Goal: Task Accomplishment & Management: Complete application form

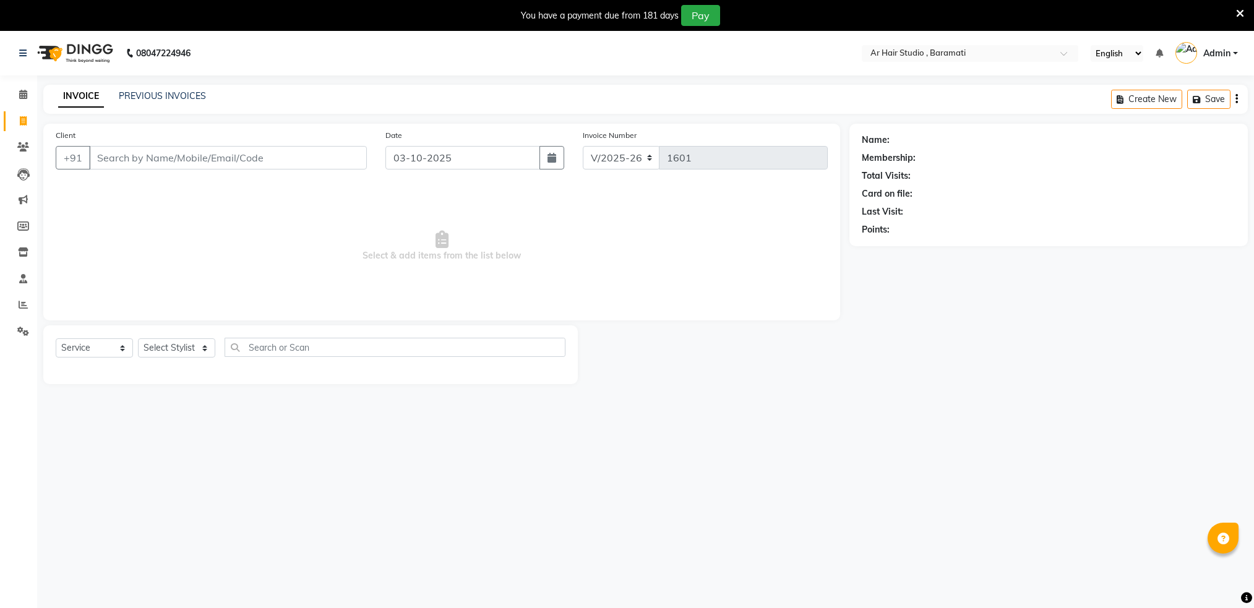
select select "672"
select select "service"
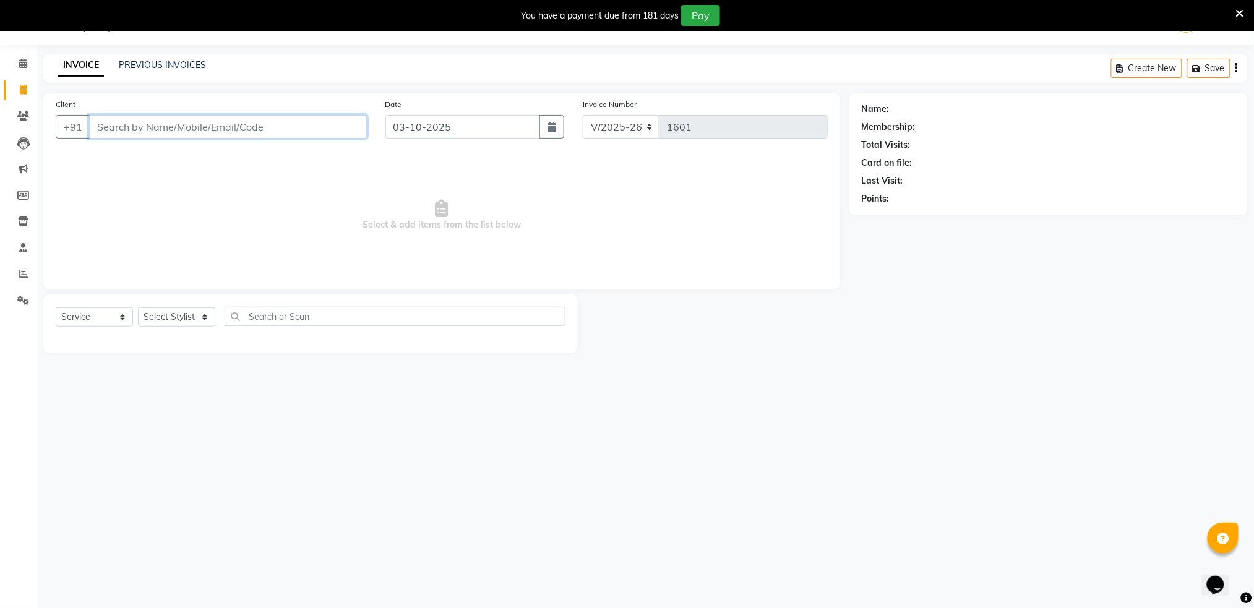
drag, startPoint x: 0, startPoint y: 0, endPoint x: 231, endPoint y: 127, distance: 263.9
click at [231, 127] on input "Client" at bounding box center [228, 127] width 278 height 24
type input "9423191718"
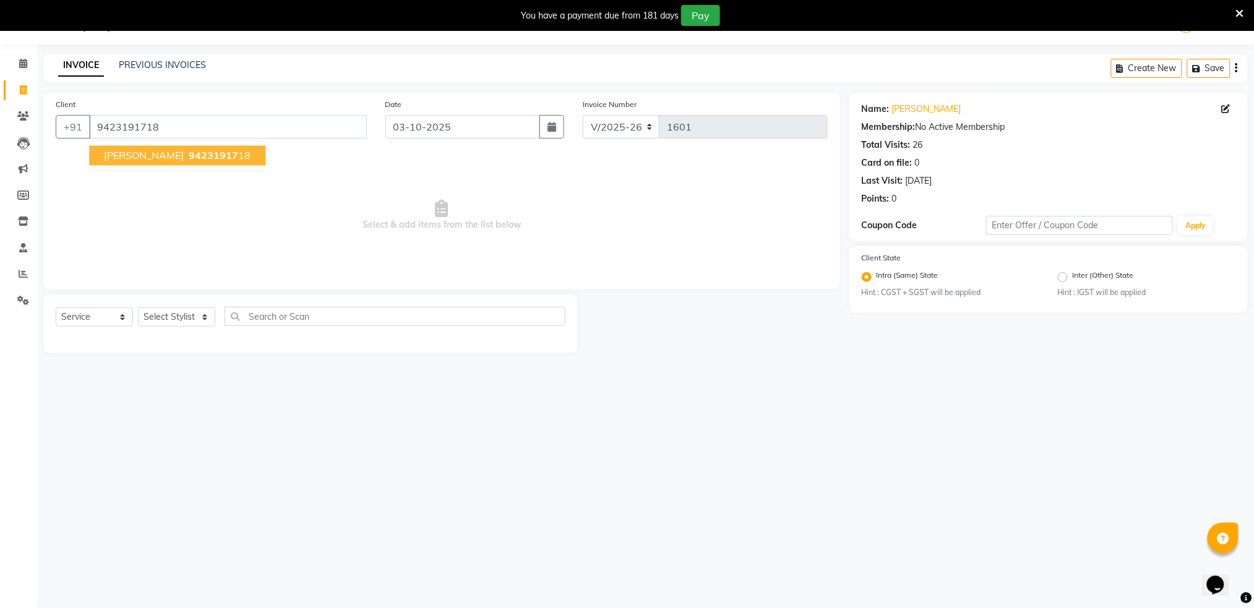
click at [203, 156] on span "94231917" at bounding box center [214, 156] width 50 height 12
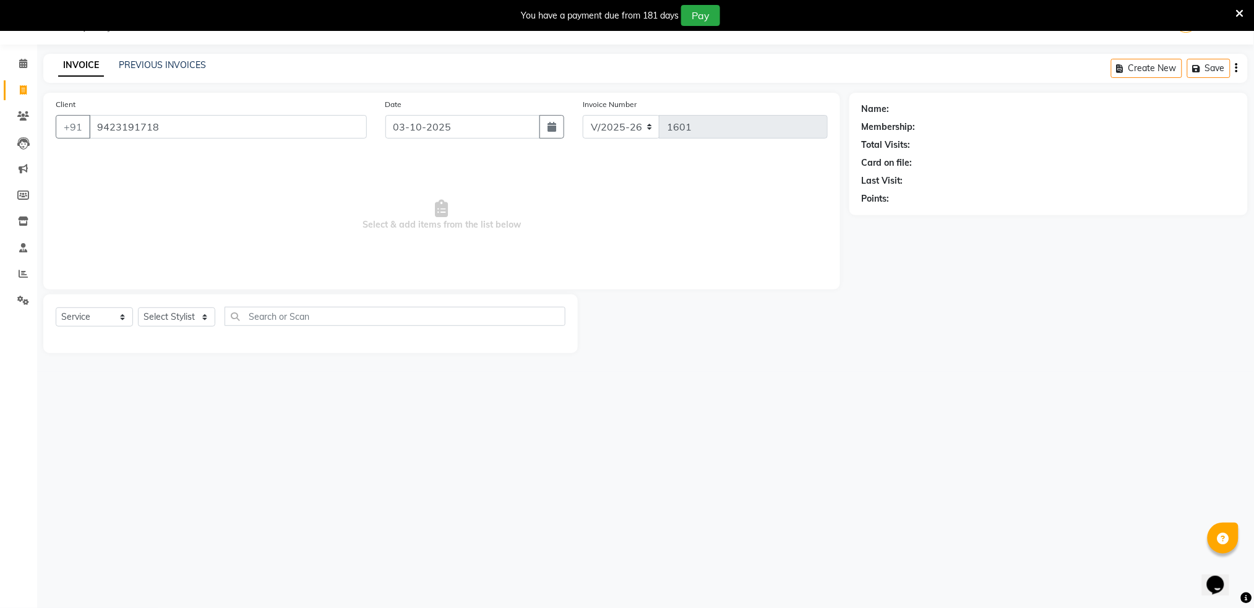
click at [203, 156] on span "Select & add items from the list below" at bounding box center [442, 215] width 772 height 124
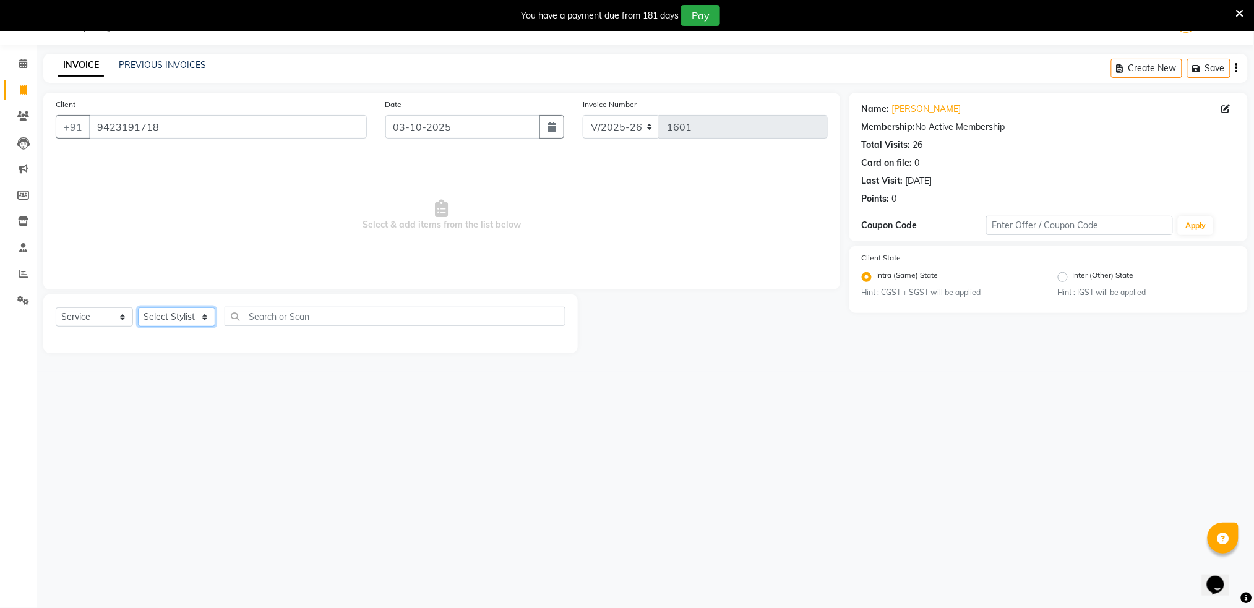
click at [176, 324] on select "Select Stylist Akshay shree [PERSON_NAME]" at bounding box center [176, 317] width 77 height 19
select select "79676"
click at [138, 308] on select "Select Stylist Akshay shree [PERSON_NAME]" at bounding box center [176, 317] width 77 height 19
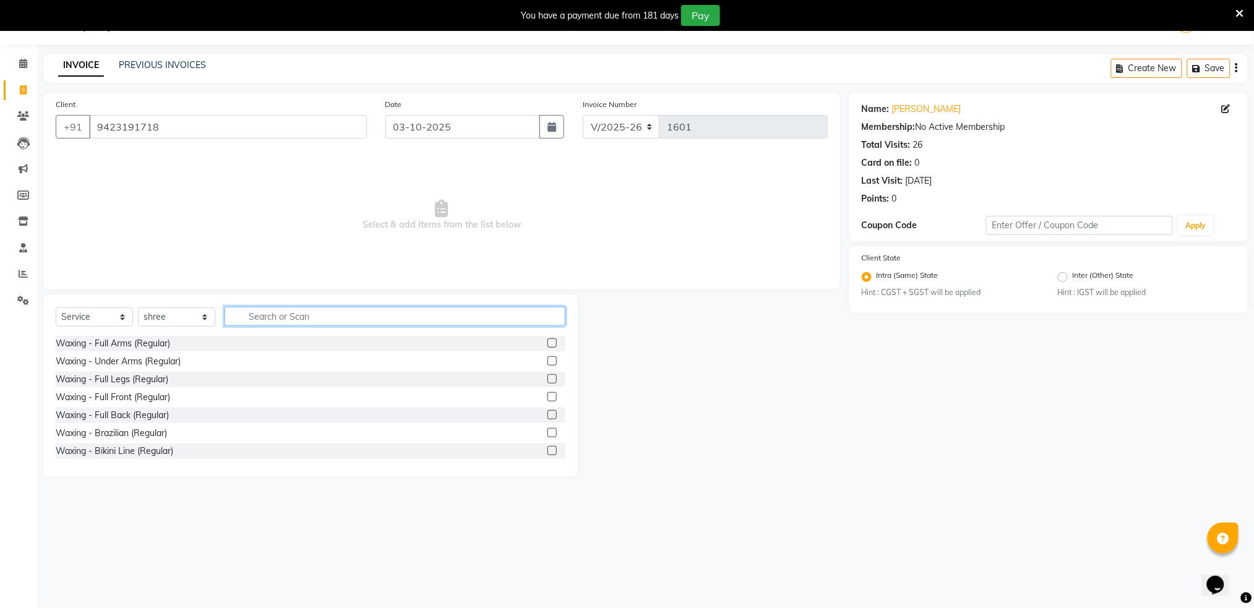
click at [329, 312] on input "text" at bounding box center [395, 316] width 341 height 19
type input "s"
type input "hair"
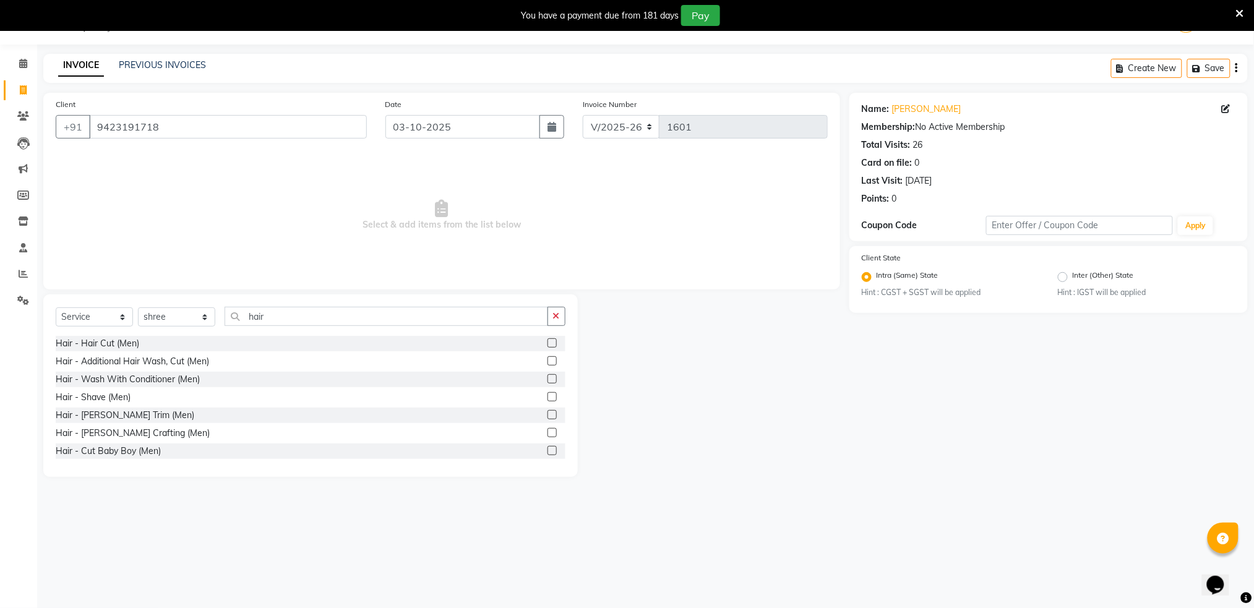
click at [548, 342] on label at bounding box center [552, 343] width 9 height 9
click at [548, 342] on input "checkbox" at bounding box center [552, 344] width 8 height 8
click at [548, 342] on label at bounding box center [552, 343] width 9 height 9
click at [548, 342] on input "checkbox" at bounding box center [552, 344] width 8 height 8
checkbox input "false"
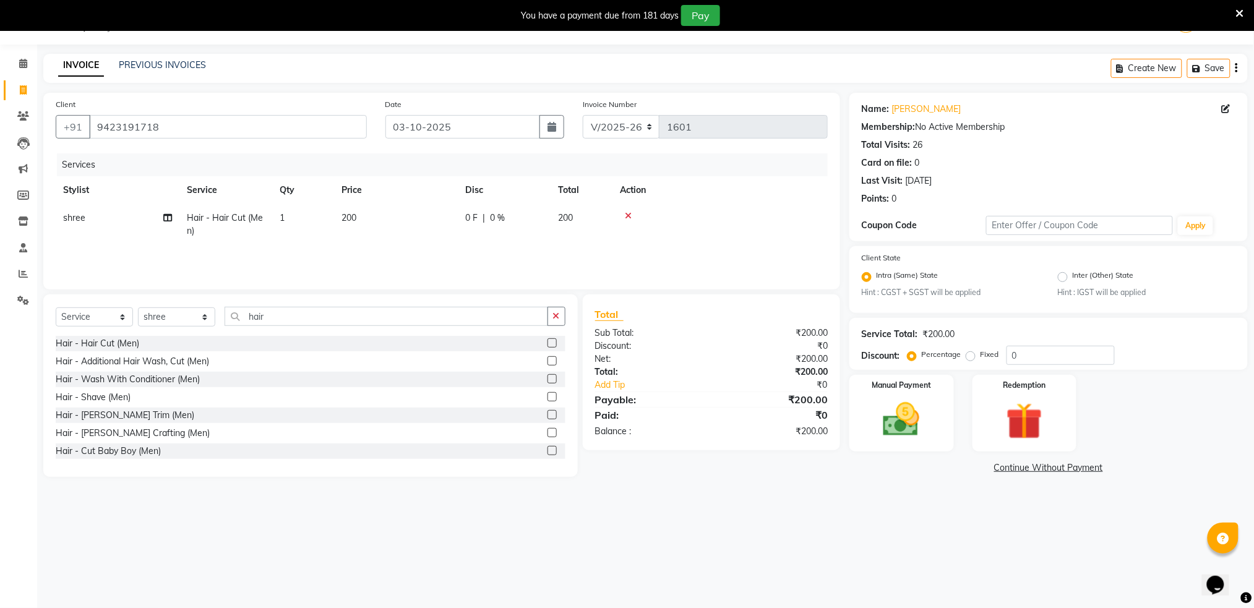
click at [567, 223] on td "200" at bounding box center [582, 224] width 62 height 41
select select "79676"
click at [489, 216] on input "200" at bounding box center [454, 221] width 109 height 19
type input "2"
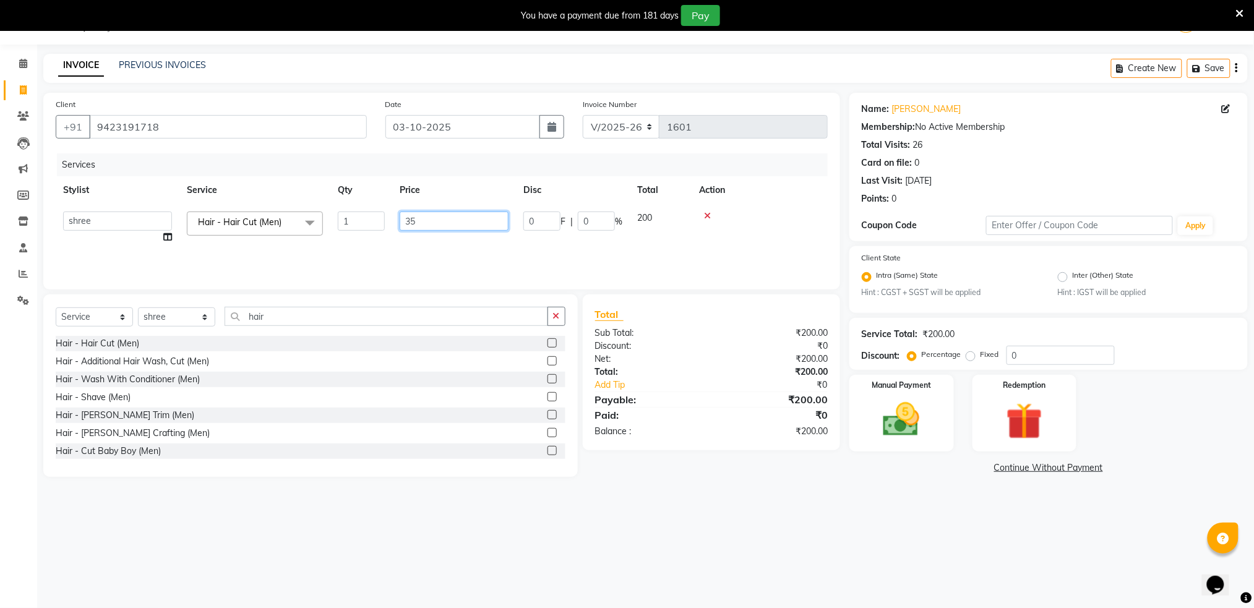
type input "350"
click at [759, 223] on td at bounding box center [760, 227] width 136 height 47
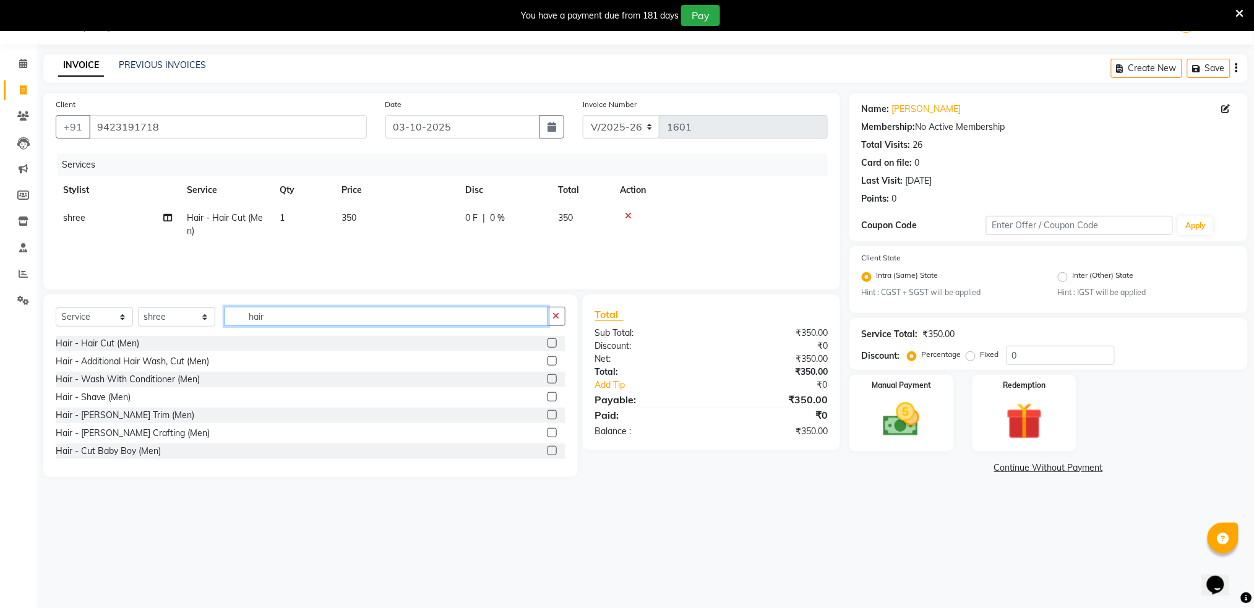
click at [347, 322] on input "hair" at bounding box center [387, 316] width 324 height 19
type input "h"
type input "wa"
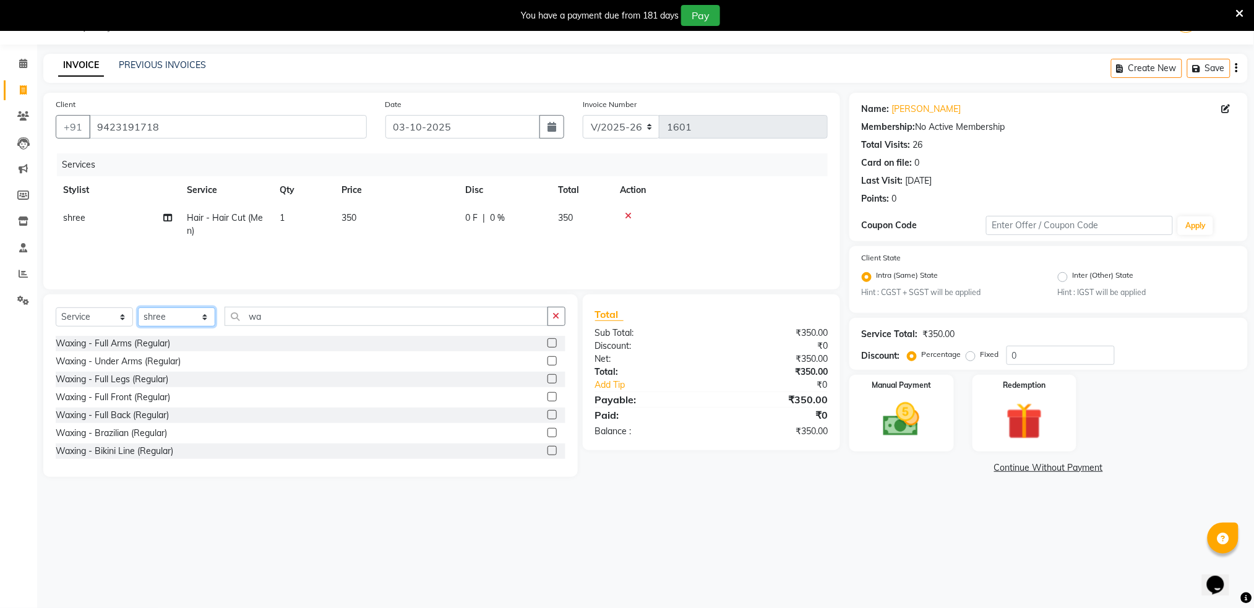
click at [171, 321] on select "Select Stylist Akshay shree [PERSON_NAME]" at bounding box center [176, 317] width 77 height 19
select select "89943"
click at [138, 308] on select "Select Stylist Akshay shree [PERSON_NAME]" at bounding box center [176, 317] width 77 height 19
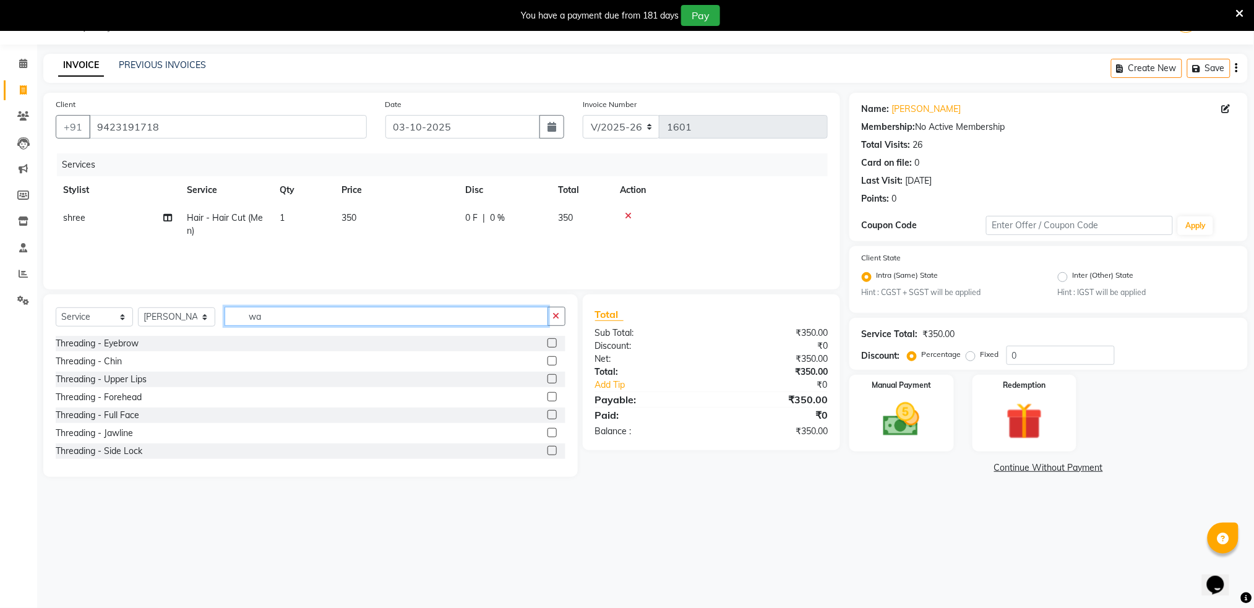
click at [291, 320] on input "wa" at bounding box center [387, 316] width 324 height 19
type input "wax"
click at [548, 345] on label at bounding box center [552, 343] width 9 height 9
click at [548, 345] on input "checkbox" at bounding box center [552, 344] width 8 height 8
click at [540, 326] on input "wax" at bounding box center [387, 316] width 324 height 19
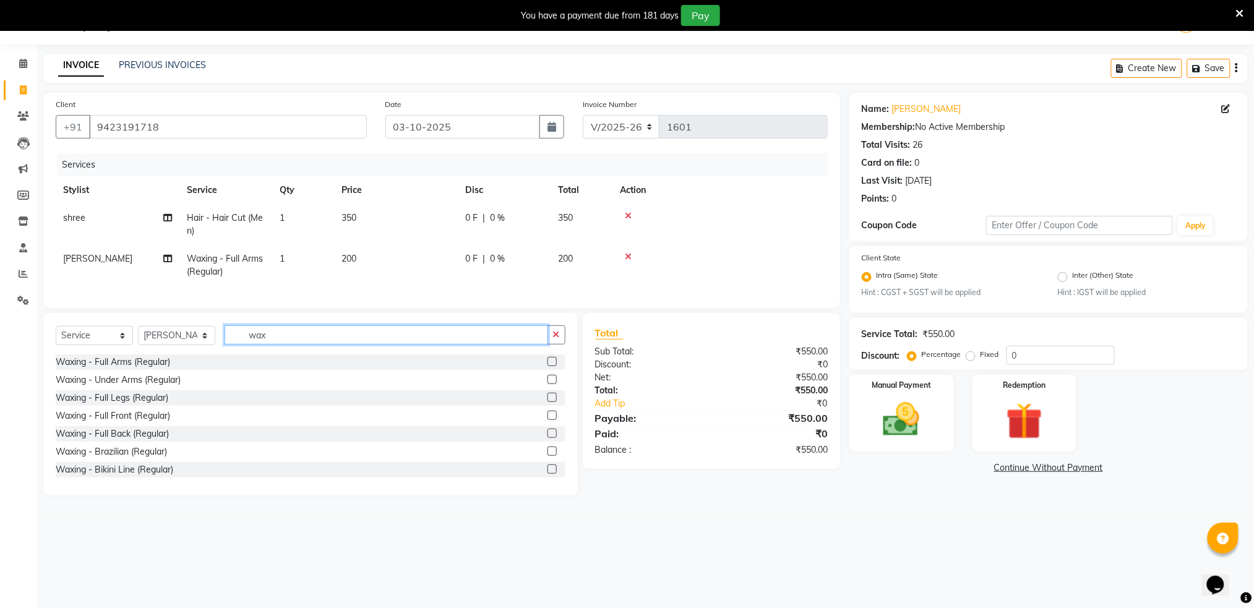
checkbox input "false"
click at [414, 336] on div "Select Service Product Membership Package Voucher Prepaid Gift Card Select Styl…" at bounding box center [310, 404] width 535 height 183
click at [416, 345] on input "wax" at bounding box center [387, 335] width 324 height 19
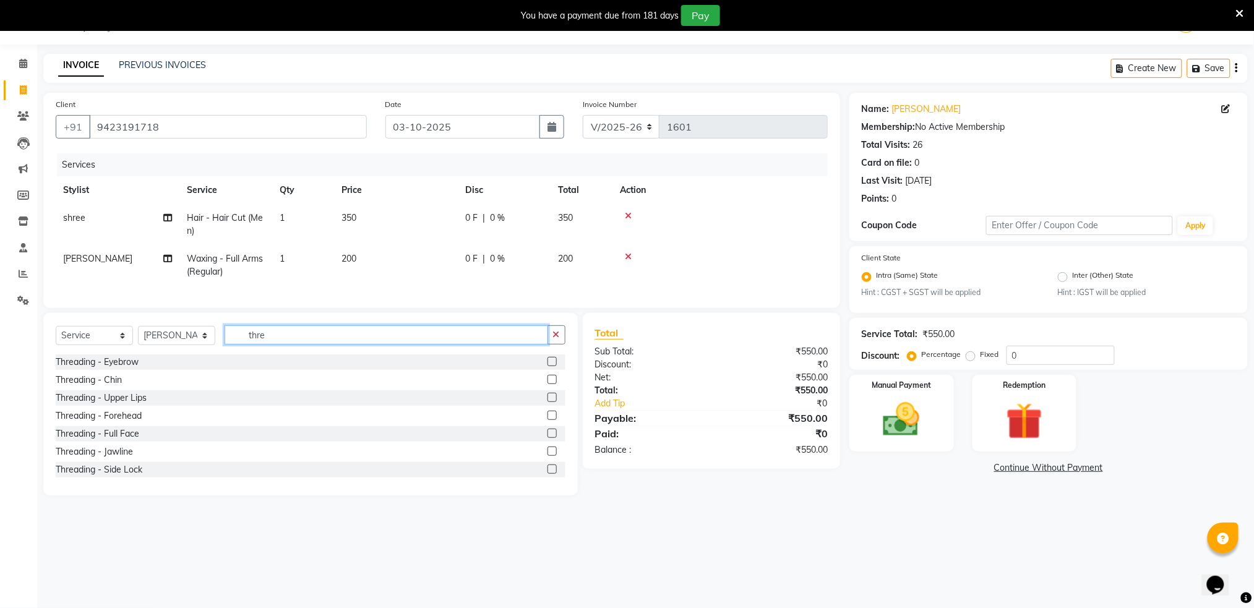
type input "thre"
click at [548, 366] on label at bounding box center [552, 361] width 9 height 9
click at [548, 366] on input "checkbox" at bounding box center [552, 362] width 8 height 8
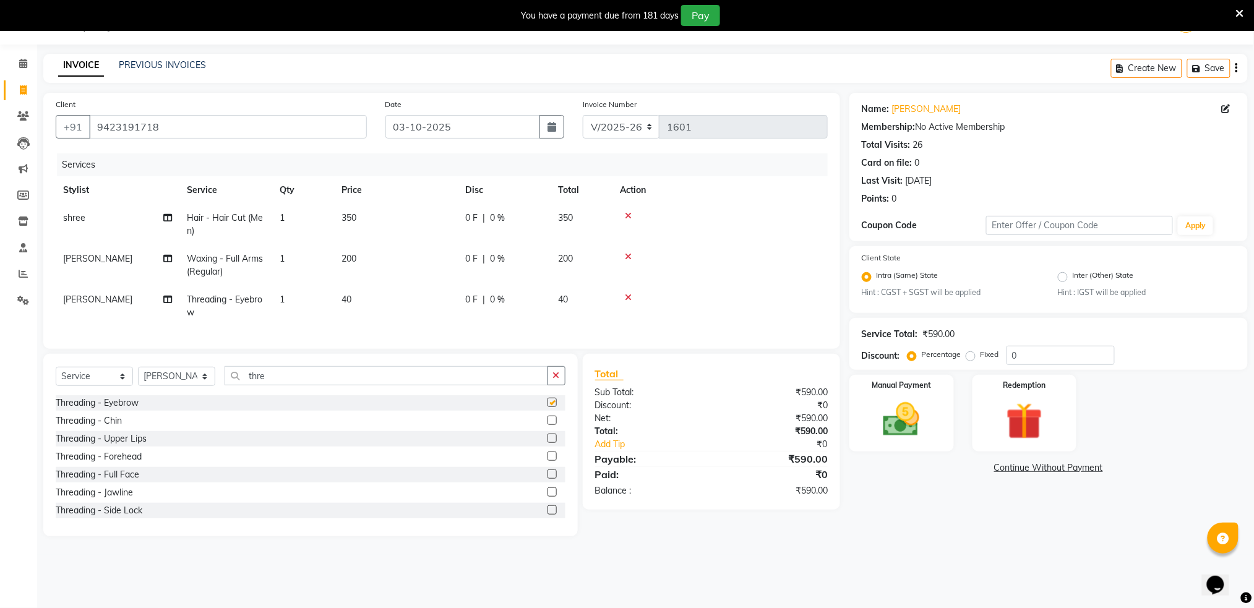
checkbox input "false"
click at [548, 443] on label at bounding box center [552, 438] width 9 height 9
click at [548, 443] on input "checkbox" at bounding box center [552, 439] width 8 height 8
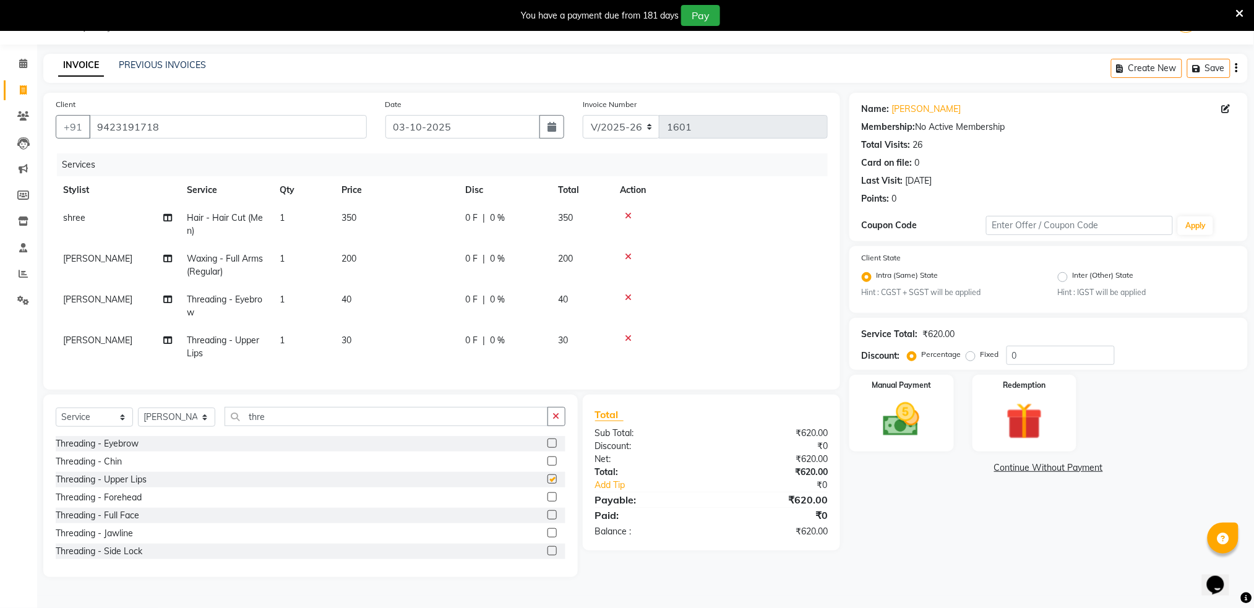
checkbox input "false"
click at [548, 502] on label at bounding box center [552, 497] width 9 height 9
click at [548, 502] on input "checkbox" at bounding box center [552, 498] width 8 height 8
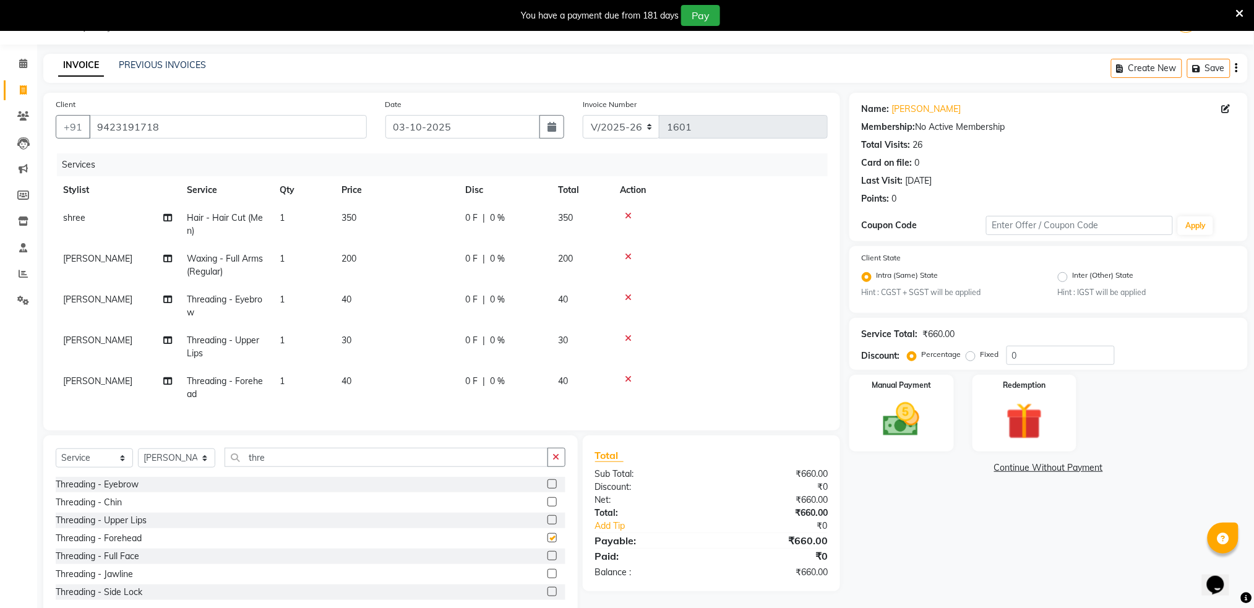
checkbox input "false"
click at [561, 302] on span "40" at bounding box center [563, 299] width 10 height 11
click at [551, 302] on td "0 F | 0 %" at bounding box center [504, 306] width 93 height 41
select select "89943"
click at [472, 267] on td "0 F | 0 %" at bounding box center [504, 265] width 93 height 41
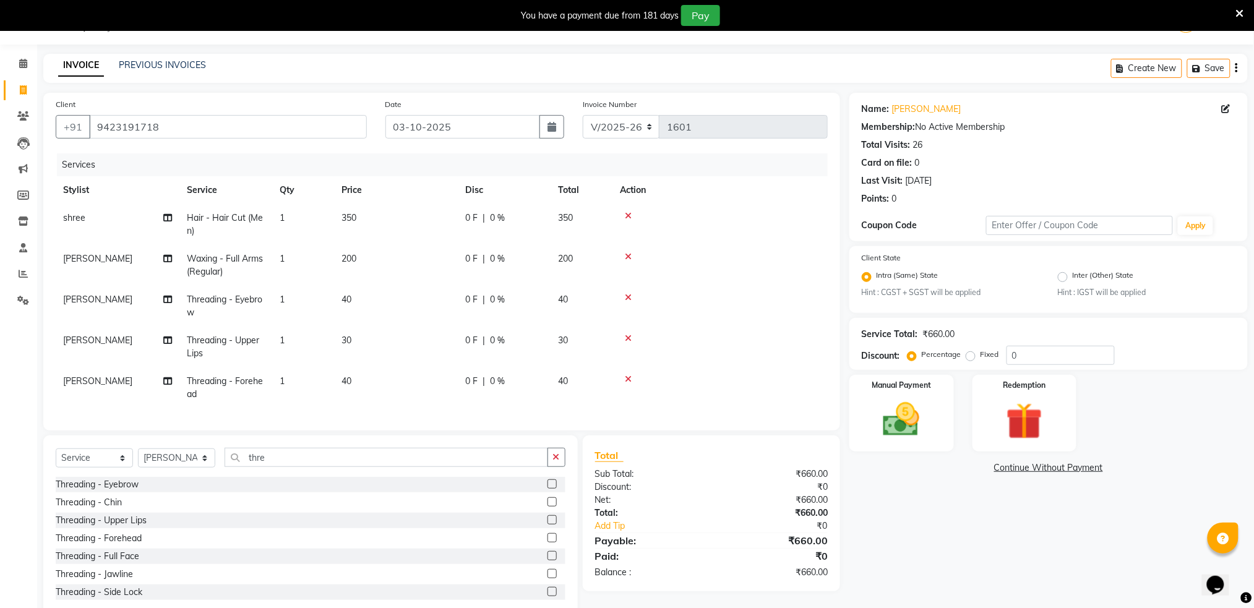
select select "89943"
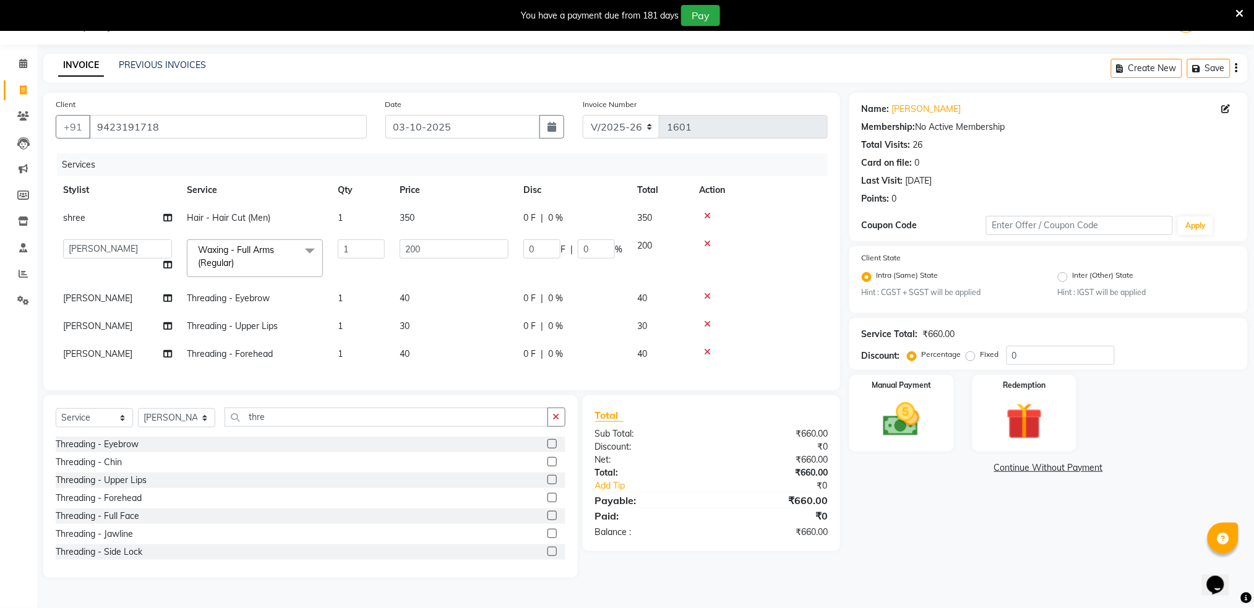
click at [447, 295] on td "40" at bounding box center [454, 299] width 124 height 28
select select "89943"
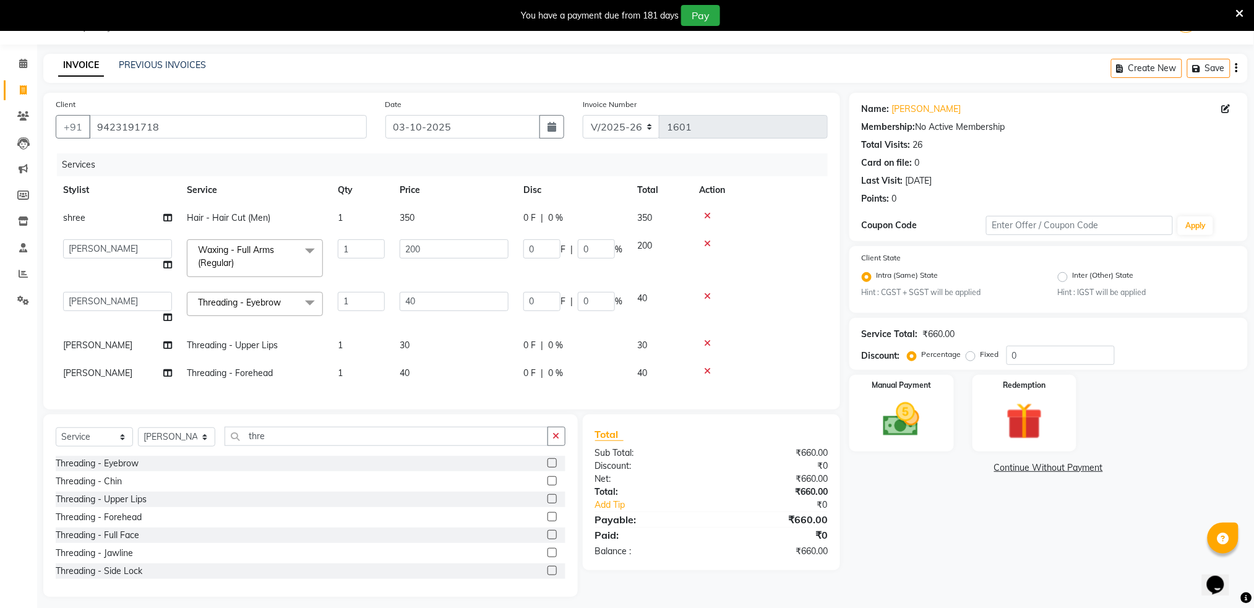
click at [447, 295] on input "40" at bounding box center [454, 301] width 109 height 19
type input "4"
type input "5"
type input "80"
click at [803, 268] on td at bounding box center [760, 258] width 136 height 53
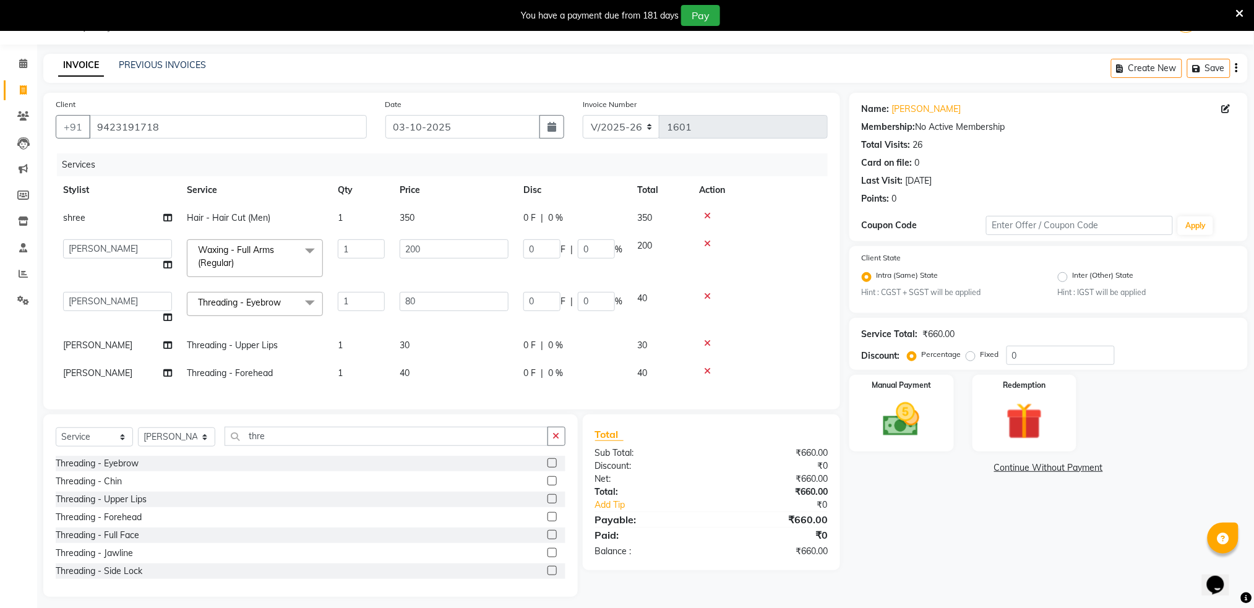
click at [803, 268] on td at bounding box center [760, 258] width 136 height 53
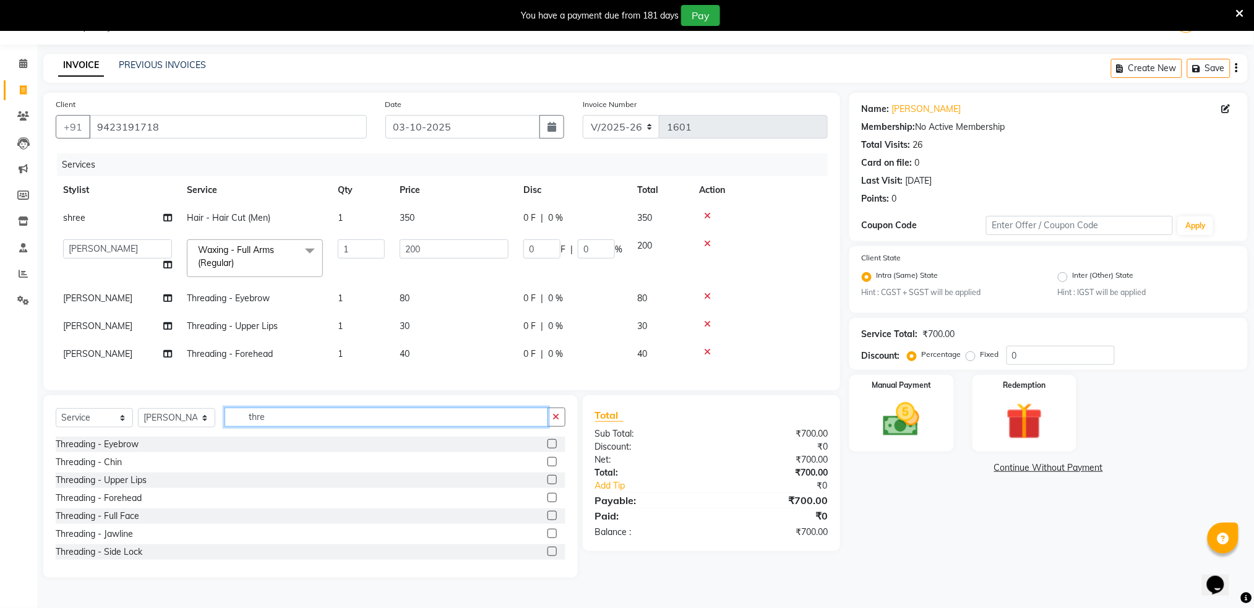
click at [473, 427] on input "thre" at bounding box center [387, 417] width 324 height 19
type input "t"
type input "wax"
click at [548, 485] on label at bounding box center [552, 479] width 9 height 9
click at [548, 485] on input "checkbox" at bounding box center [552, 481] width 8 height 8
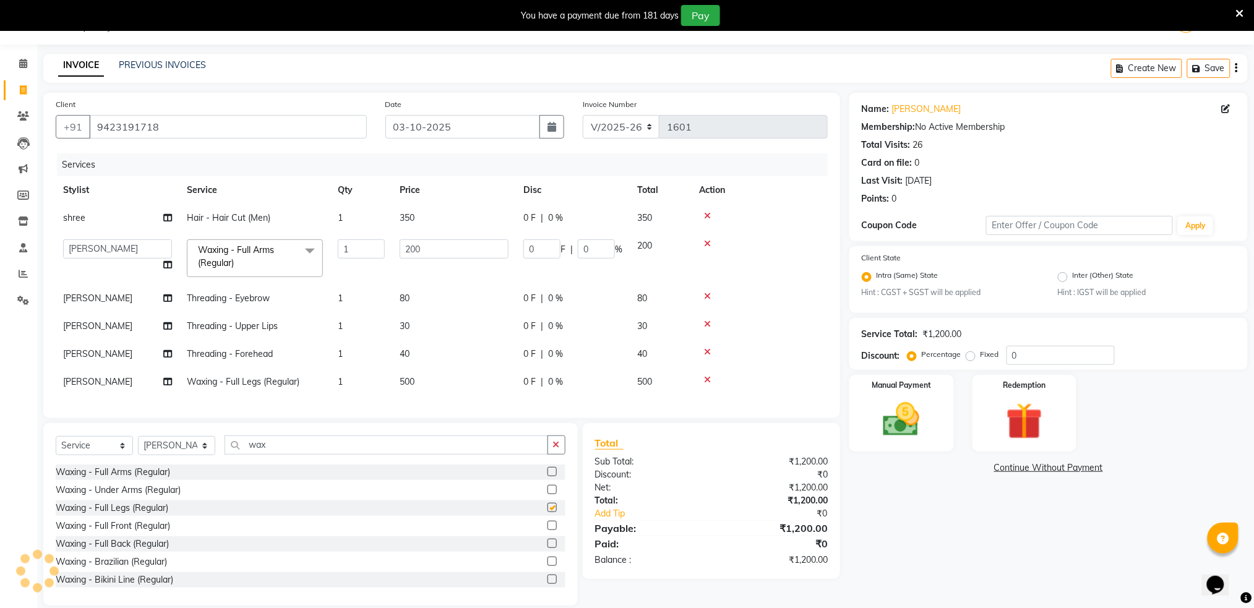
click at [538, 494] on div "Waxing - Full Arms (Regular) Waxing - Under Arms (Regular) Waxing - Full Legs (…" at bounding box center [311, 527] width 510 height 124
checkbox input "false"
click at [642, 296] on span "80" at bounding box center [642, 298] width 10 height 11
select select "89943"
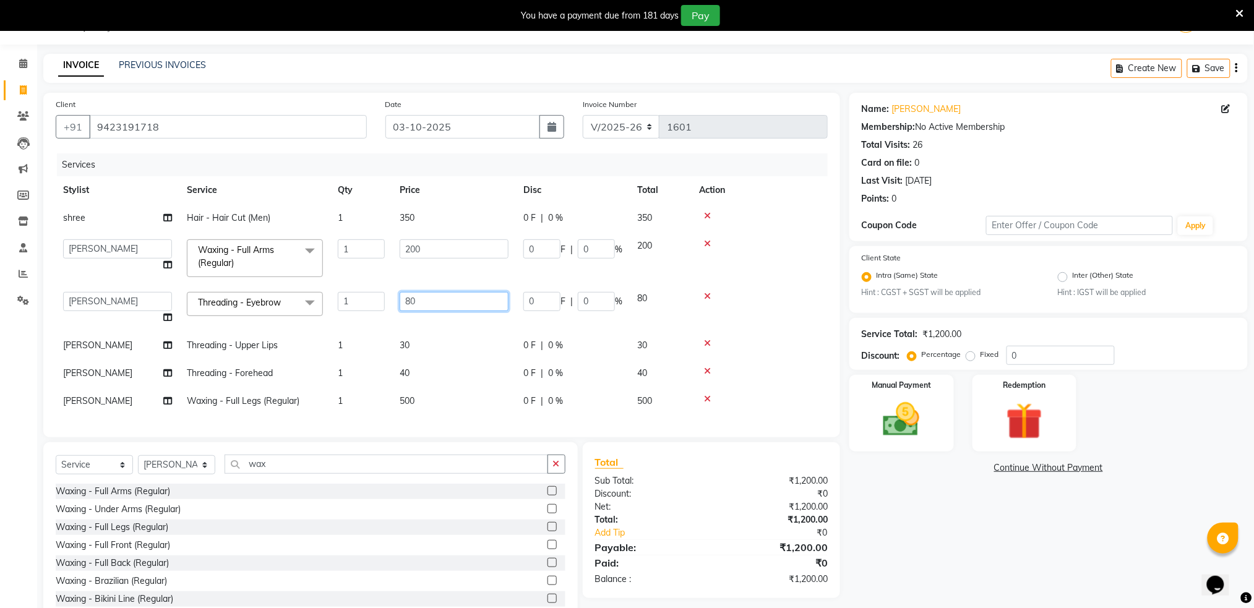
click at [499, 300] on input "80" at bounding box center [454, 301] width 109 height 19
type input "8"
type input "40"
click at [783, 233] on td at bounding box center [760, 258] width 136 height 53
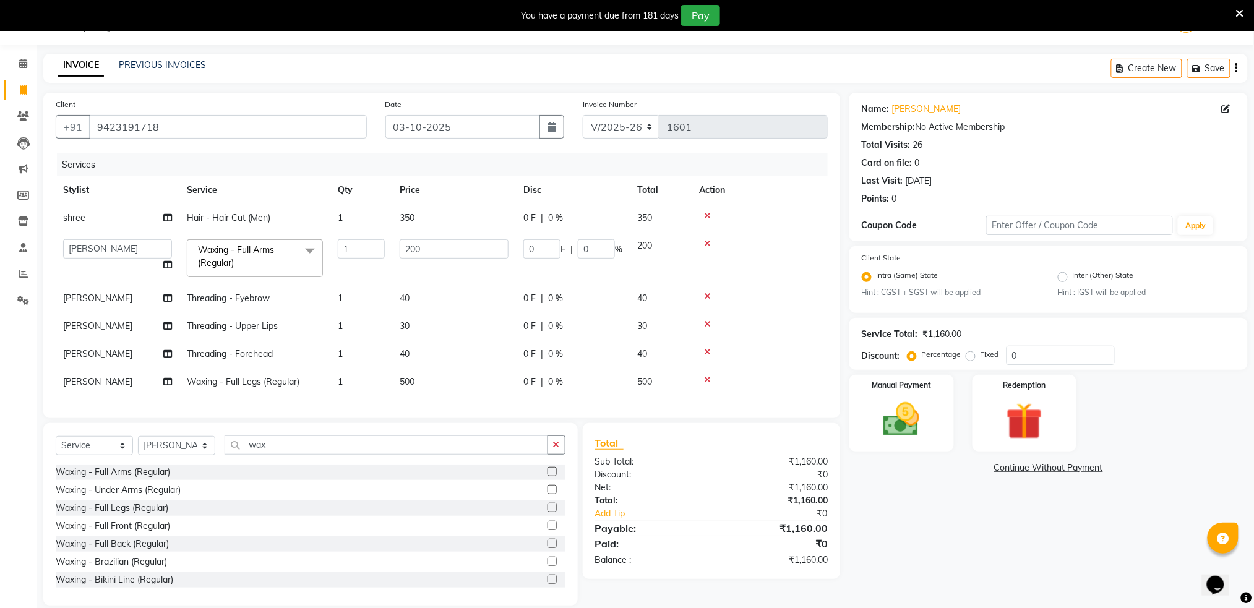
click at [783, 233] on td at bounding box center [760, 258] width 136 height 53
click at [642, 357] on span "40" at bounding box center [642, 353] width 10 height 11
select select "89943"
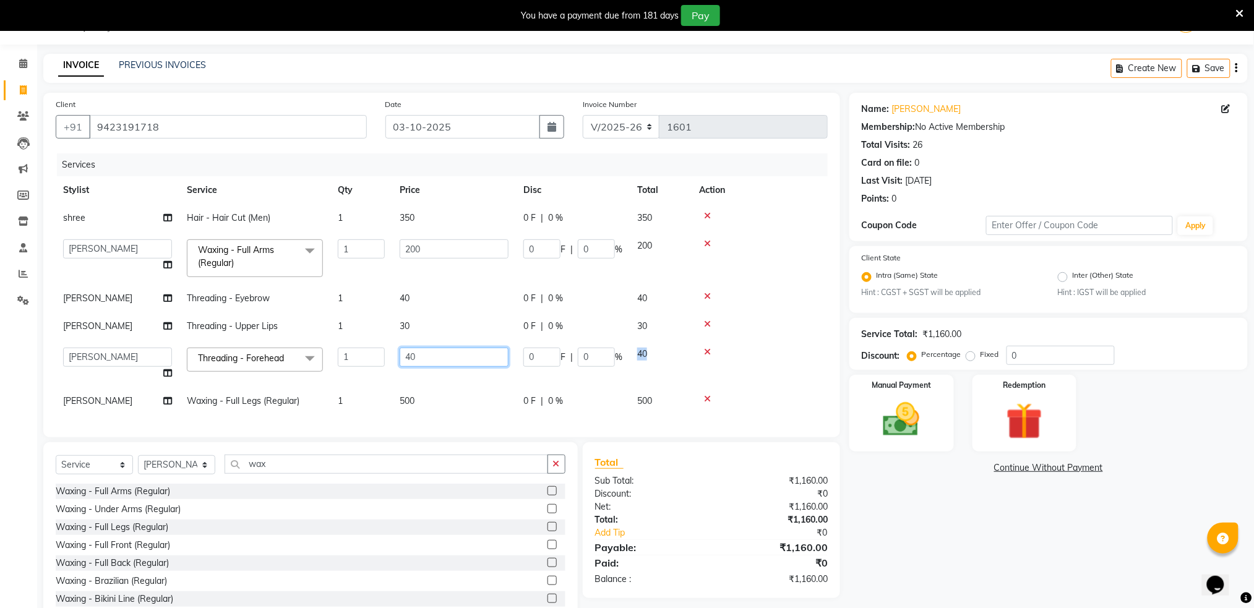
click at [477, 356] on input "40" at bounding box center [454, 357] width 109 height 19
type input "4"
type input "1"
type input "20"
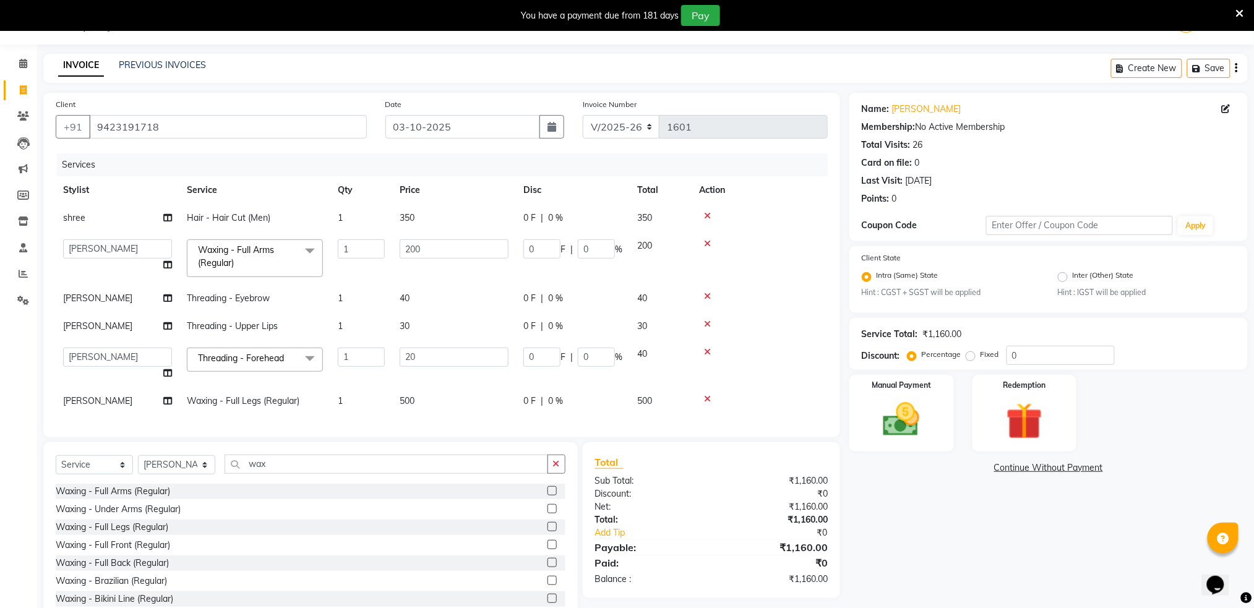
click at [750, 296] on div at bounding box center [759, 296] width 121 height 9
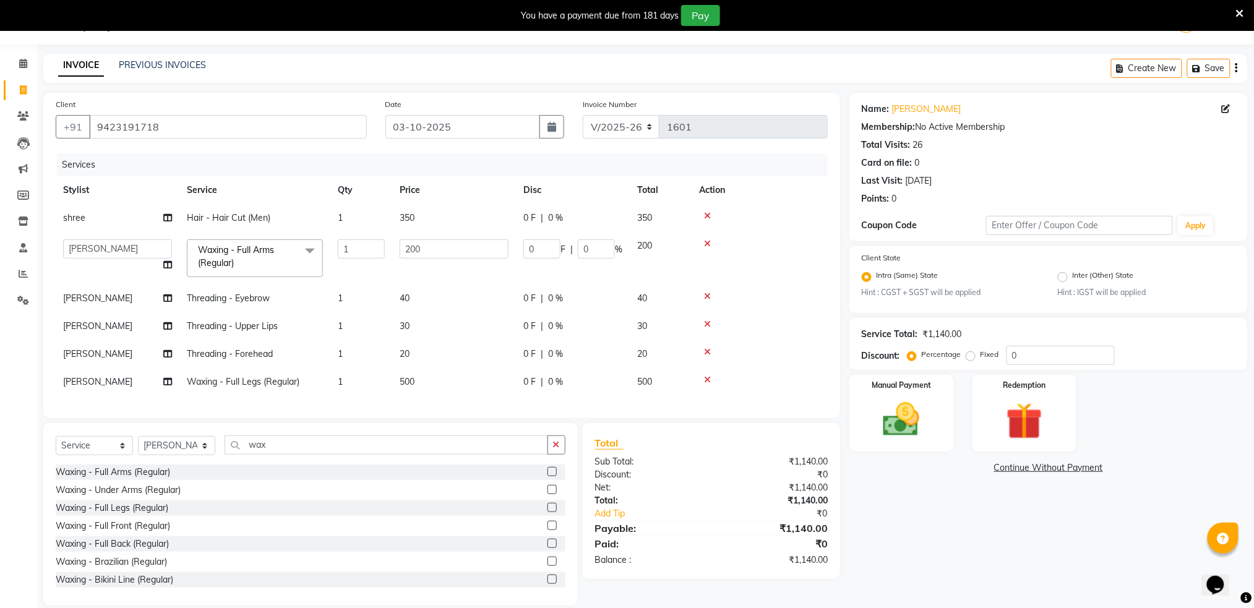
click at [642, 356] on span "20" at bounding box center [642, 353] width 10 height 11
select select "89943"
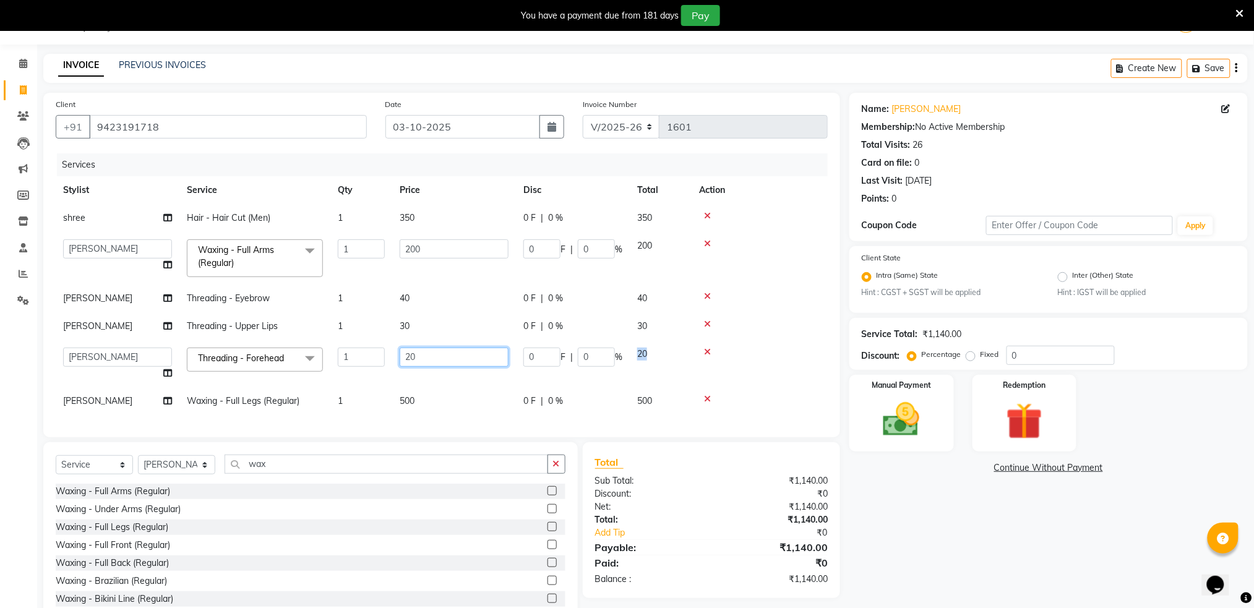
click at [480, 358] on input "20" at bounding box center [454, 357] width 109 height 19
type input "2"
type input "30"
click at [773, 308] on td at bounding box center [760, 299] width 136 height 28
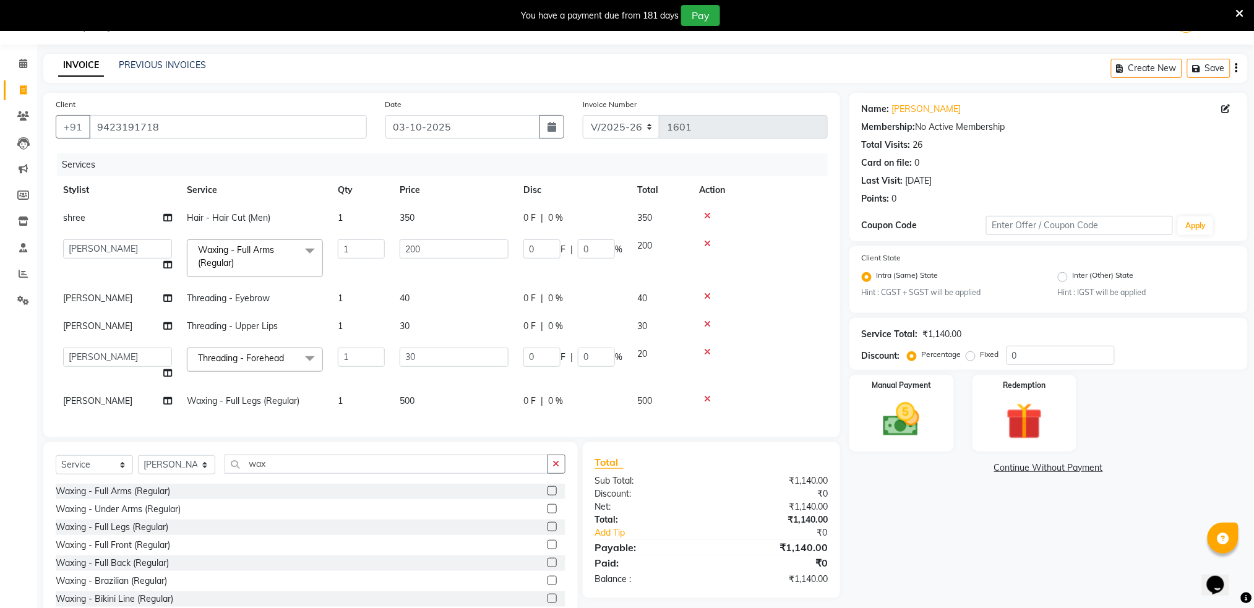
click at [773, 308] on td at bounding box center [760, 299] width 136 height 28
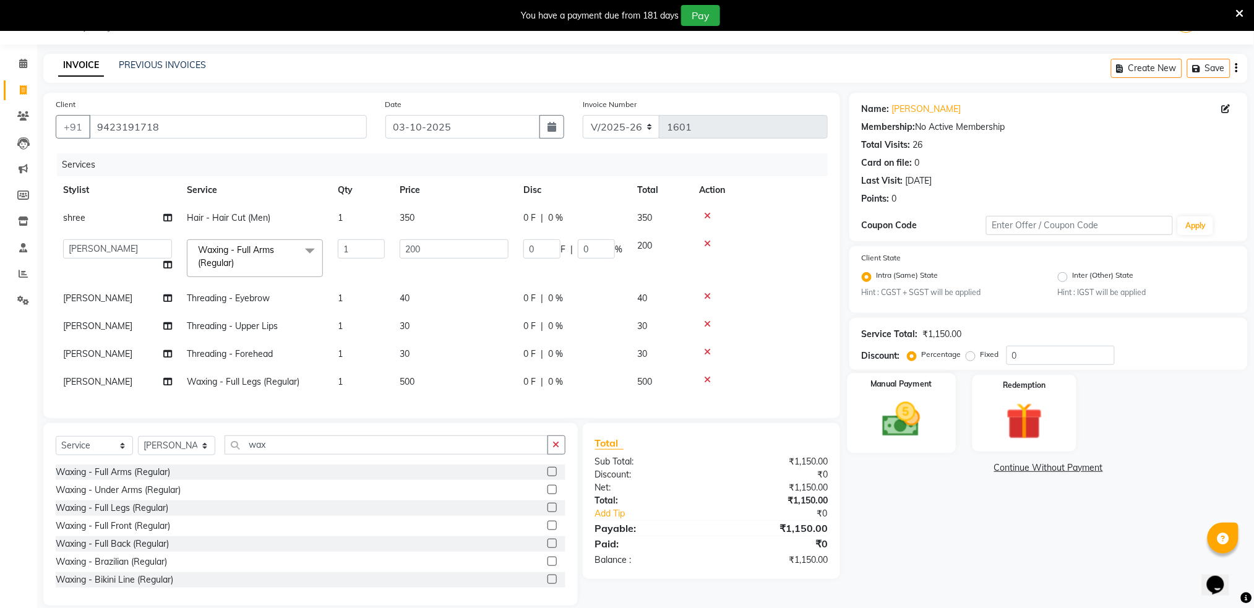
click at [880, 417] on img at bounding box center [902, 420] width 62 height 44
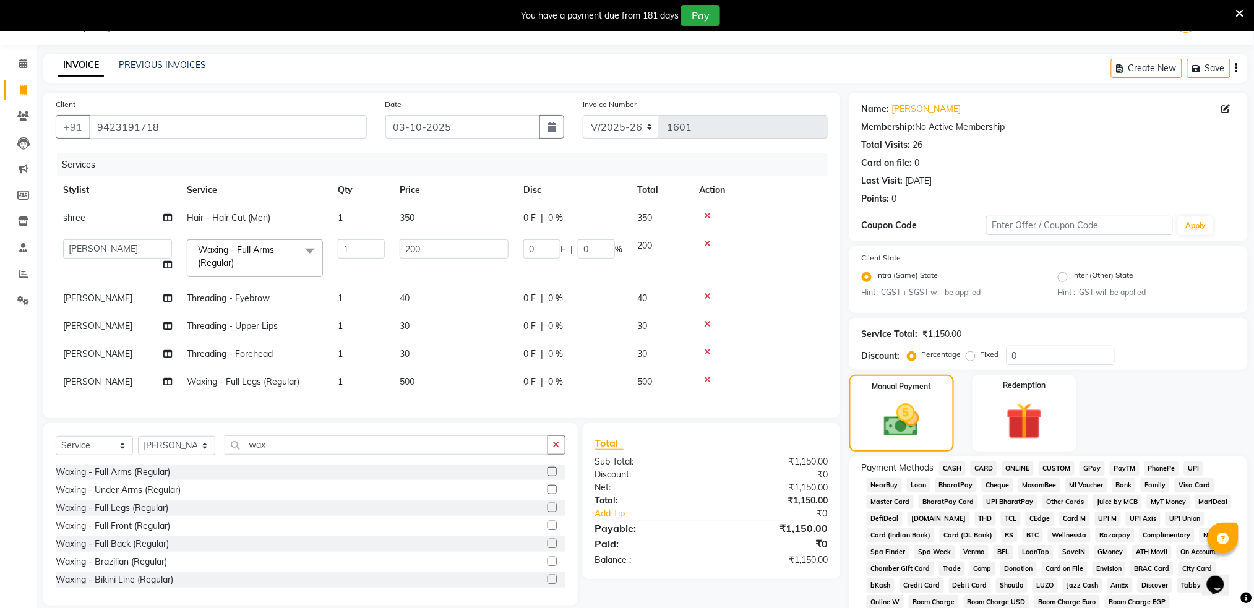
click at [1017, 467] on span "ONLINE" at bounding box center [1019, 469] width 32 height 14
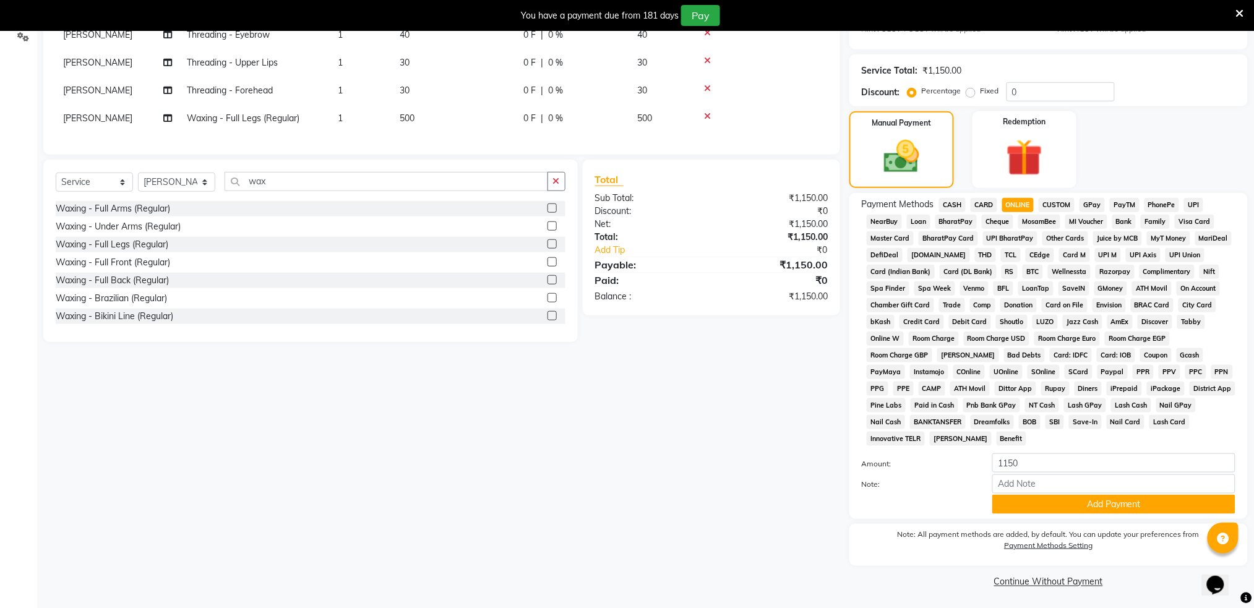
scroll to position [297, 0]
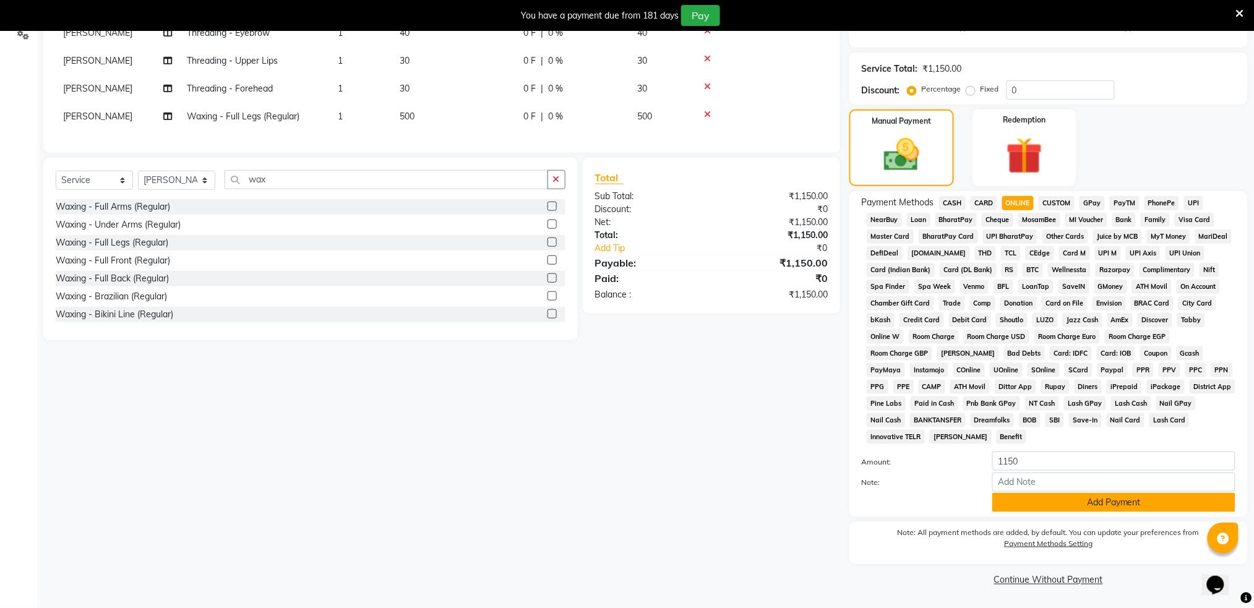
click at [1146, 500] on button "Add Payment" at bounding box center [1114, 502] width 243 height 19
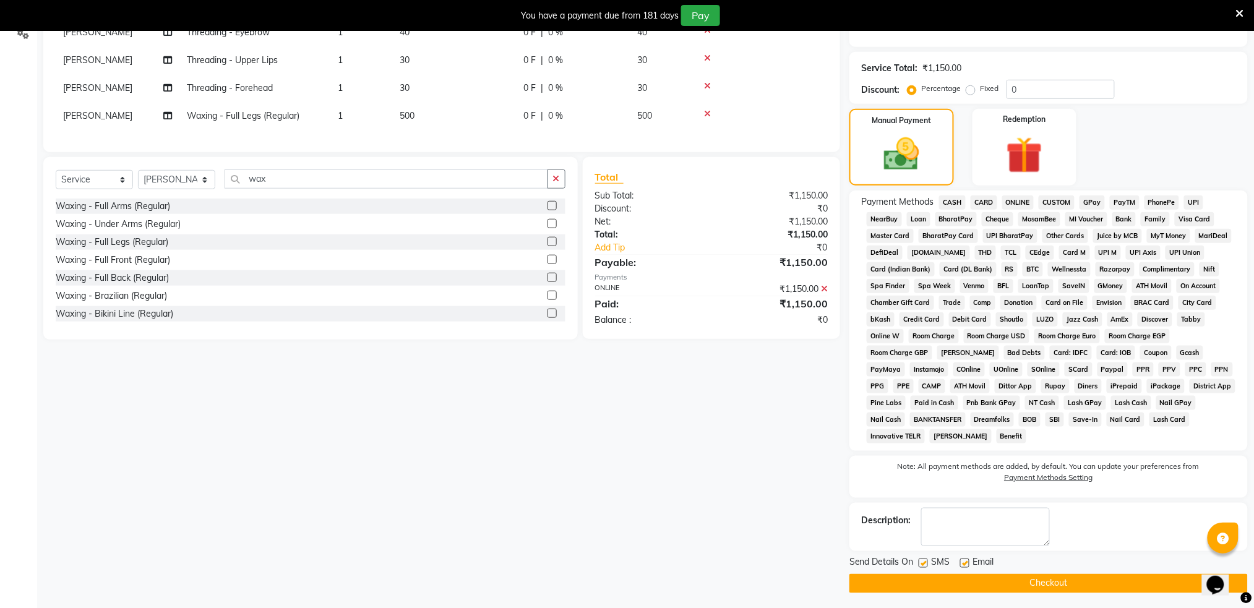
click at [923, 562] on label at bounding box center [923, 563] width 9 height 9
click at [923, 562] on input "checkbox" at bounding box center [923, 564] width 8 height 8
checkbox input "false"
click at [944, 585] on button "Checkout" at bounding box center [1049, 583] width 399 height 19
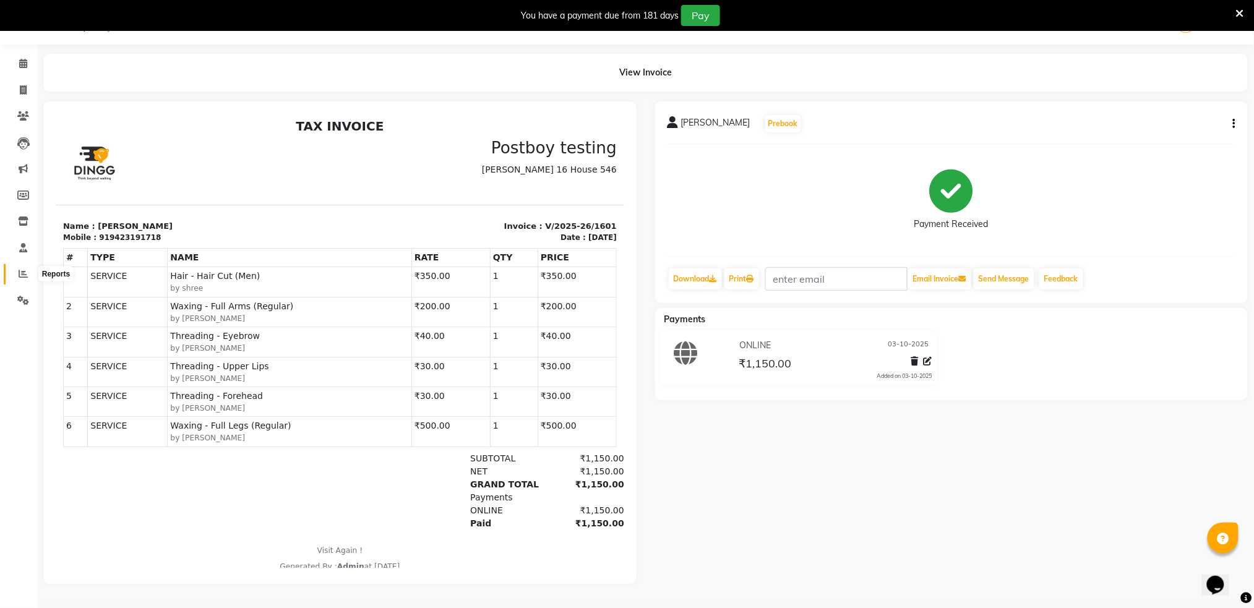
click at [19, 270] on icon at bounding box center [23, 273] width 9 height 9
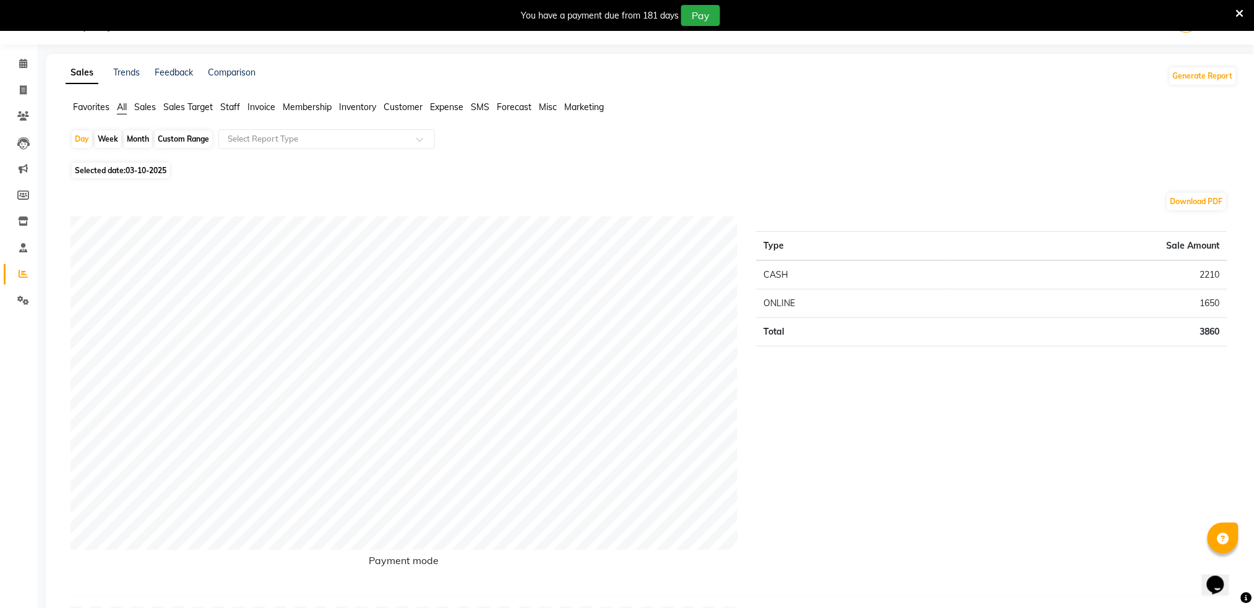
scroll to position [37, 0]
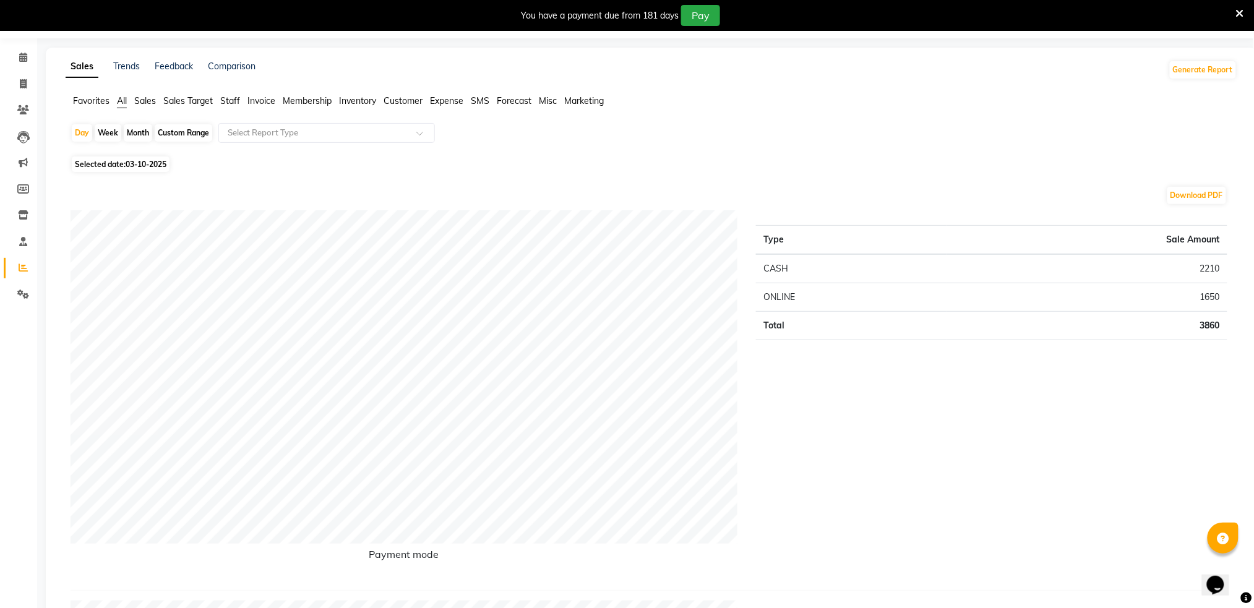
click at [129, 135] on div "Month" at bounding box center [138, 132] width 28 height 17
select select "10"
select select "2025"
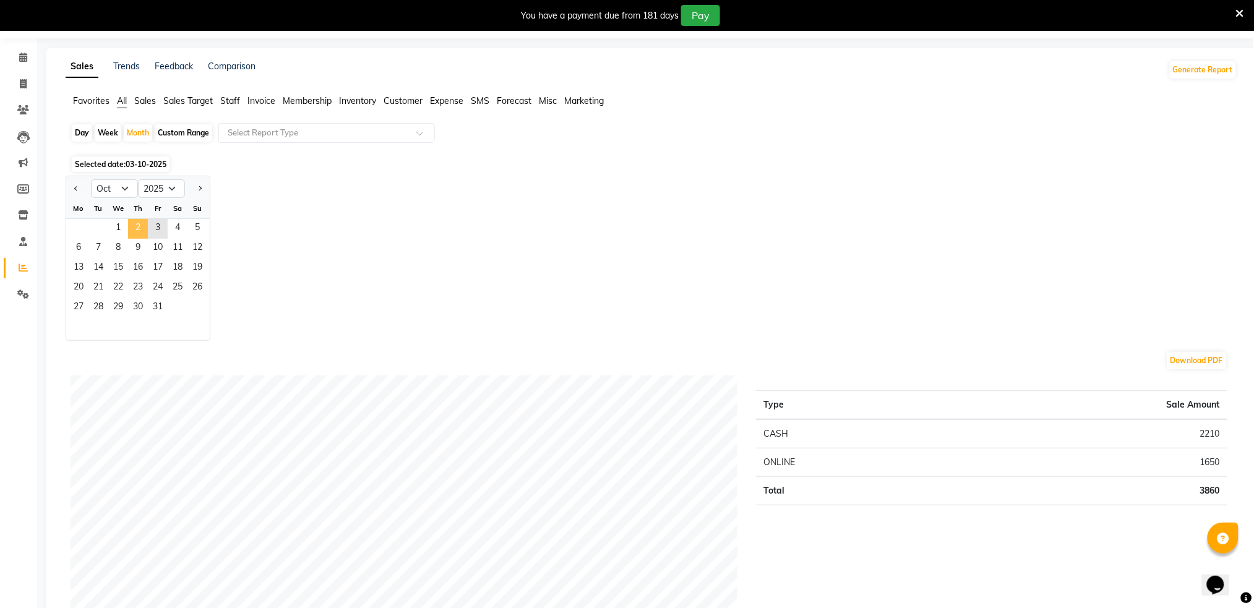
click at [137, 219] on span "2" at bounding box center [138, 229] width 20 height 20
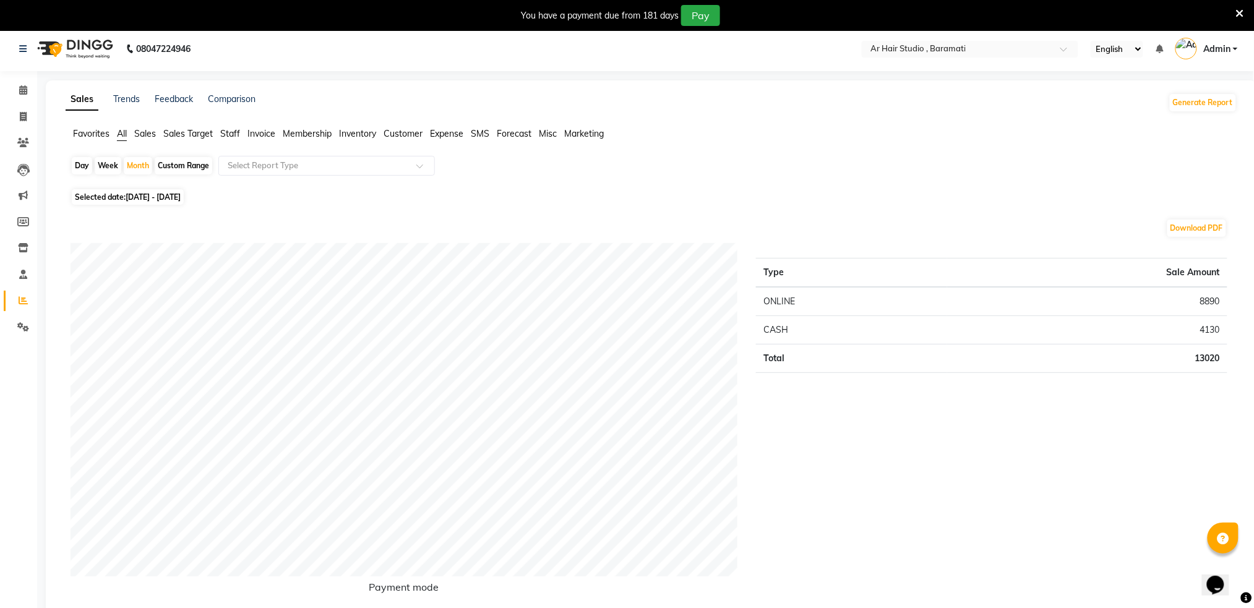
scroll to position [0, 0]
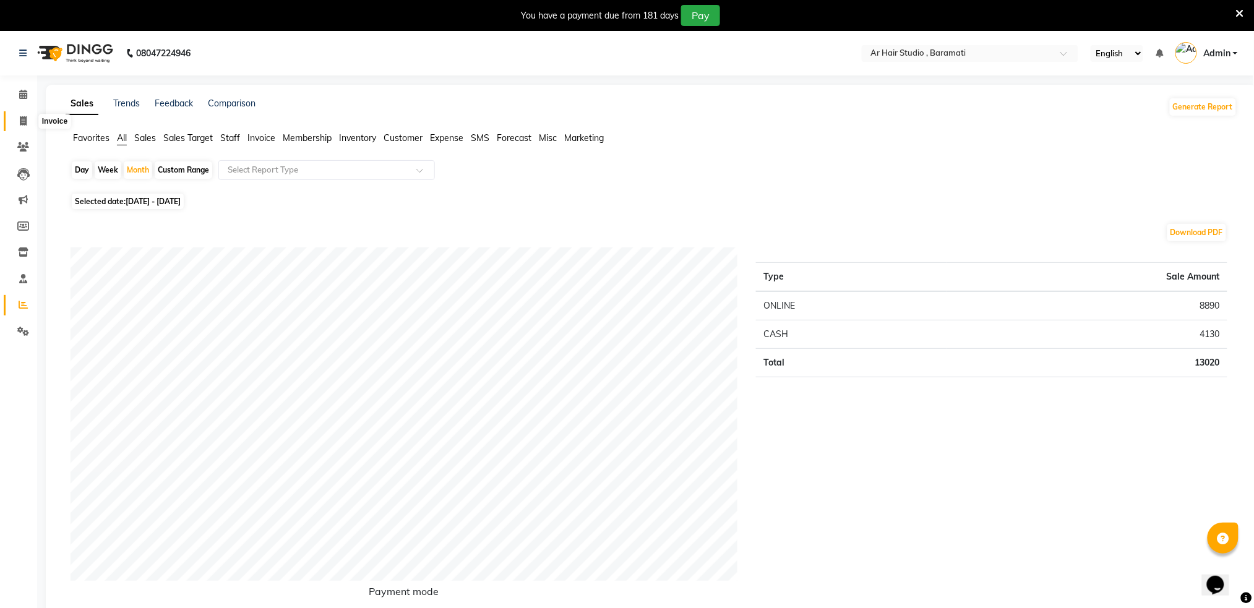
click at [20, 123] on icon at bounding box center [23, 120] width 7 height 9
select select "service"
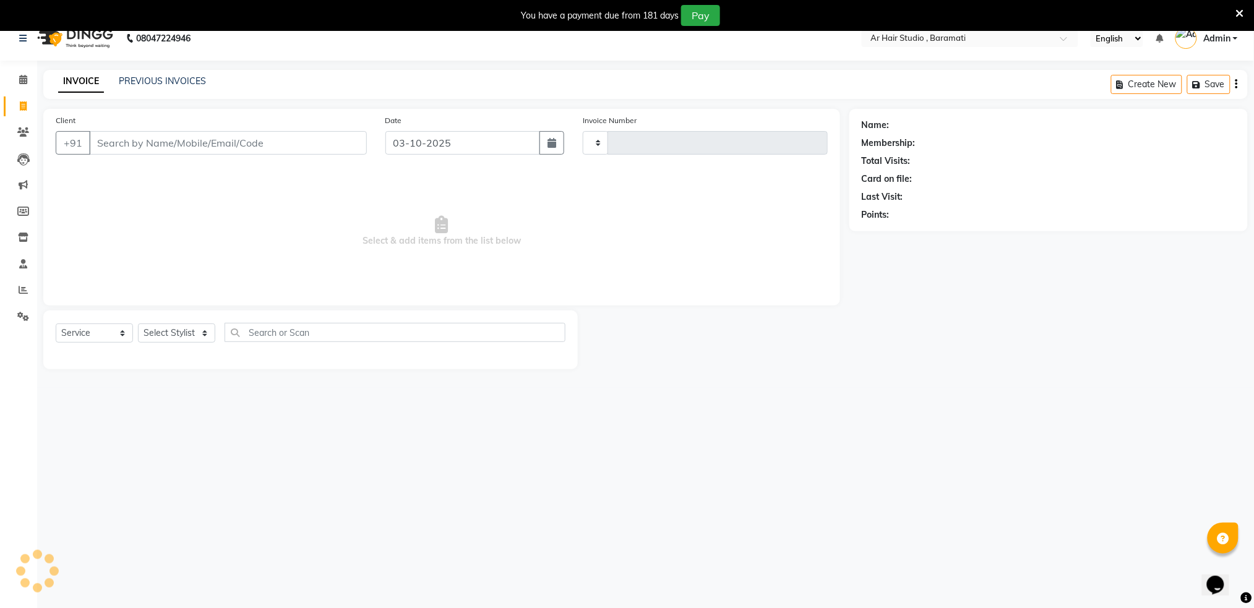
scroll to position [31, 0]
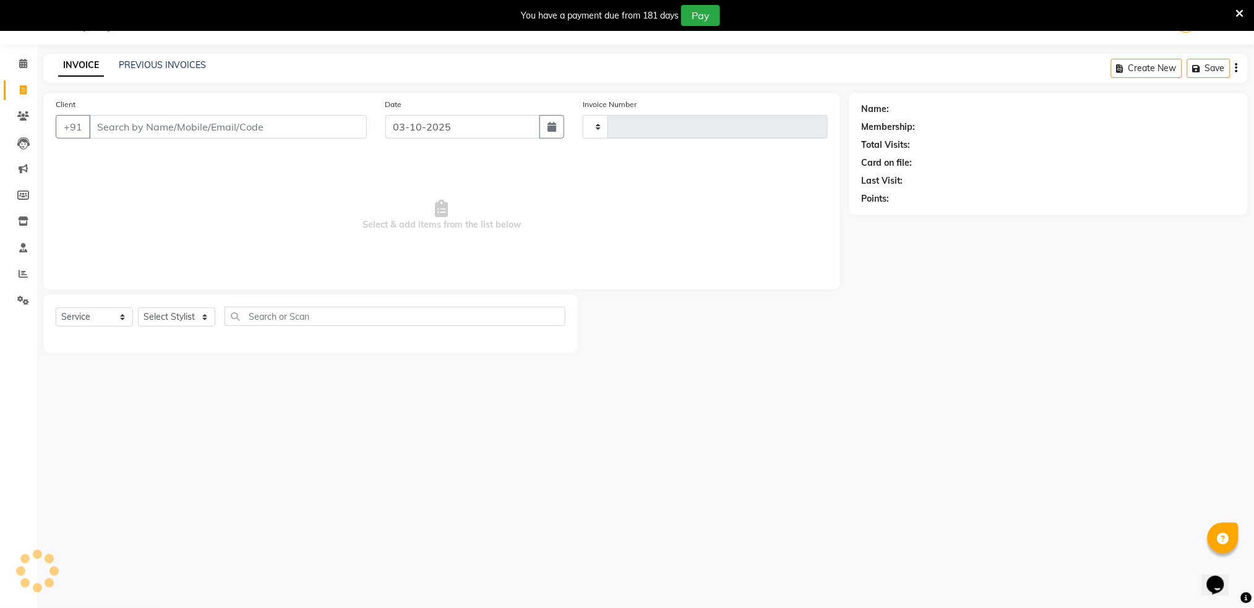
type input "1602"
select select "672"
type input "g"
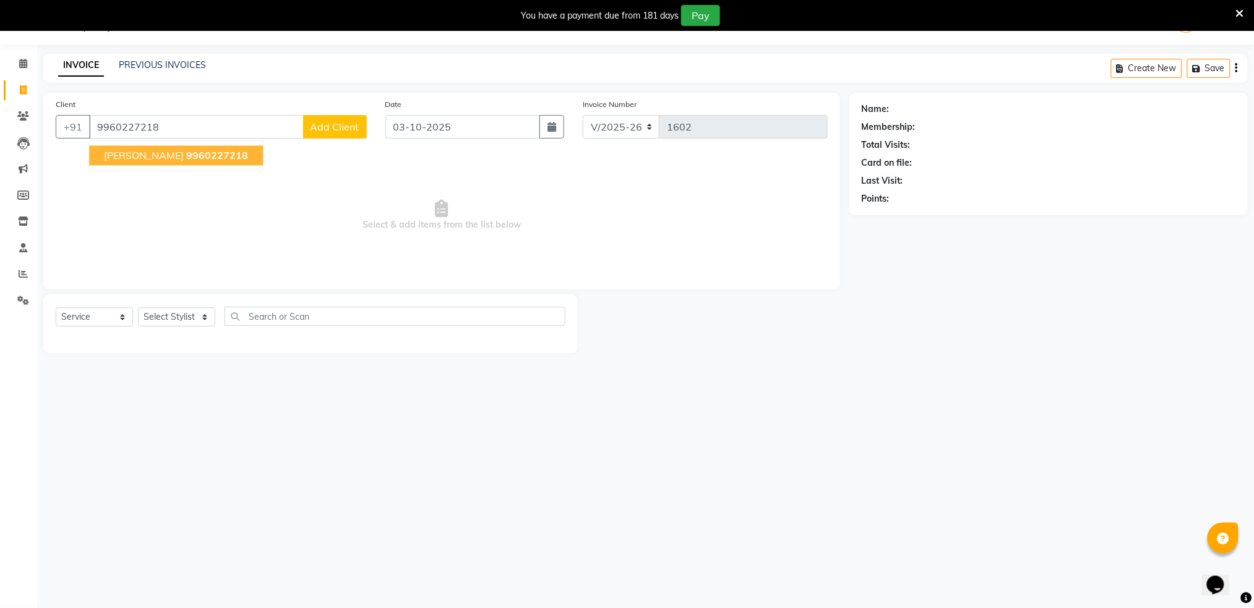
click at [167, 156] on span "[PERSON_NAME]" at bounding box center [144, 156] width 80 height 12
type input "9960227218"
click at [167, 156] on span "Select & add items from the list below" at bounding box center [442, 215] width 772 height 124
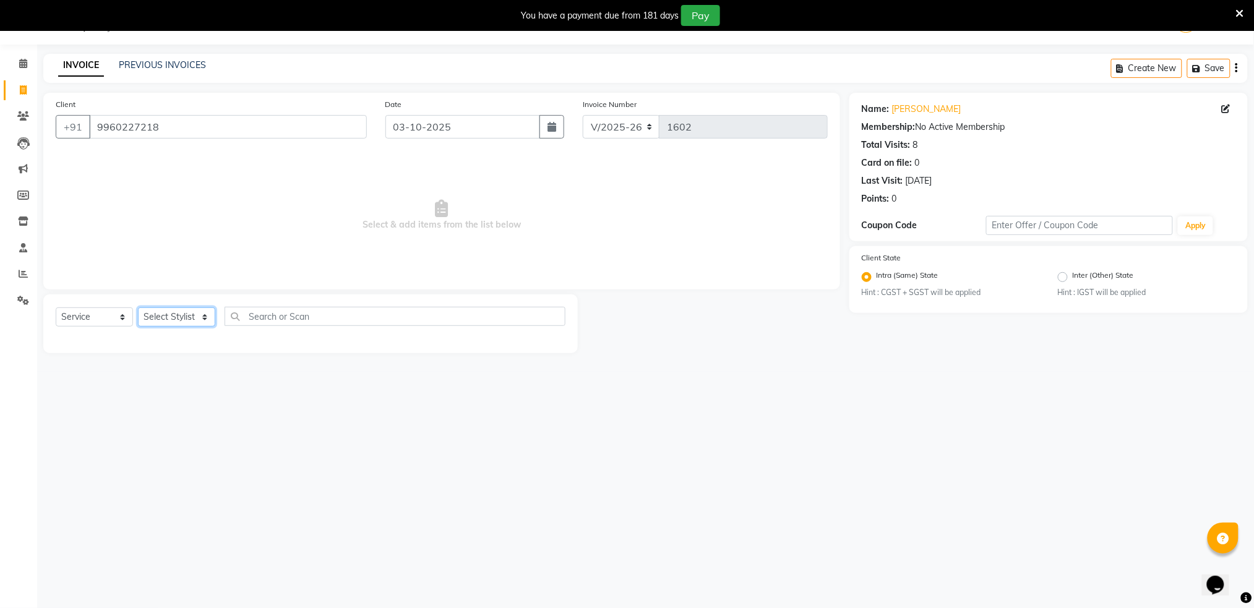
click at [181, 317] on select "Select Stylist Akshay shree [PERSON_NAME]" at bounding box center [176, 317] width 77 height 19
select select "9916"
click at [138, 308] on select "Select Stylist Akshay shree [PERSON_NAME]" at bounding box center [176, 317] width 77 height 19
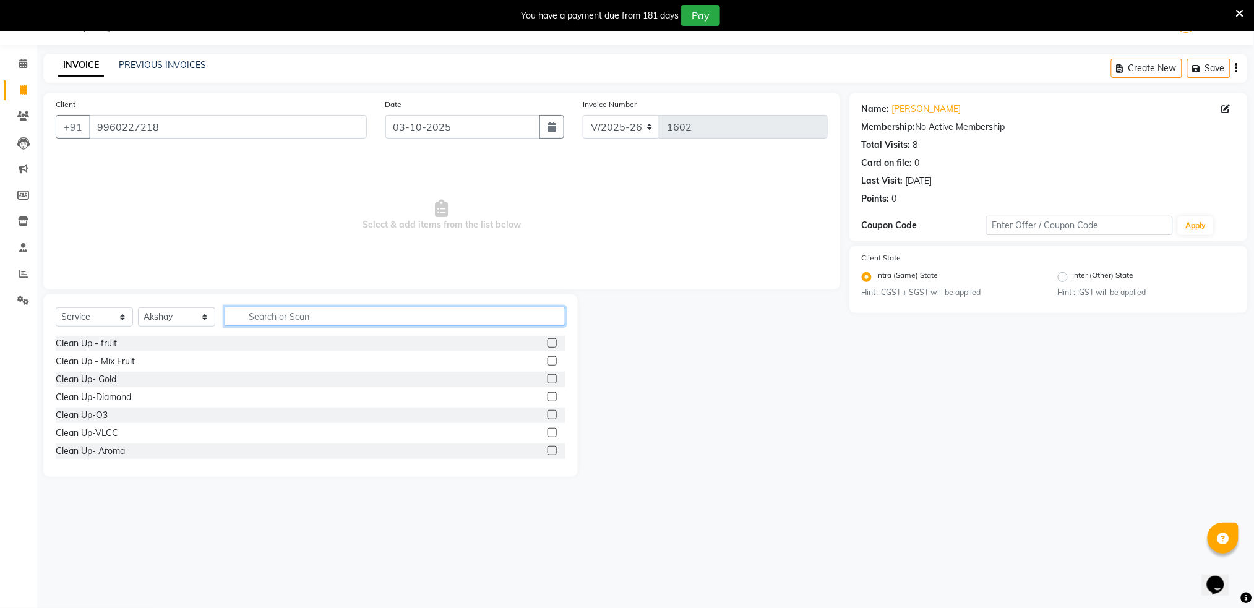
click at [271, 315] on input "text" at bounding box center [395, 316] width 341 height 19
type input "shav"
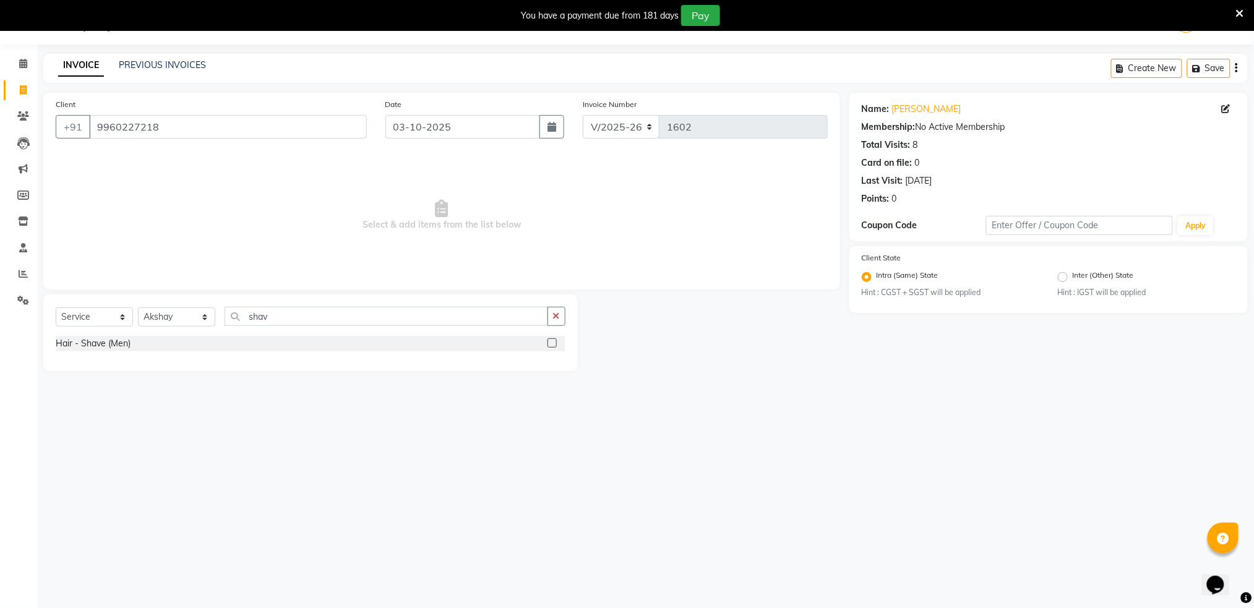
click at [553, 340] on label at bounding box center [552, 343] width 9 height 9
click at [553, 340] on input "checkbox" at bounding box center [552, 344] width 8 height 8
click at [553, 340] on label at bounding box center [552, 343] width 9 height 9
click at [553, 340] on input "checkbox" at bounding box center [552, 344] width 8 height 8
checkbox input "false"
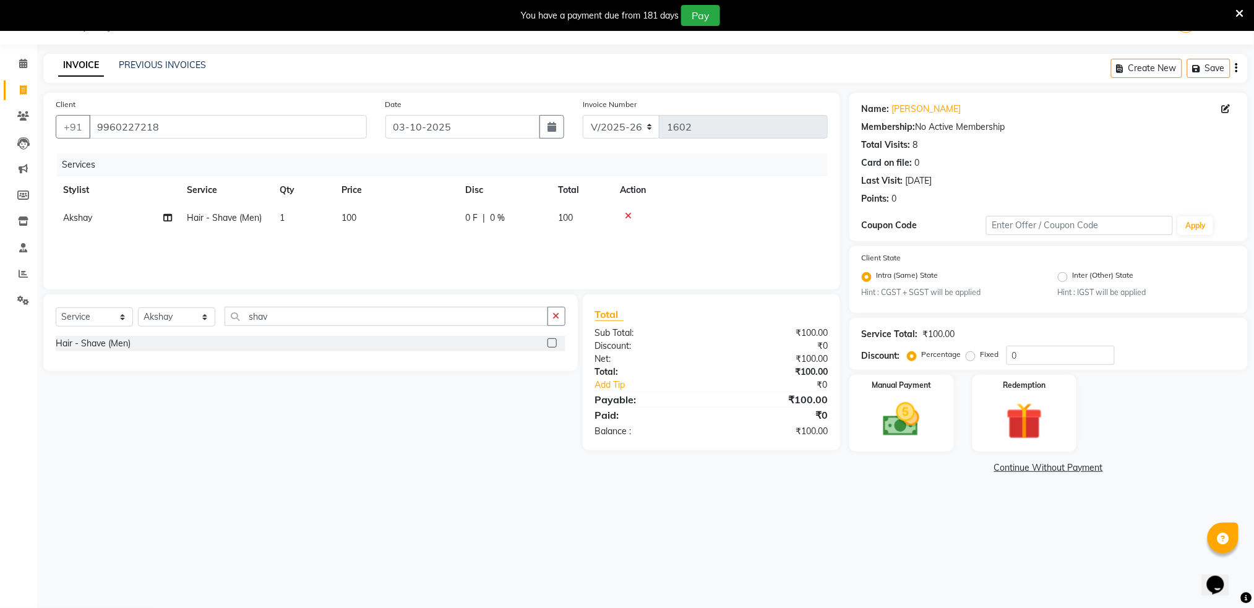
click at [568, 216] on span "100" at bounding box center [565, 217] width 15 height 11
click at [470, 216] on input "100" at bounding box center [454, 221] width 109 height 19
type input "1"
type input "350"
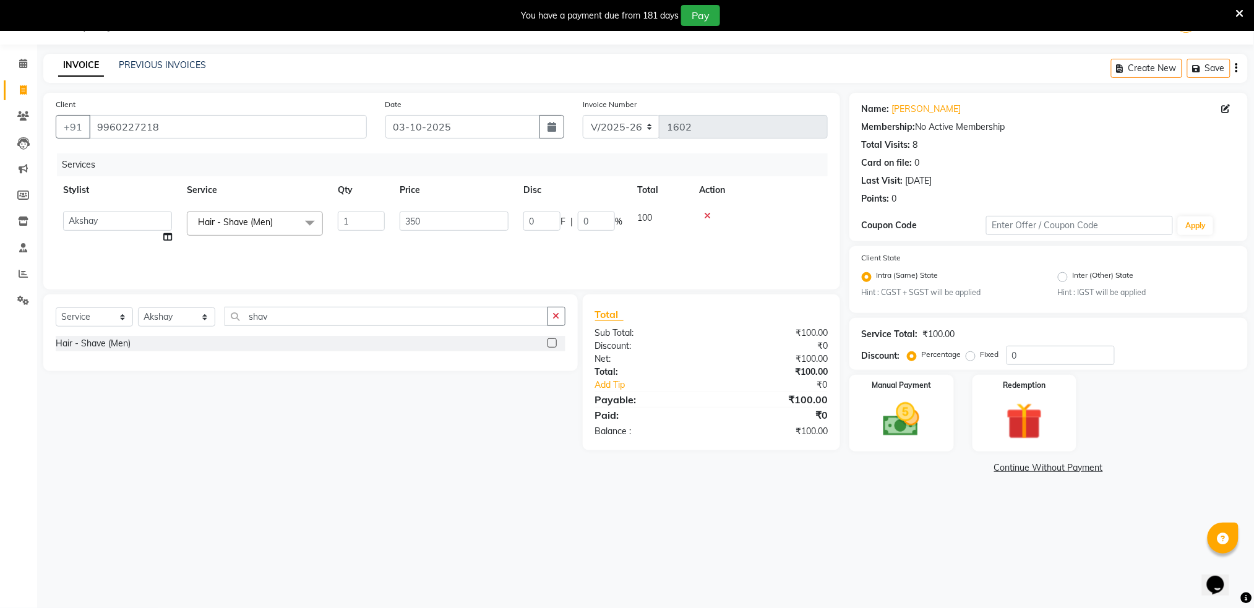
click at [778, 207] on td at bounding box center [760, 227] width 136 height 47
click at [889, 410] on img at bounding box center [902, 420] width 62 height 44
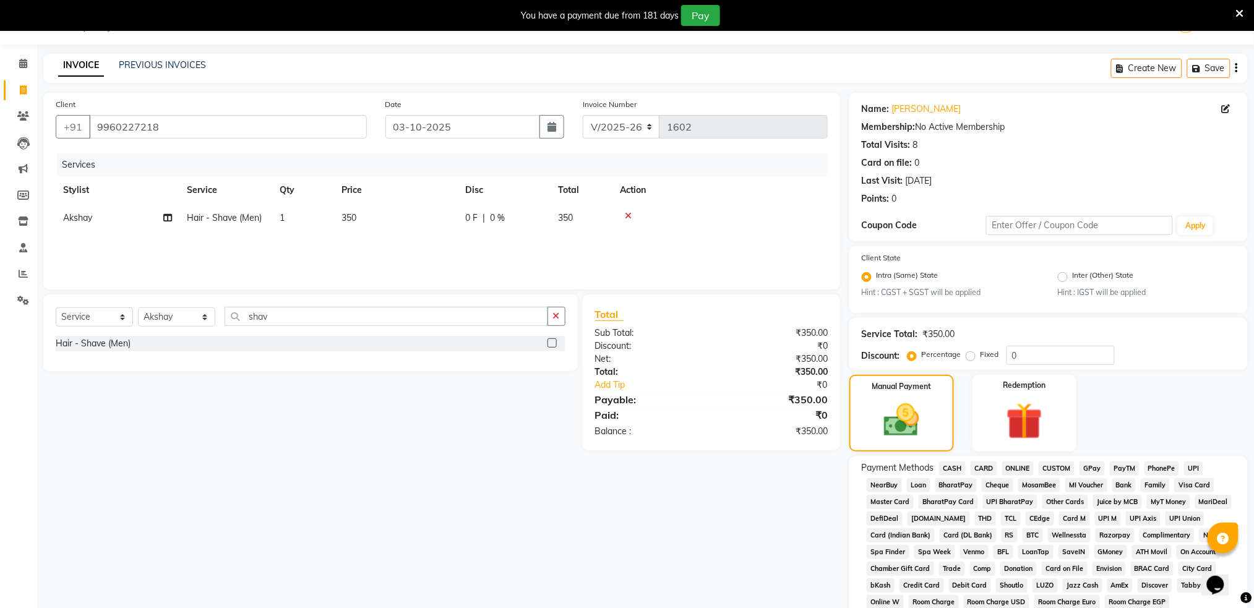
click at [1017, 467] on span "ONLINE" at bounding box center [1019, 469] width 32 height 14
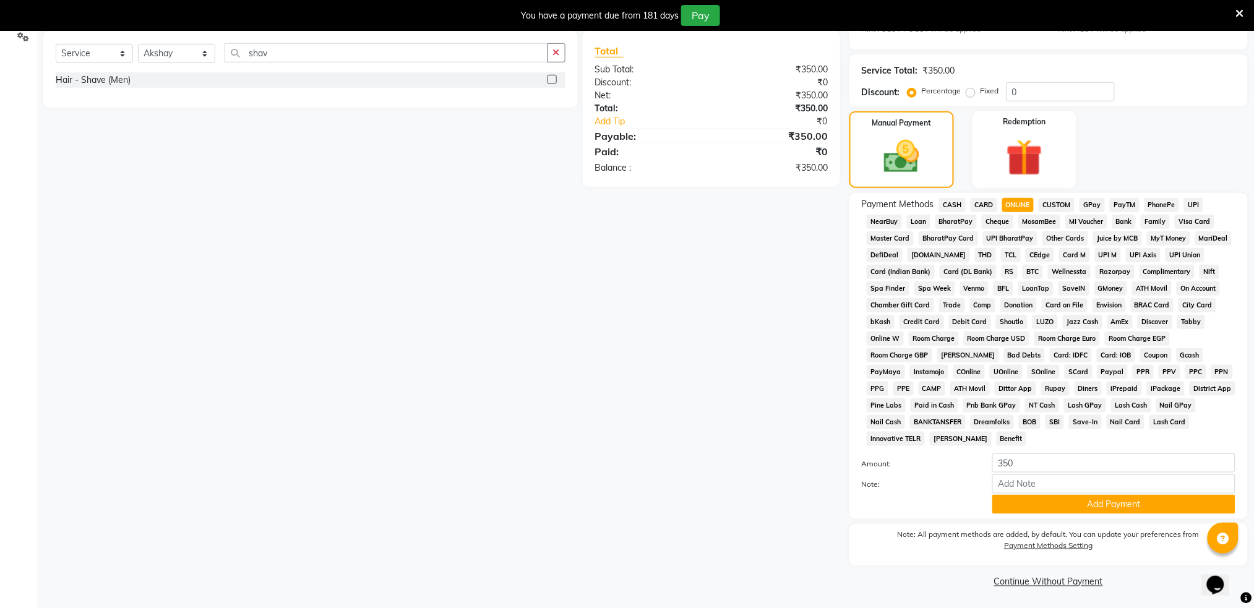
scroll to position [297, 0]
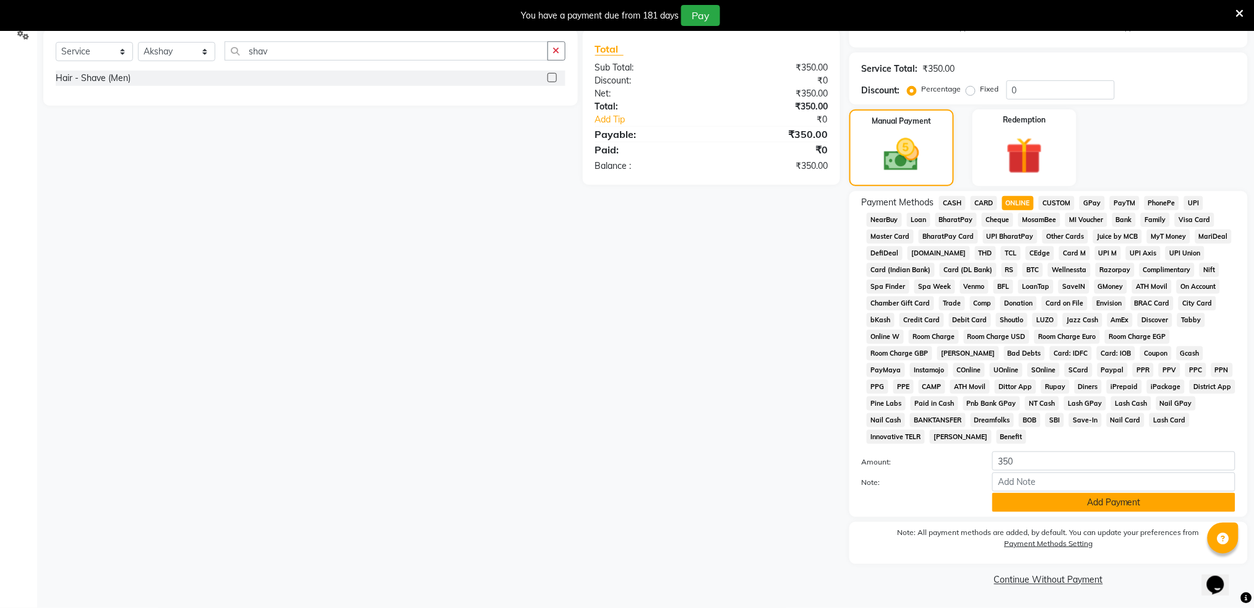
click at [1144, 506] on button "Add Payment" at bounding box center [1114, 502] width 243 height 19
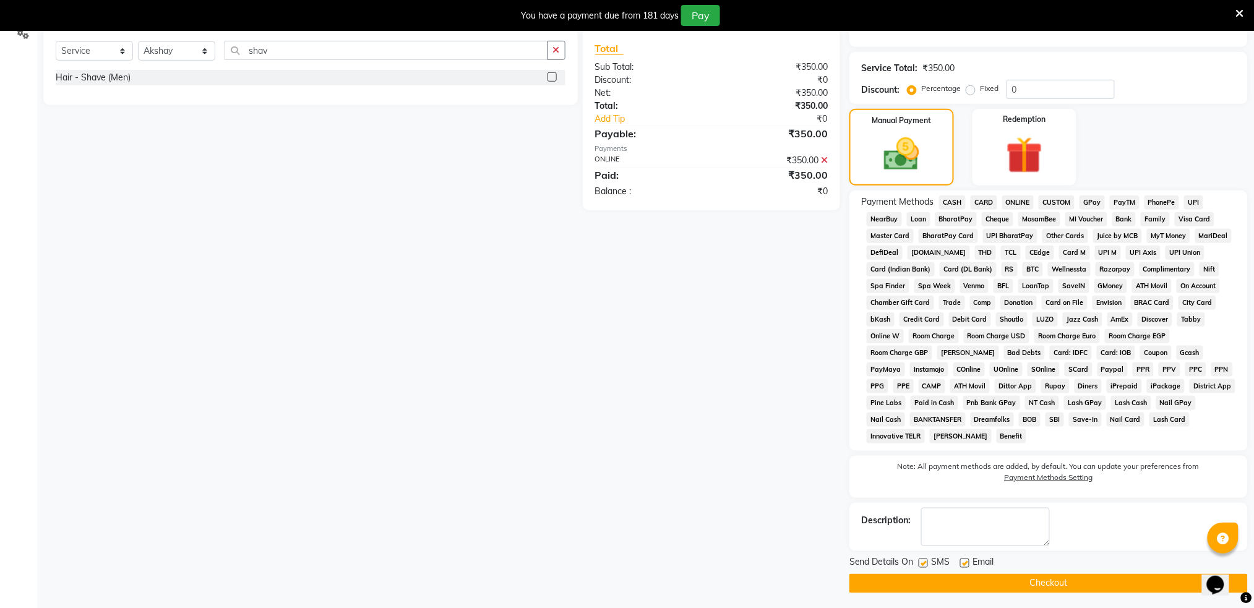
click at [925, 563] on label at bounding box center [923, 563] width 9 height 9
click at [925, 563] on input "checkbox" at bounding box center [923, 564] width 8 height 8
checkbox input "false"
click at [954, 578] on button "Checkout" at bounding box center [1049, 583] width 399 height 19
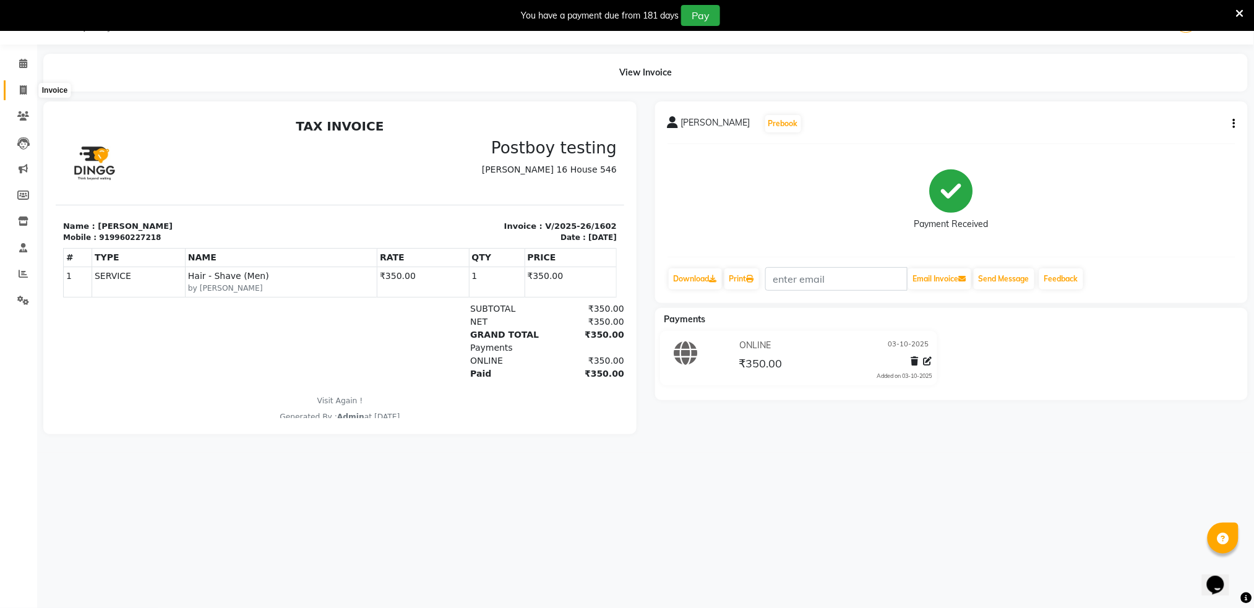
click at [18, 88] on span at bounding box center [23, 91] width 22 height 14
select select "service"
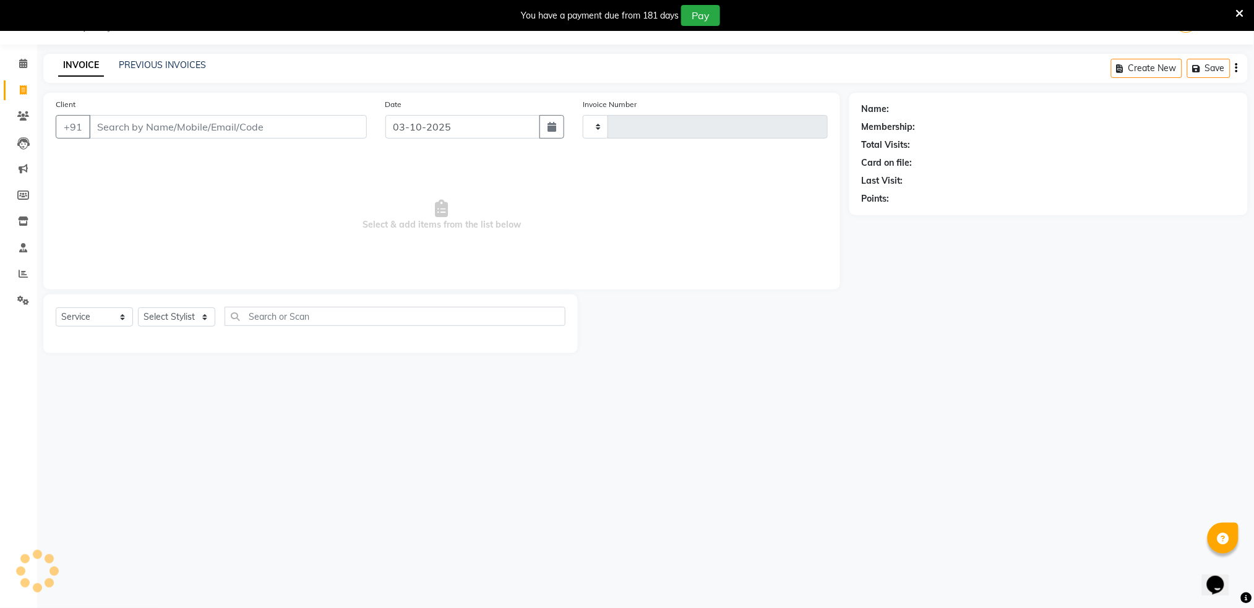
type input "1603"
select select "672"
click at [189, 130] on input "Client" at bounding box center [228, 127] width 278 height 24
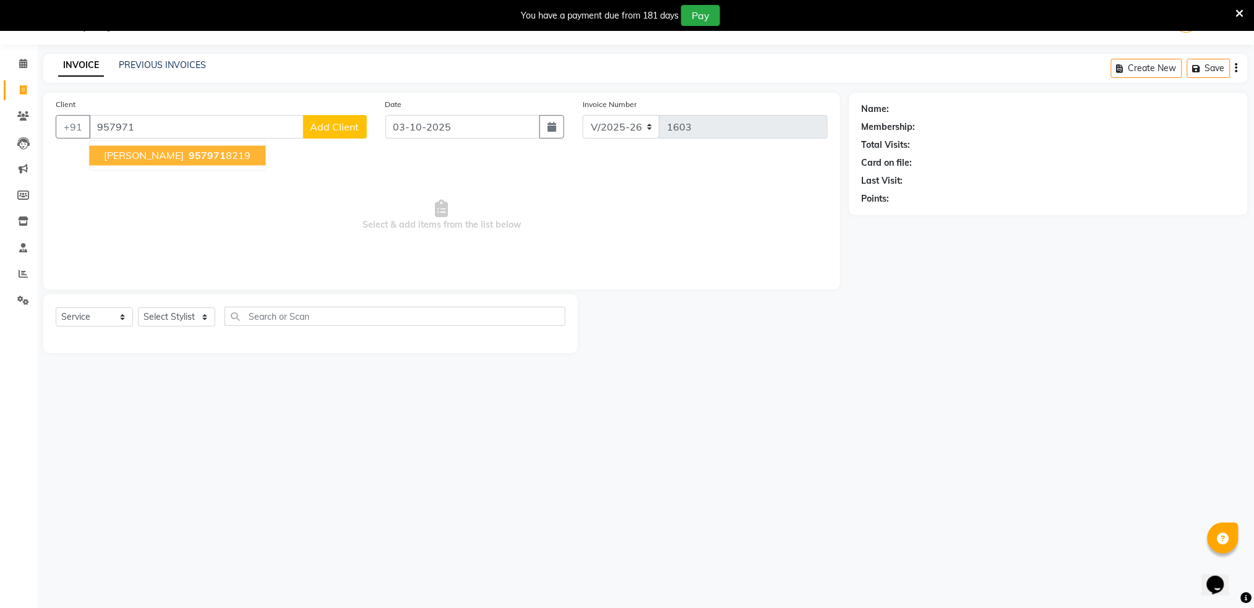
click at [189, 153] on span "957971" at bounding box center [207, 156] width 37 height 12
type input "9579718219"
click at [167, 153] on span "Select & add items from the list below" at bounding box center [442, 215] width 772 height 124
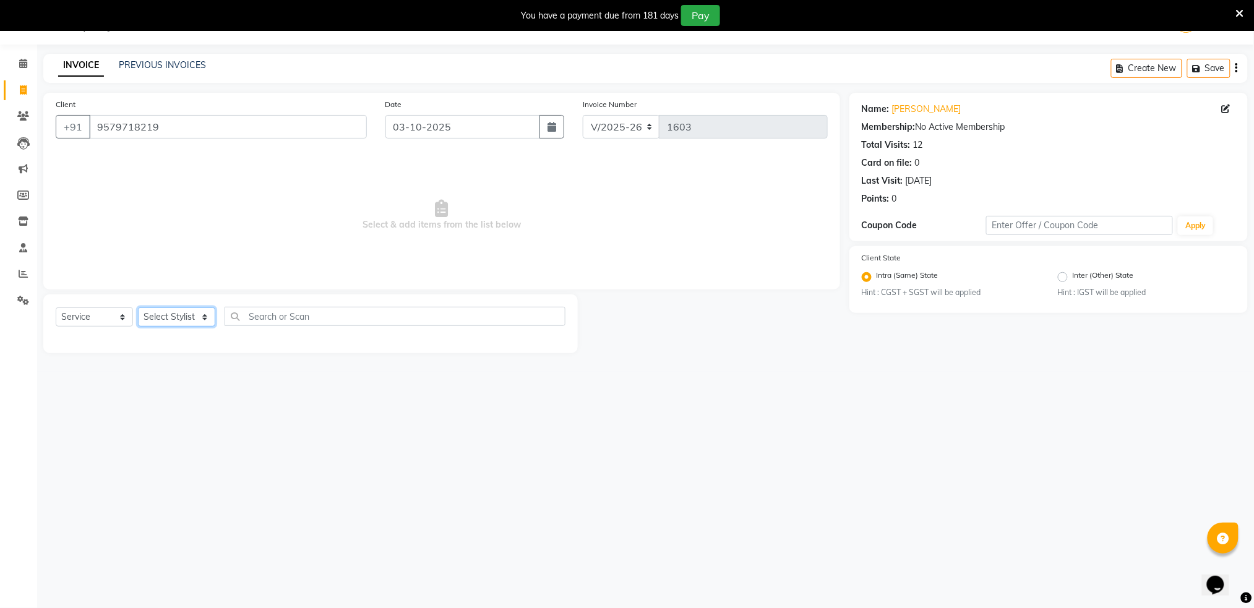
click at [175, 321] on select "Select Stylist Akshay shree [PERSON_NAME]" at bounding box center [176, 317] width 77 height 19
select select "9916"
click at [138, 308] on select "Select Stylist Akshay shree [PERSON_NAME]" at bounding box center [176, 317] width 77 height 19
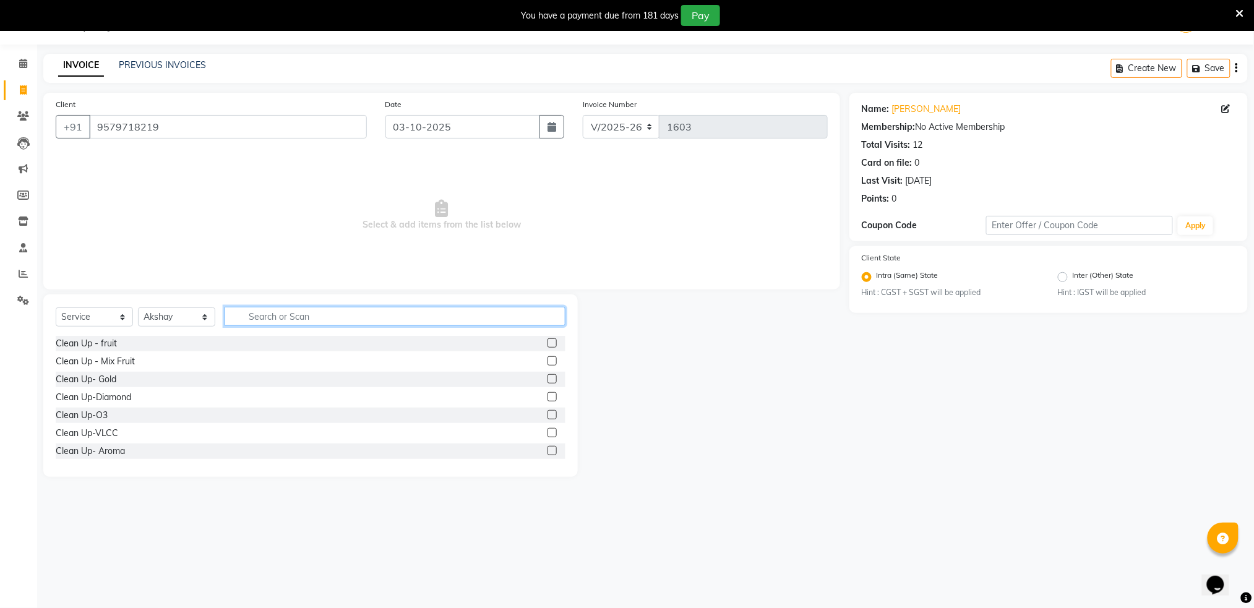
click at [313, 313] on input "text" at bounding box center [395, 316] width 341 height 19
type input "hair"
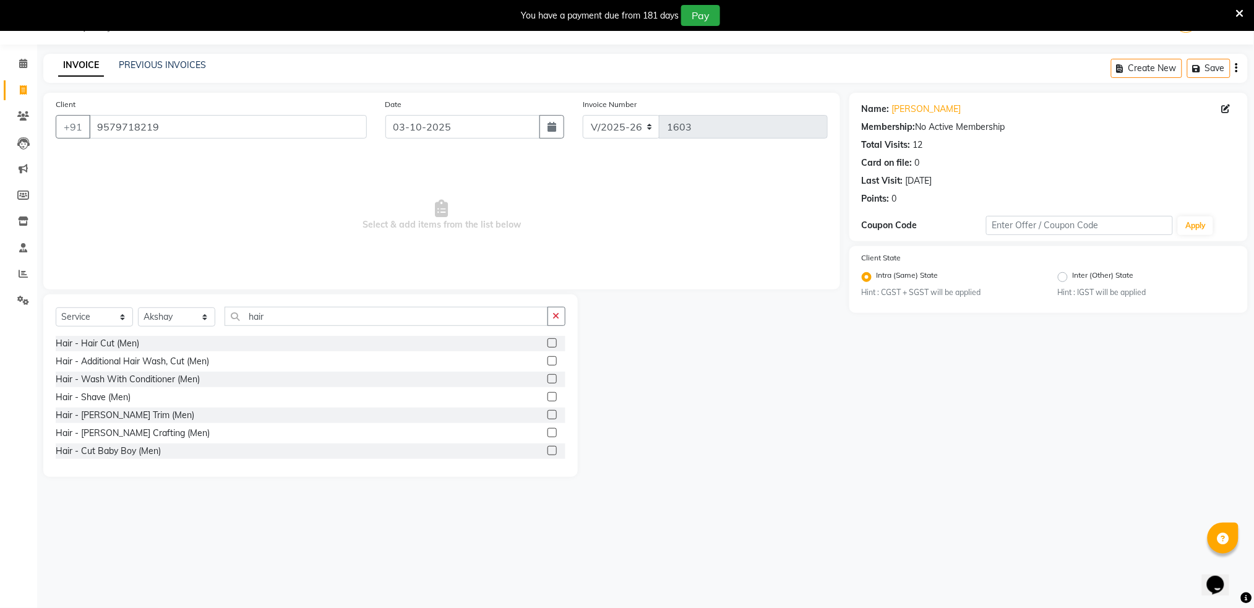
click at [548, 400] on label at bounding box center [552, 396] width 9 height 9
click at [548, 400] on input "checkbox" at bounding box center [552, 398] width 8 height 8
click at [548, 400] on label at bounding box center [552, 396] width 9 height 9
click at [548, 400] on input "checkbox" at bounding box center [552, 398] width 8 height 8
checkbox input "false"
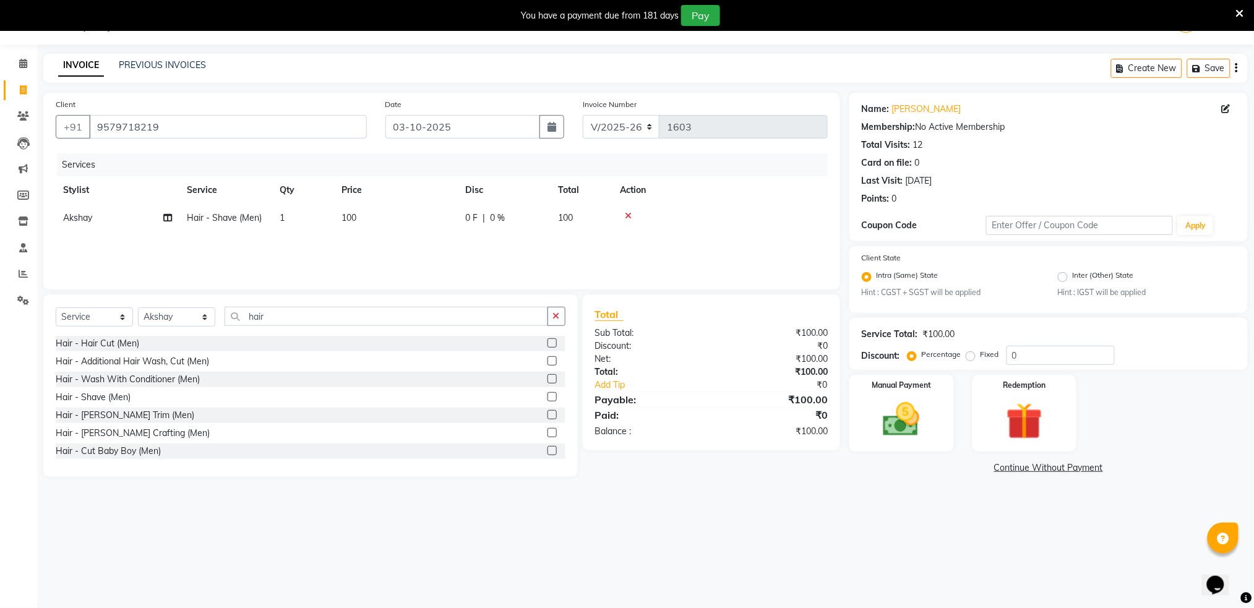
click at [564, 219] on span "100" at bounding box center [565, 217] width 15 height 11
click at [564, 219] on span "F" at bounding box center [563, 221] width 5 height 13
click at [469, 219] on input "100" at bounding box center [454, 221] width 109 height 19
type input "1"
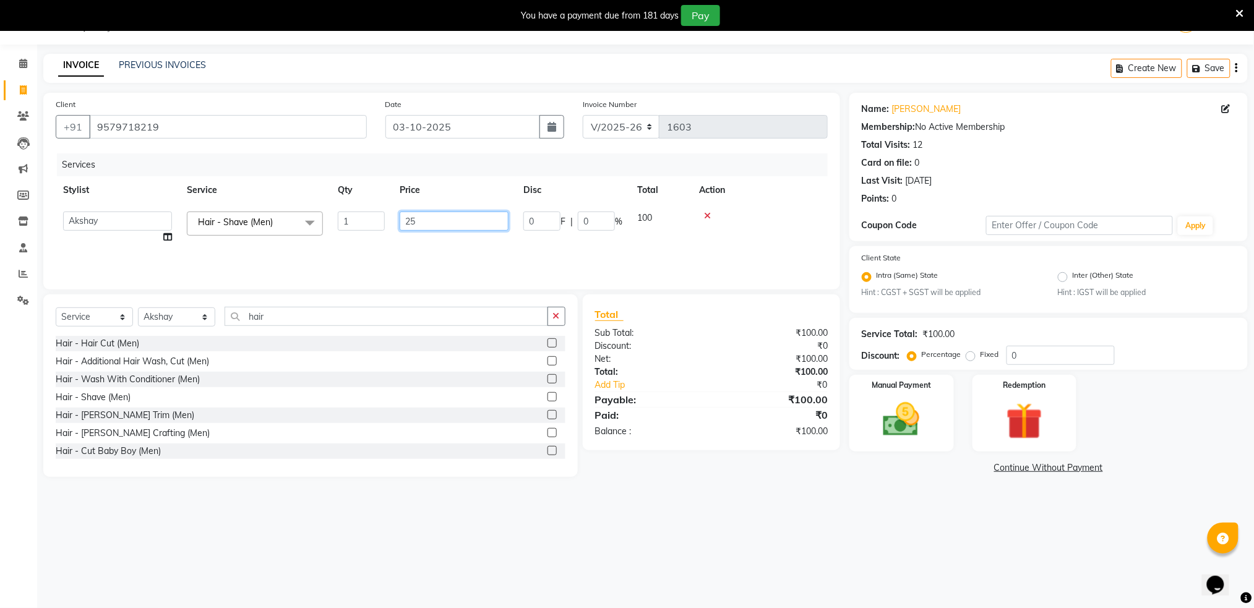
type input "250"
click at [781, 207] on td at bounding box center [760, 227] width 136 height 47
click at [907, 415] on img at bounding box center [902, 420] width 62 height 44
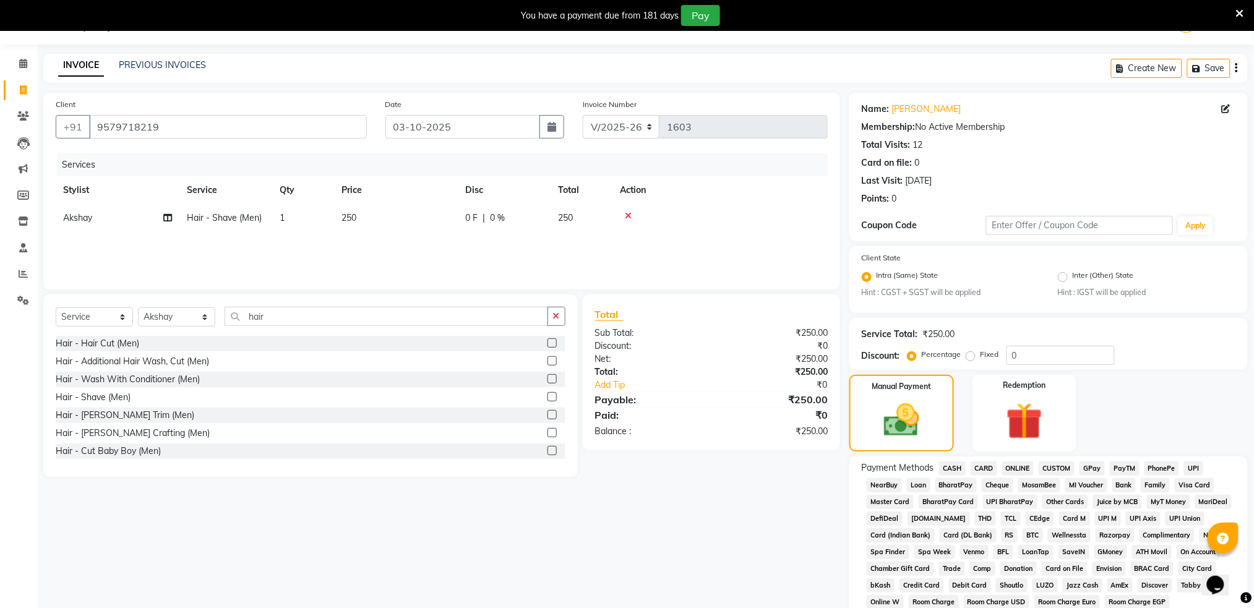
click at [1016, 469] on span "ONLINE" at bounding box center [1019, 469] width 32 height 14
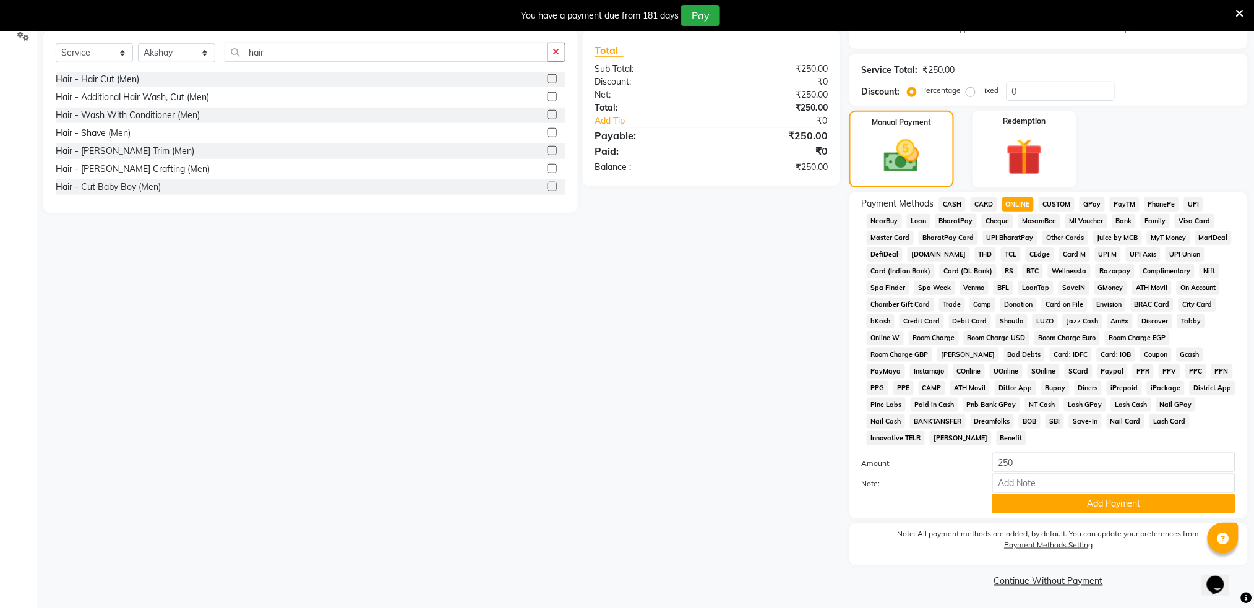
scroll to position [297, 0]
click at [1094, 504] on button "Add Payment" at bounding box center [1114, 502] width 243 height 19
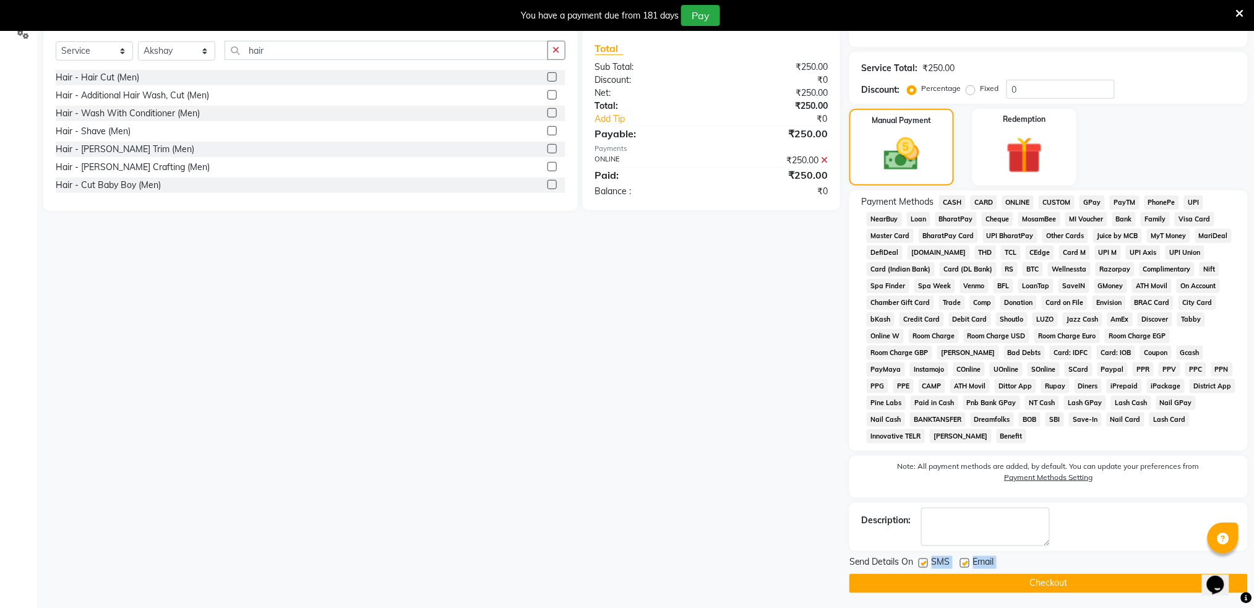
scroll to position [301, 0]
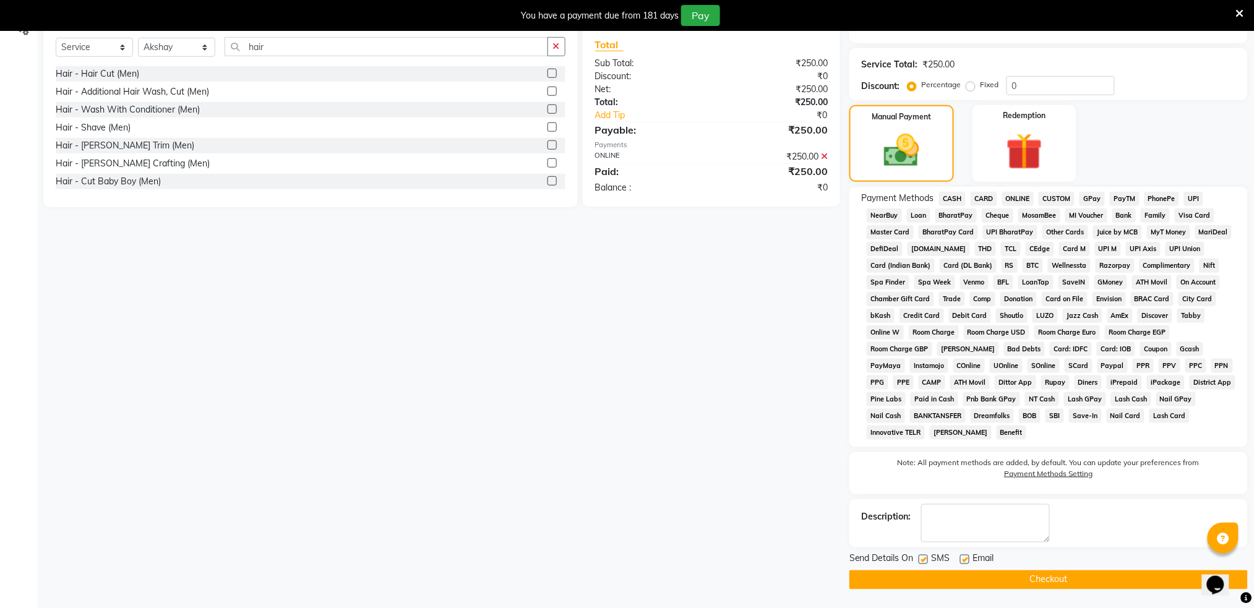
click at [923, 559] on label at bounding box center [923, 559] width 9 height 9
click at [923, 559] on input "checkbox" at bounding box center [923, 560] width 8 height 8
click at [923, 559] on label at bounding box center [923, 559] width 9 height 9
click at [923, 559] on input "checkbox" at bounding box center [923, 560] width 8 height 8
click at [923, 559] on label at bounding box center [923, 559] width 9 height 9
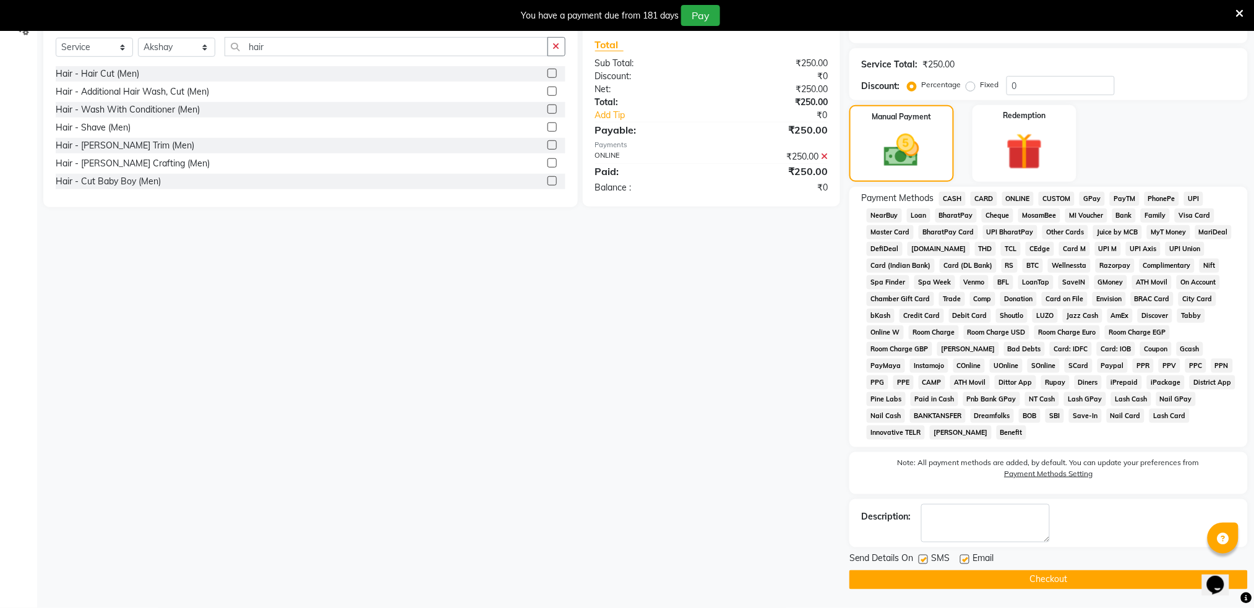
click at [923, 559] on input "checkbox" at bounding box center [923, 560] width 8 height 8
checkbox input "false"
click at [961, 585] on button "Checkout" at bounding box center [1049, 580] width 399 height 19
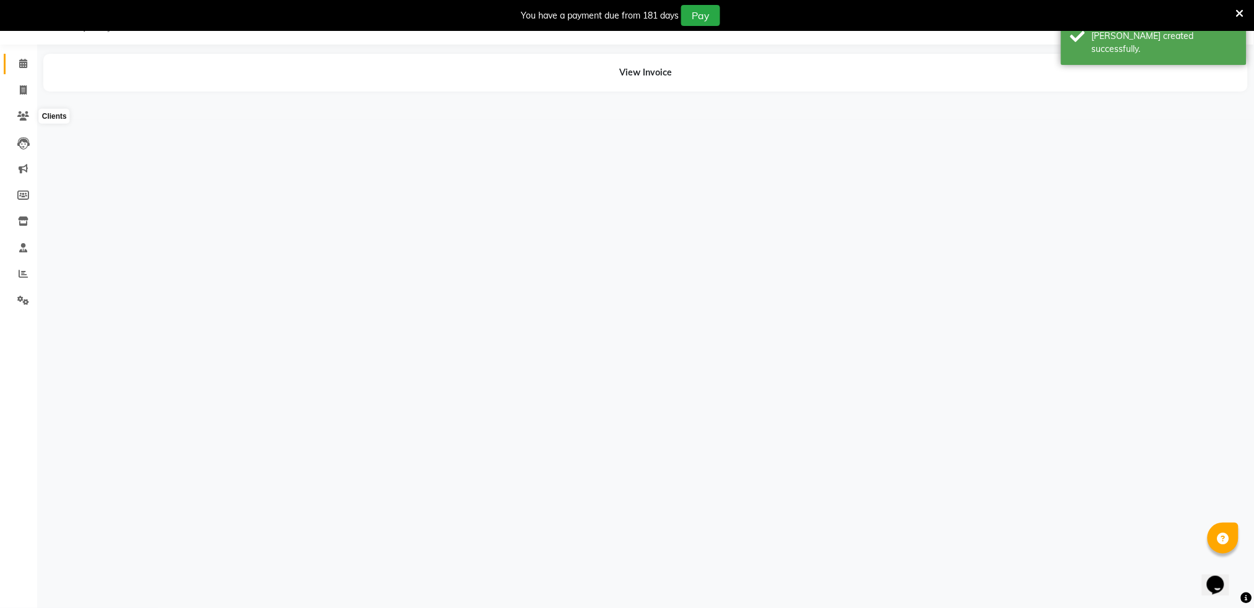
scroll to position [31, 0]
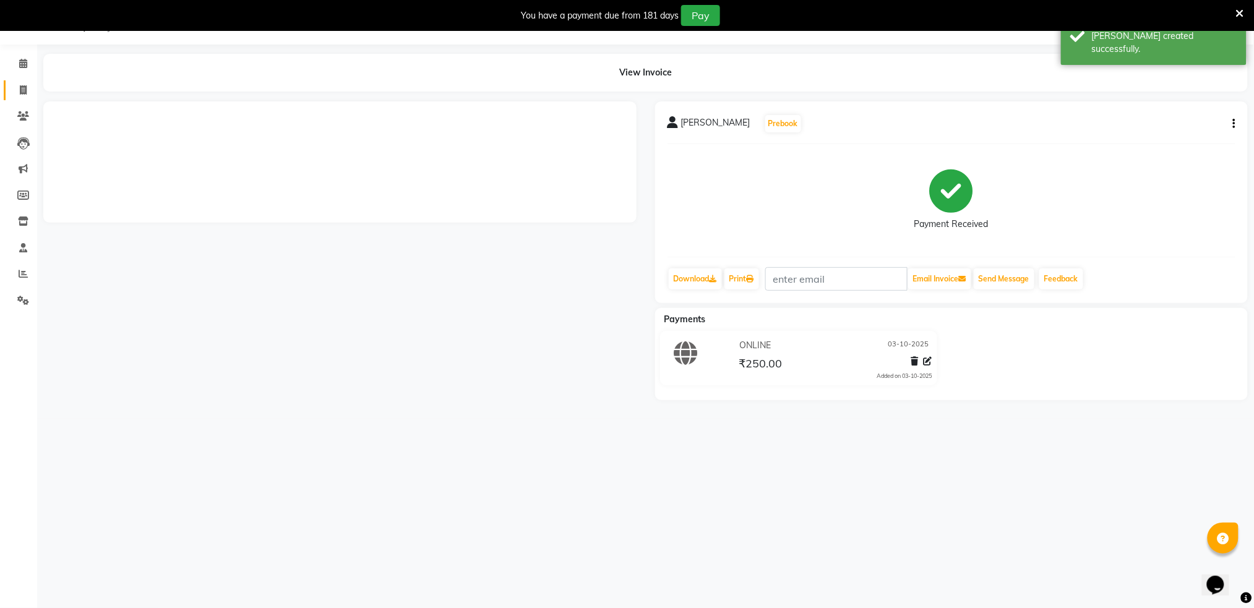
click at [26, 90] on span at bounding box center [23, 91] width 22 height 14
select select "service"
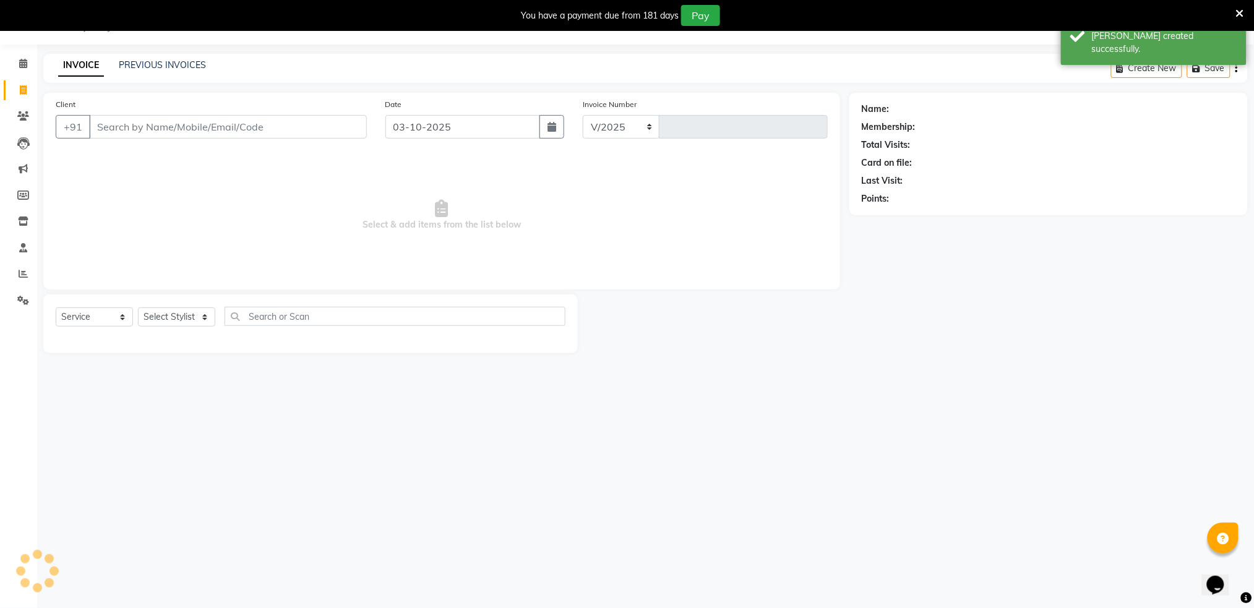
select select "672"
type input "1604"
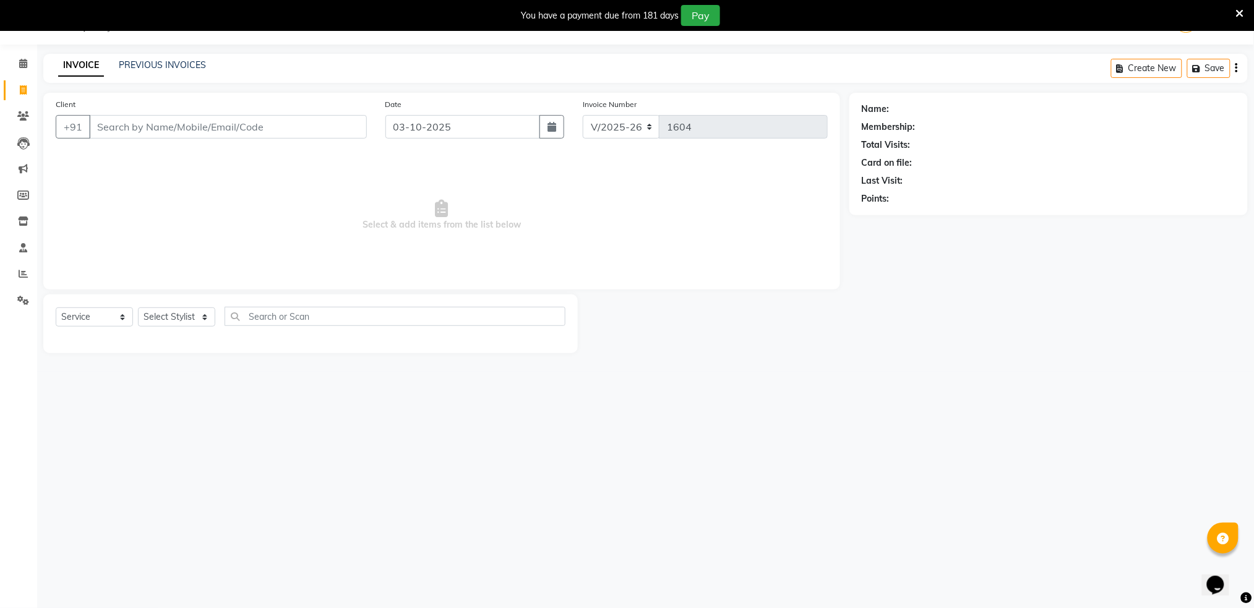
click at [729, 113] on div "Invoice Number V/2025 V/[PHONE_NUMBER]" at bounding box center [706, 123] width 264 height 51
click at [12, 118] on span at bounding box center [23, 117] width 22 height 14
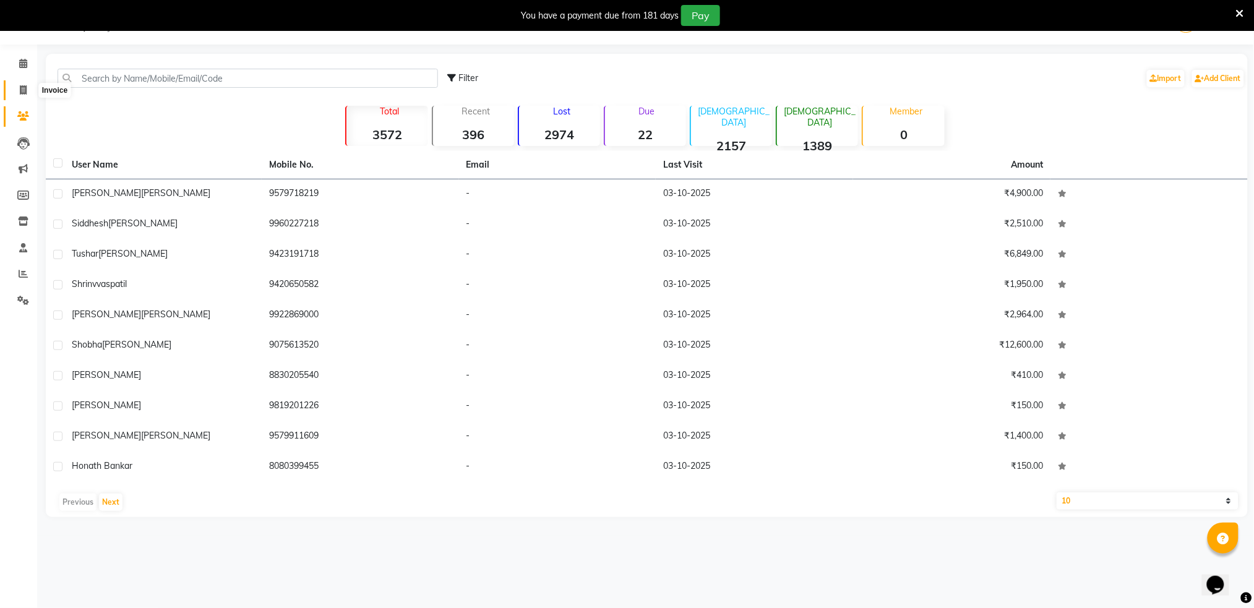
click at [20, 92] on icon at bounding box center [23, 89] width 7 height 9
select select "service"
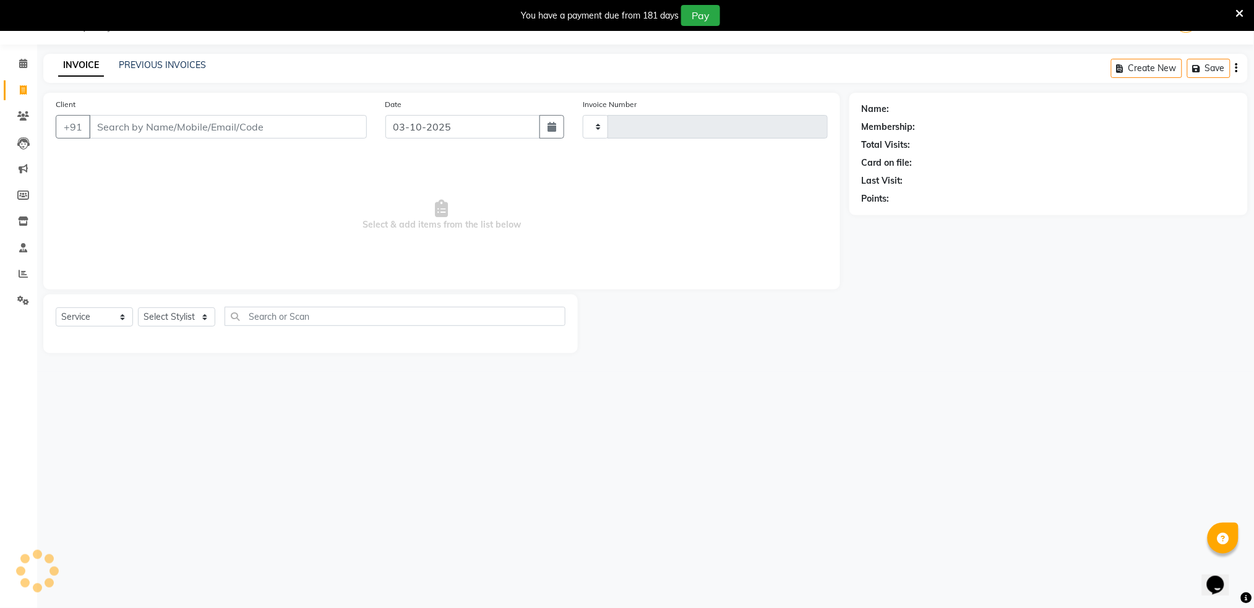
click at [122, 127] on input "Client" at bounding box center [228, 127] width 278 height 24
type input "8800"
type input "1604"
select select "672"
type input "8806049895"
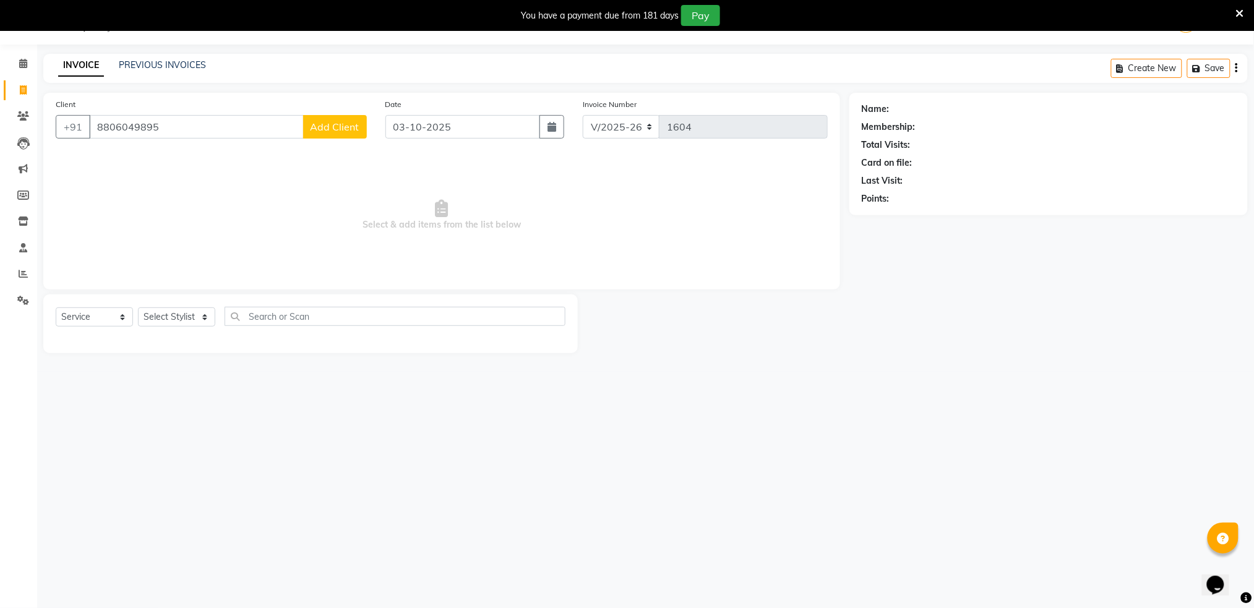
click at [344, 127] on span "Add Client" at bounding box center [335, 127] width 49 height 12
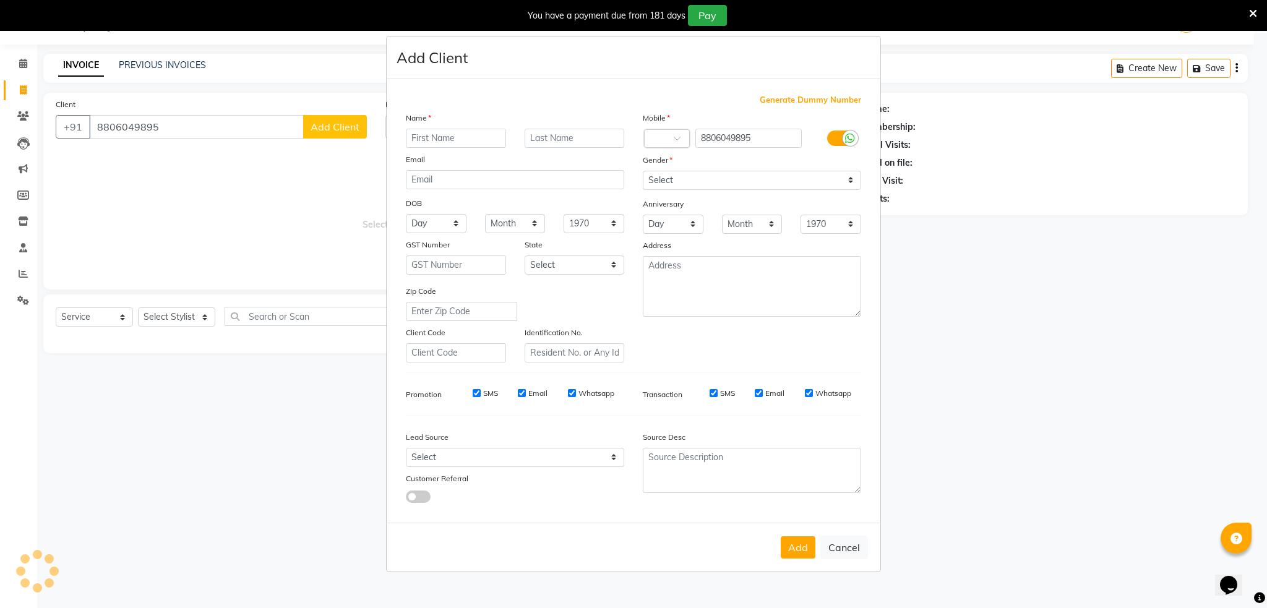
click at [344, 127] on ngb-modal-window "Add Client Generate Dummy Number Name Email DOB Day 01 02 03 04 05 06 07 08 09 …" at bounding box center [633, 304] width 1267 height 608
click at [449, 134] on input "text" at bounding box center [456, 138] width 100 height 19
type input "safal"
click at [842, 181] on select "Select [DEMOGRAPHIC_DATA] [DEMOGRAPHIC_DATA] Other Prefer Not To Say" at bounding box center [752, 180] width 218 height 19
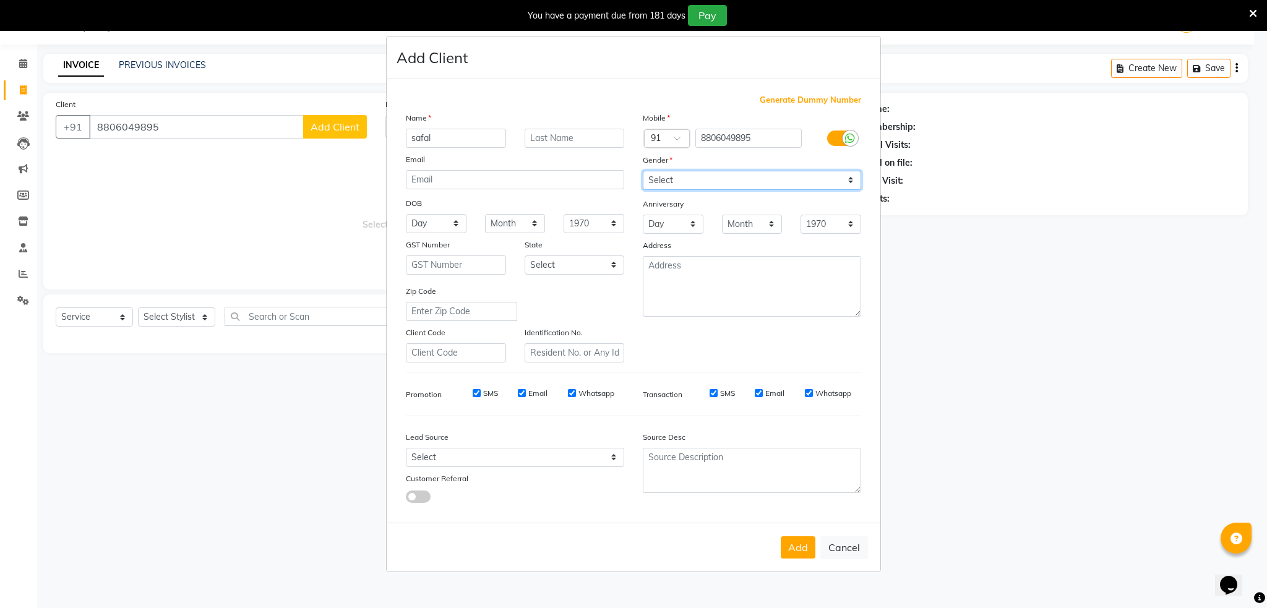
click at [842, 181] on select "Select [DEMOGRAPHIC_DATA] [DEMOGRAPHIC_DATA] Other Prefer Not To Say" at bounding box center [752, 180] width 218 height 19
select select "[DEMOGRAPHIC_DATA]"
click at [643, 171] on select "Select [DEMOGRAPHIC_DATA] [DEMOGRAPHIC_DATA] Other Prefer Not To Say" at bounding box center [752, 180] width 218 height 19
click at [788, 553] on button "Add" at bounding box center [798, 548] width 35 height 22
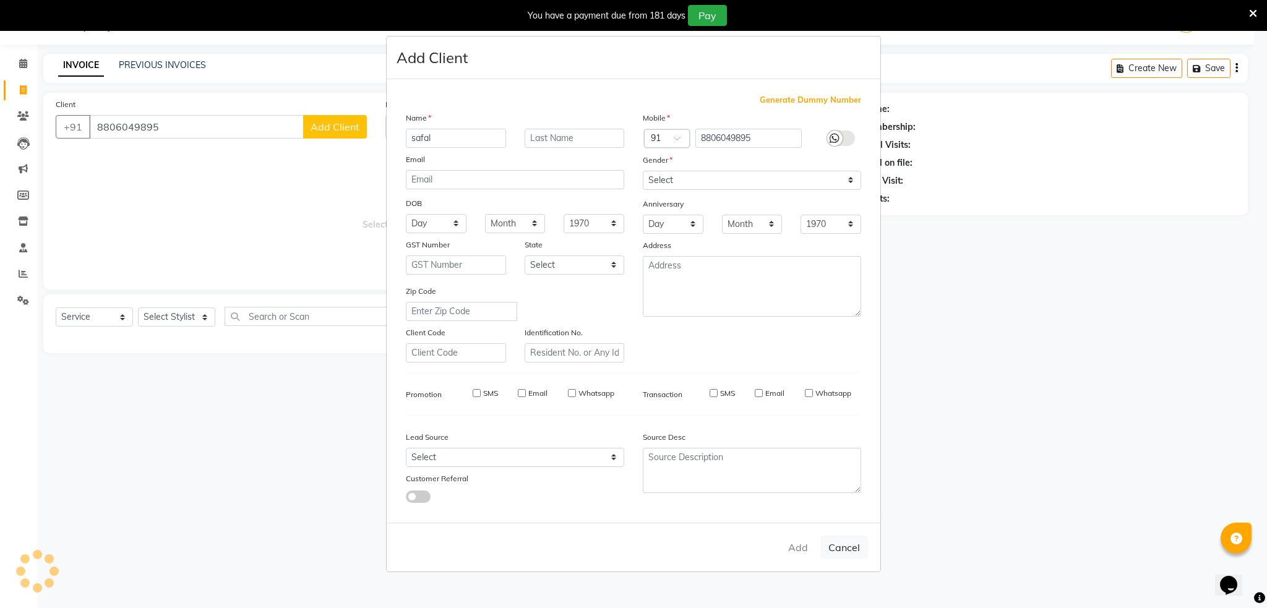
select select
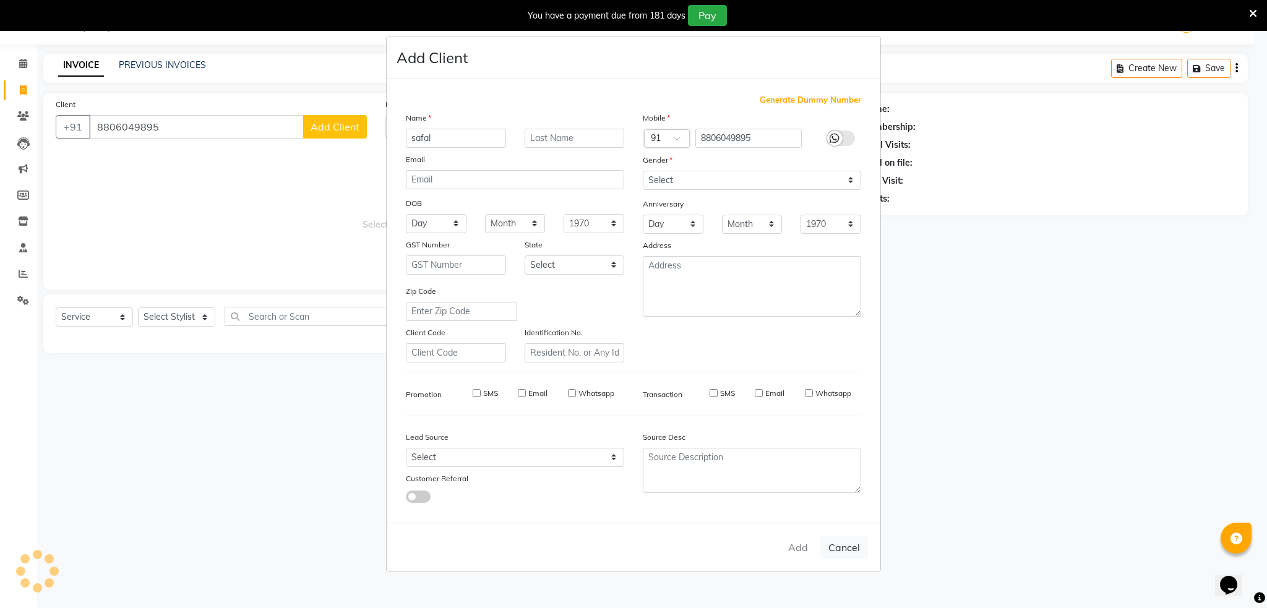
select select
checkbox input "false"
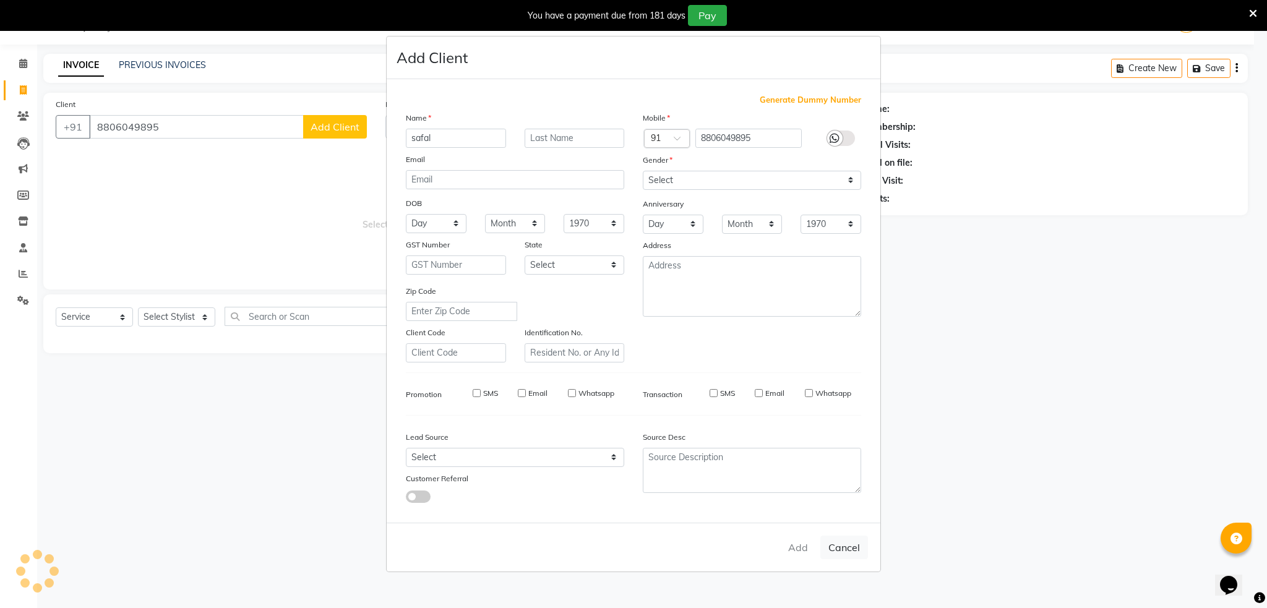
checkbox input "false"
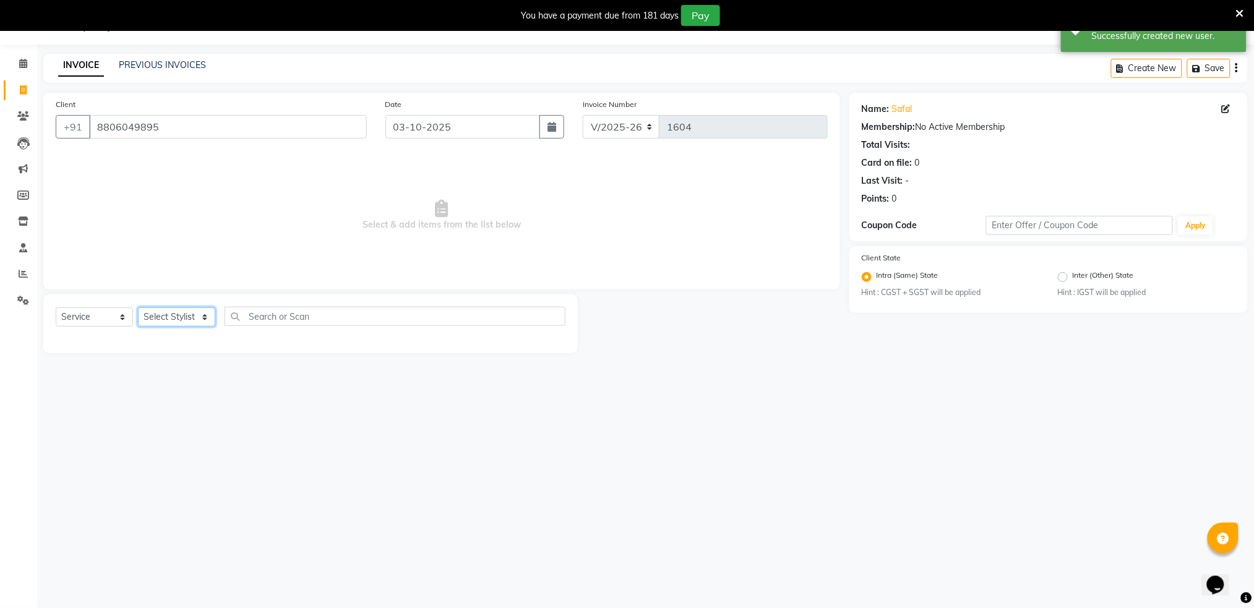
click at [196, 318] on select "Select Stylist Akshay shree [PERSON_NAME]" at bounding box center [176, 317] width 77 height 19
select select "9916"
click at [138, 308] on select "Select Stylist Akshay shree [PERSON_NAME]" at bounding box center [176, 317] width 77 height 19
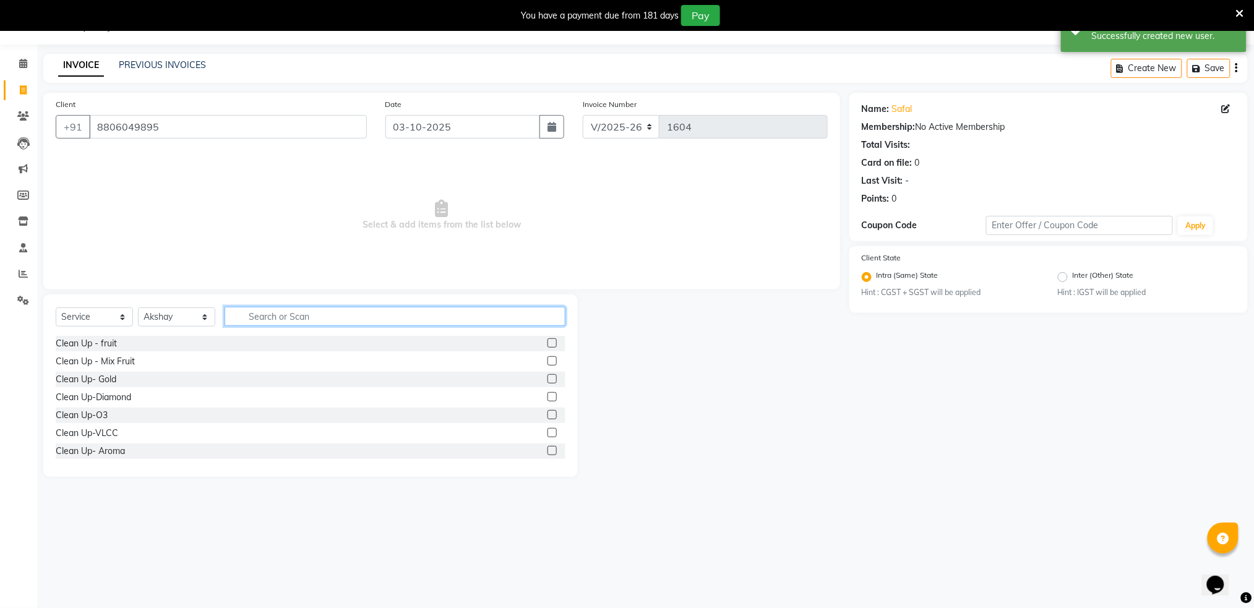
click at [293, 320] on input "text" at bounding box center [395, 316] width 341 height 19
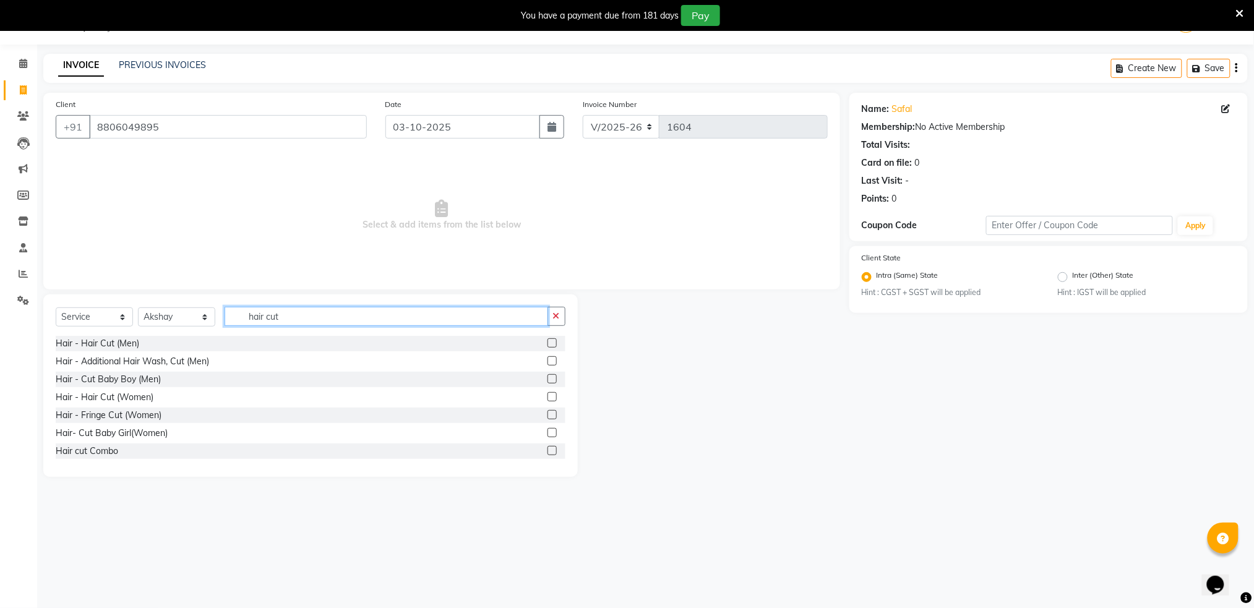
type input "hair cut"
click at [548, 345] on label at bounding box center [552, 343] width 9 height 9
click at [548, 345] on input "checkbox" at bounding box center [552, 344] width 8 height 8
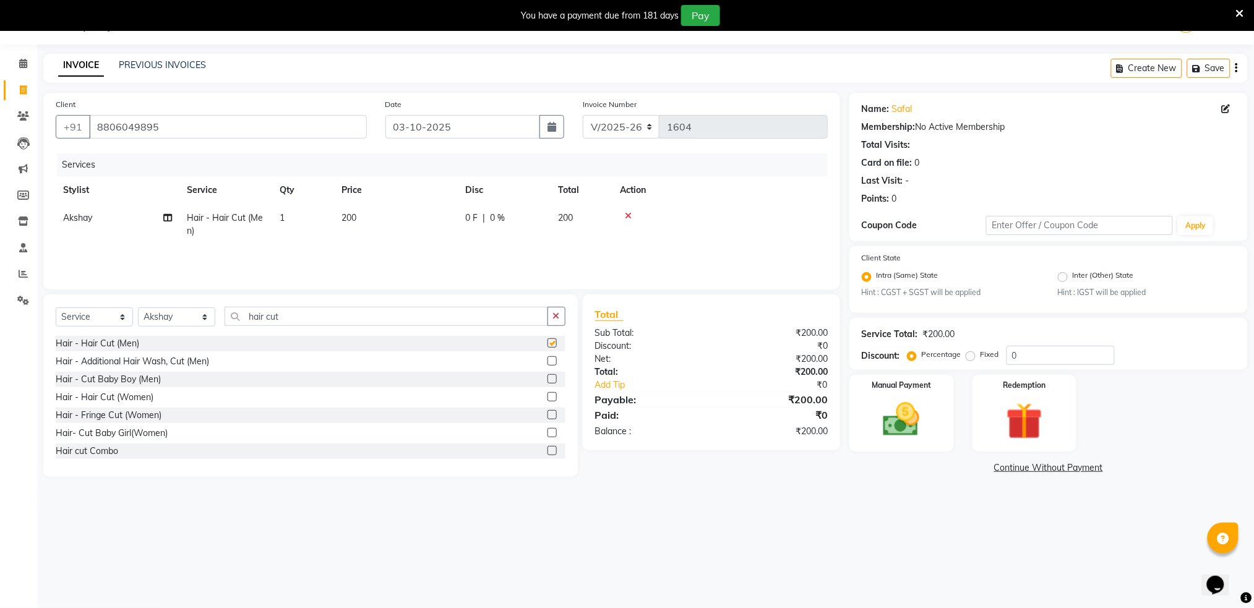
click at [548, 345] on label at bounding box center [552, 343] width 9 height 9
click at [548, 345] on input "checkbox" at bounding box center [552, 344] width 8 height 8
checkbox input "false"
click at [347, 211] on td "200" at bounding box center [396, 224] width 124 height 41
click at [432, 223] on input "200" at bounding box center [454, 221] width 109 height 19
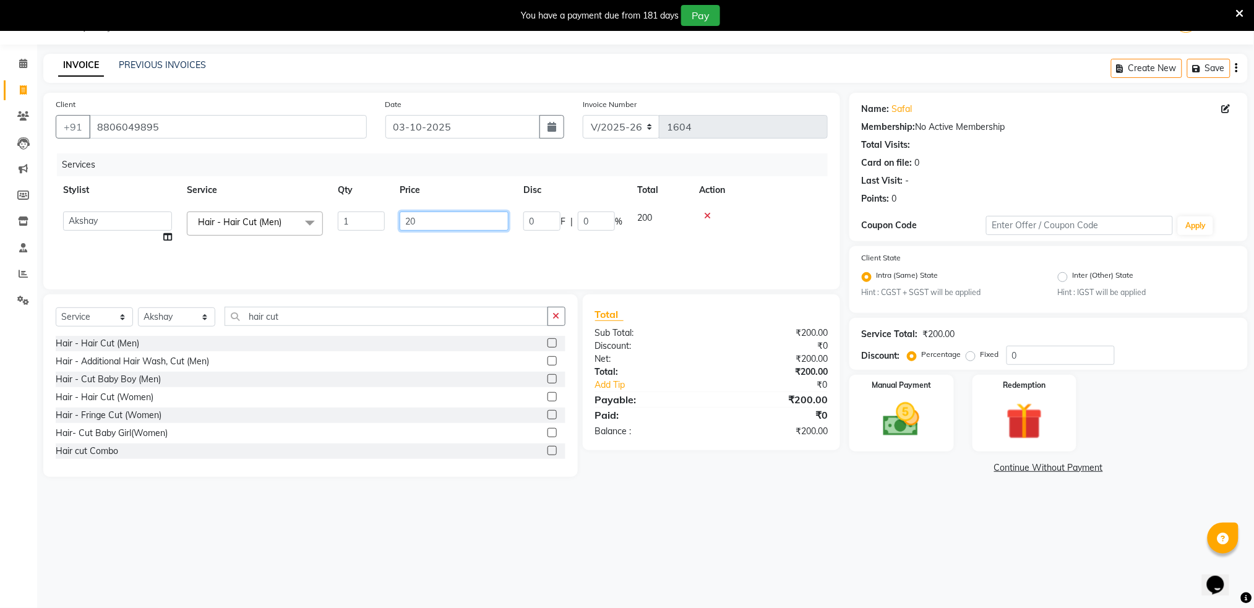
type input "2"
type input "150"
click at [907, 410] on img at bounding box center [902, 420] width 62 height 44
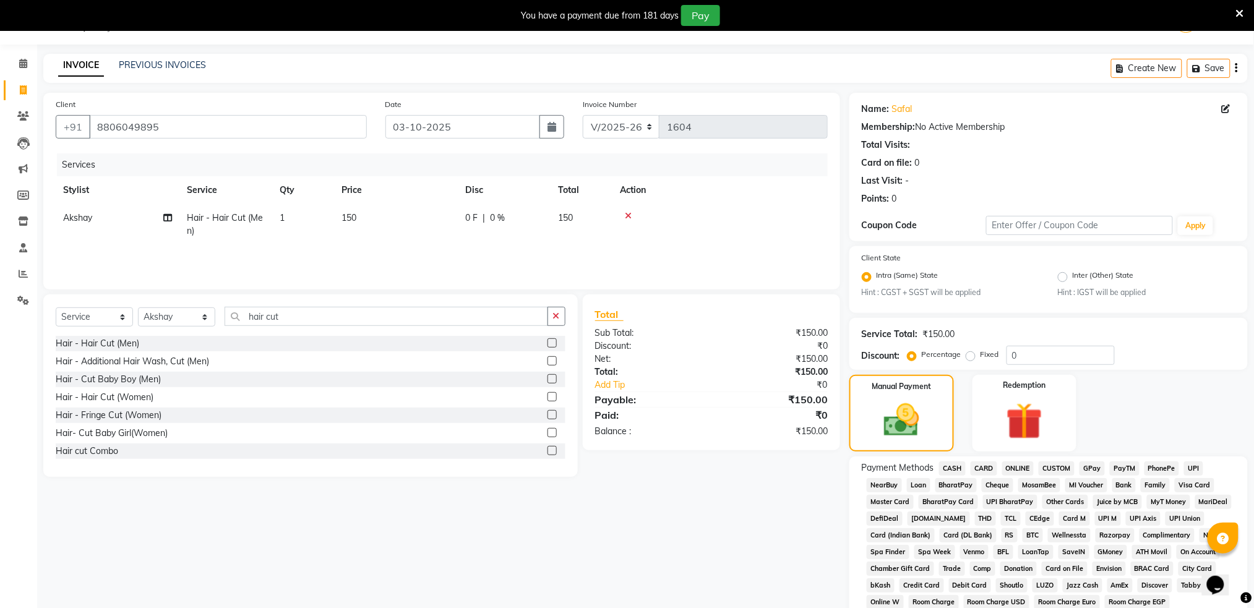
click at [1155, 475] on span "PhonePe" at bounding box center [1162, 469] width 35 height 14
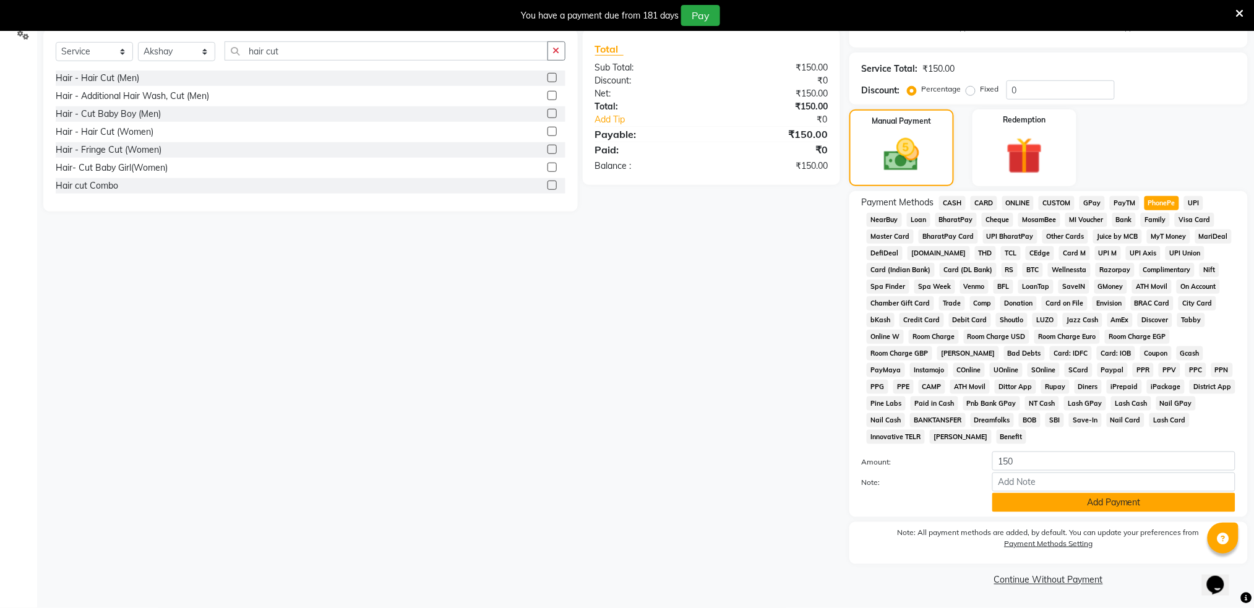
click at [1110, 503] on button "Add Payment" at bounding box center [1114, 502] width 243 height 19
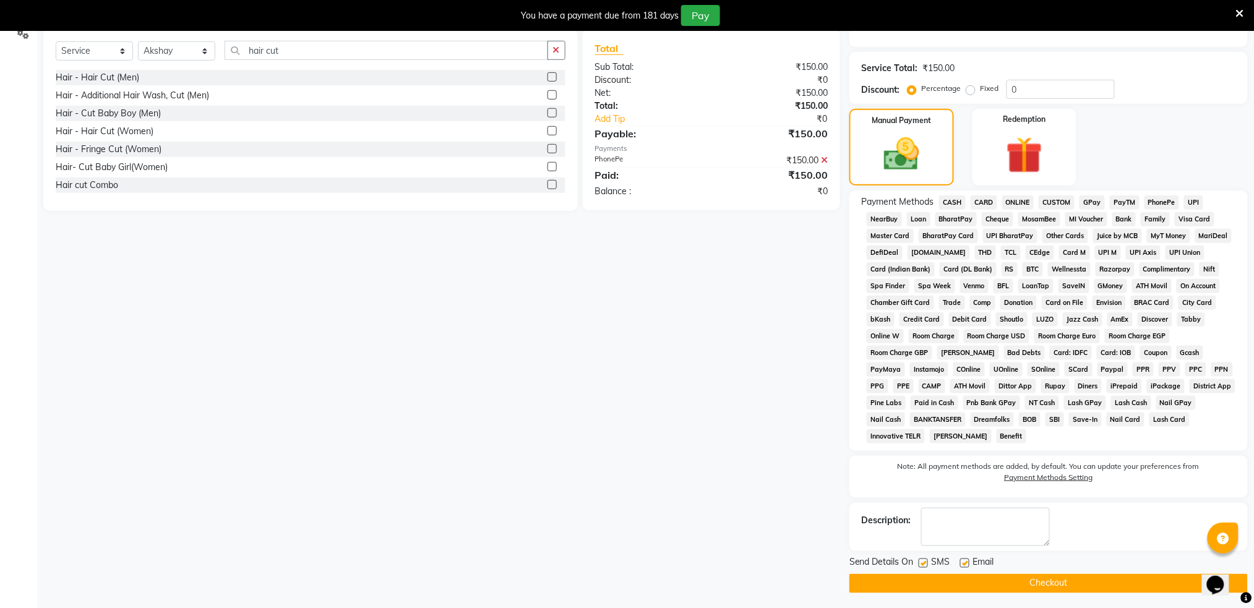
click at [925, 563] on label at bounding box center [923, 563] width 9 height 9
click at [925, 563] on input "checkbox" at bounding box center [923, 564] width 8 height 8
checkbox input "false"
click at [929, 577] on button "Checkout" at bounding box center [1049, 583] width 399 height 19
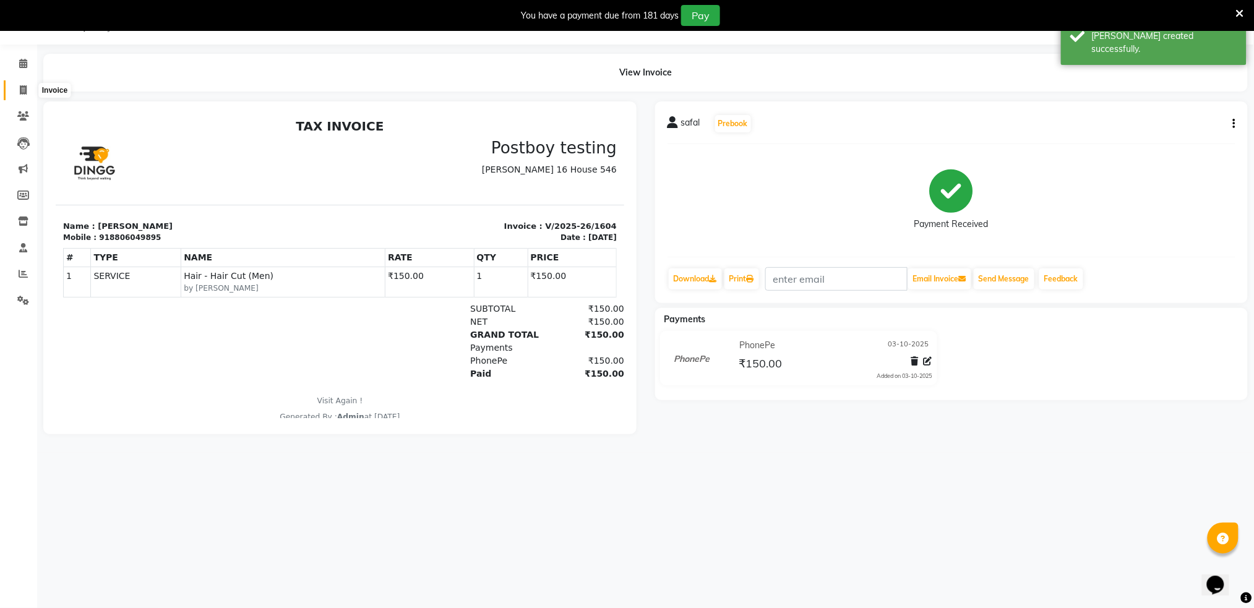
click at [28, 84] on span at bounding box center [23, 91] width 22 height 14
select select "service"
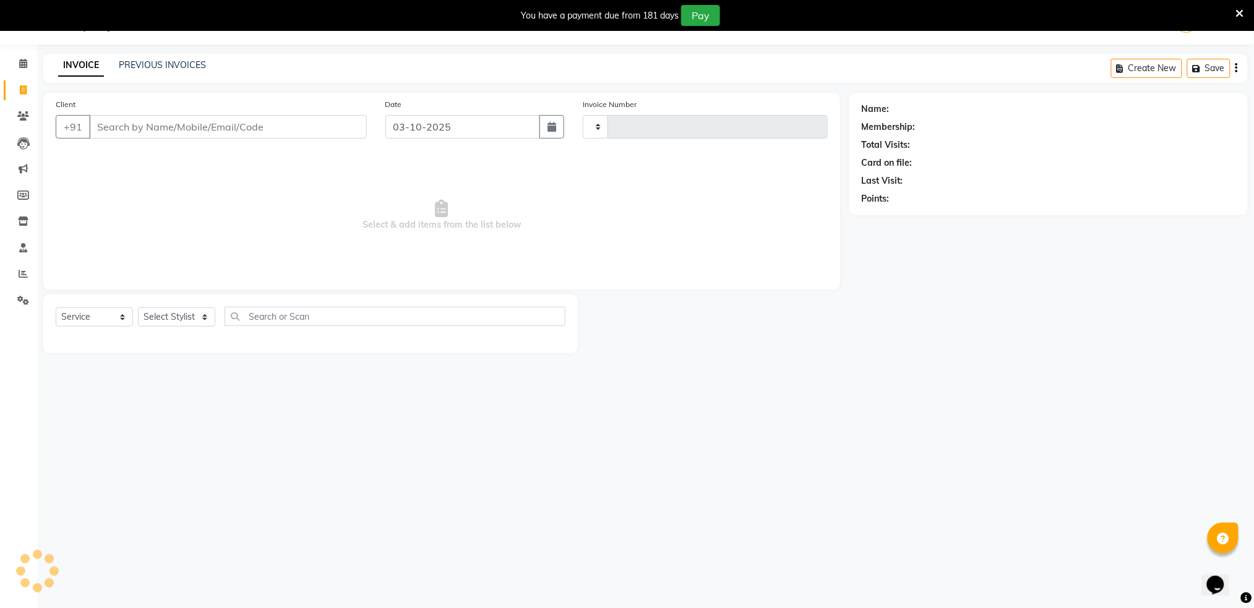
type input "1605"
select select "672"
click at [160, 133] on input "Client" at bounding box center [228, 127] width 278 height 24
type input "9823196951"
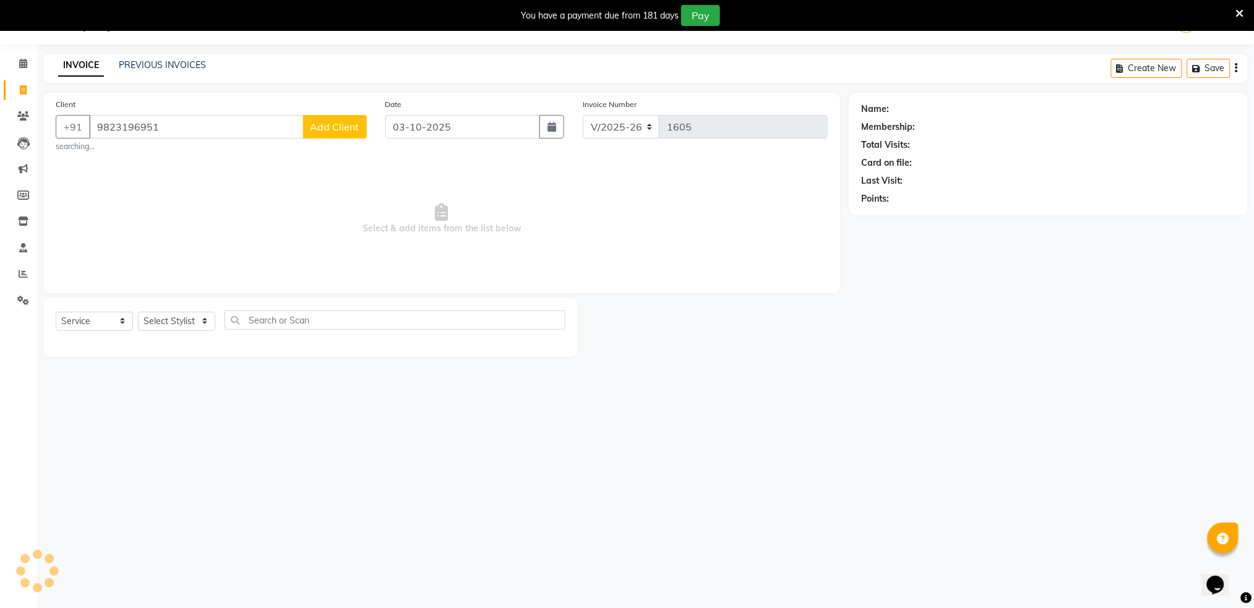
click at [353, 124] on span "Add Client" at bounding box center [335, 127] width 49 height 12
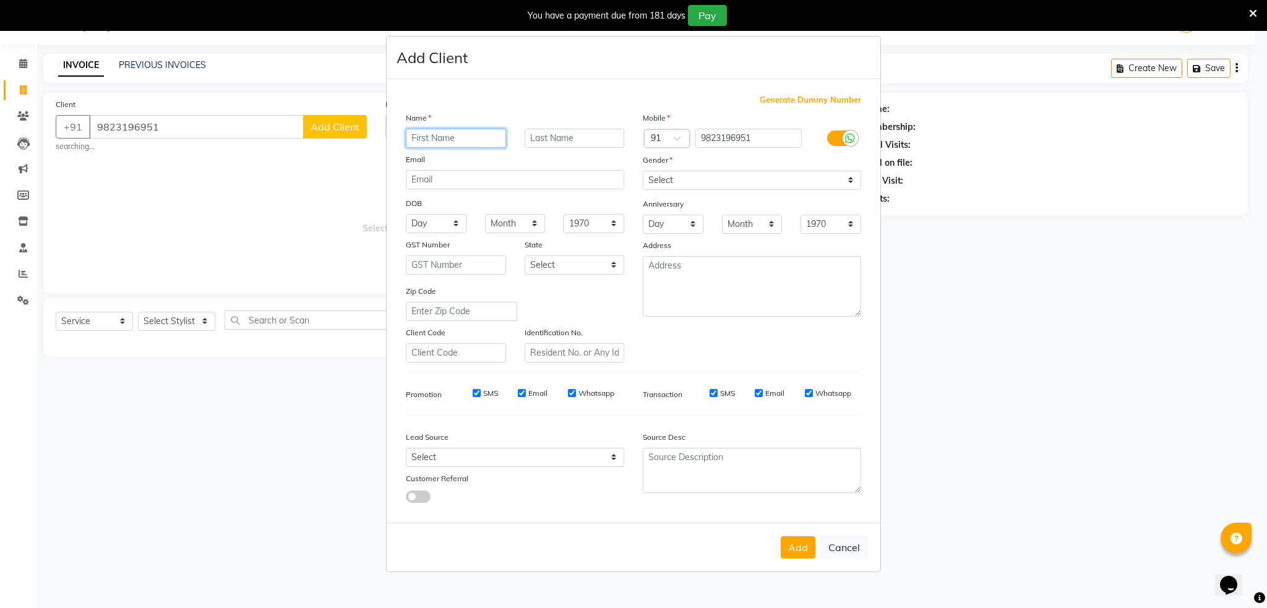
click at [426, 136] on input "text" at bounding box center [456, 138] width 100 height 19
type input "aryan"
click at [842, 179] on select "Select [DEMOGRAPHIC_DATA] [DEMOGRAPHIC_DATA] Other Prefer Not To Say" at bounding box center [752, 180] width 218 height 19
select select "[DEMOGRAPHIC_DATA]"
click at [643, 171] on select "Select [DEMOGRAPHIC_DATA] [DEMOGRAPHIC_DATA] Other Prefer Not To Say" at bounding box center [752, 180] width 218 height 19
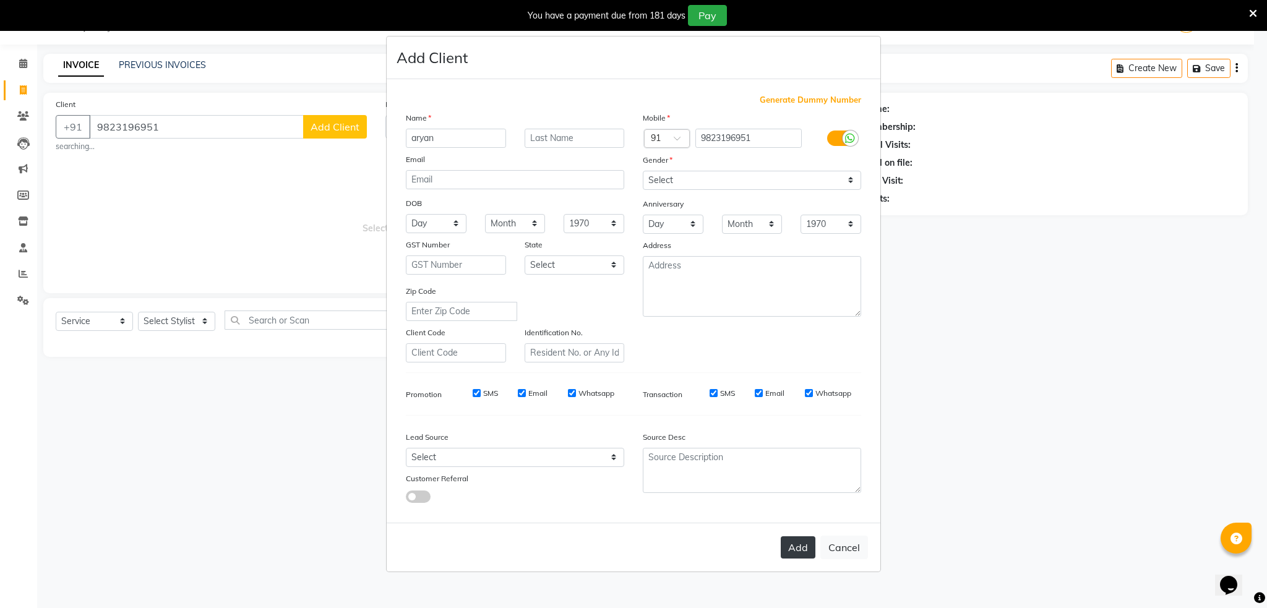
click at [806, 550] on button "Add" at bounding box center [798, 548] width 35 height 22
select select
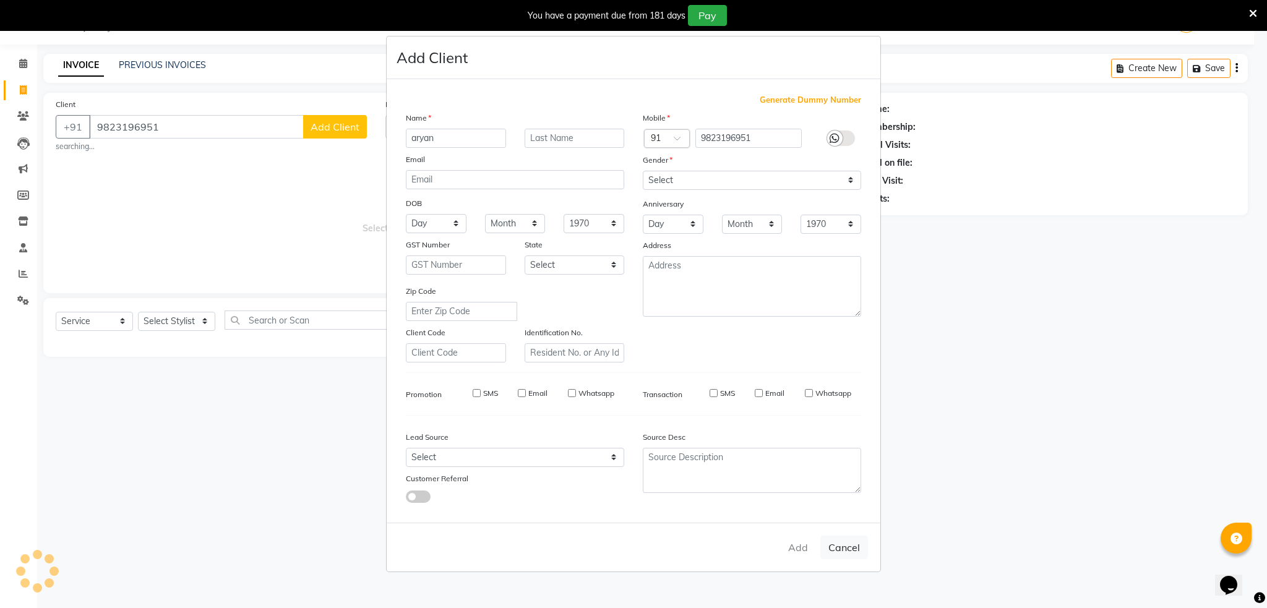
select select
checkbox input "false"
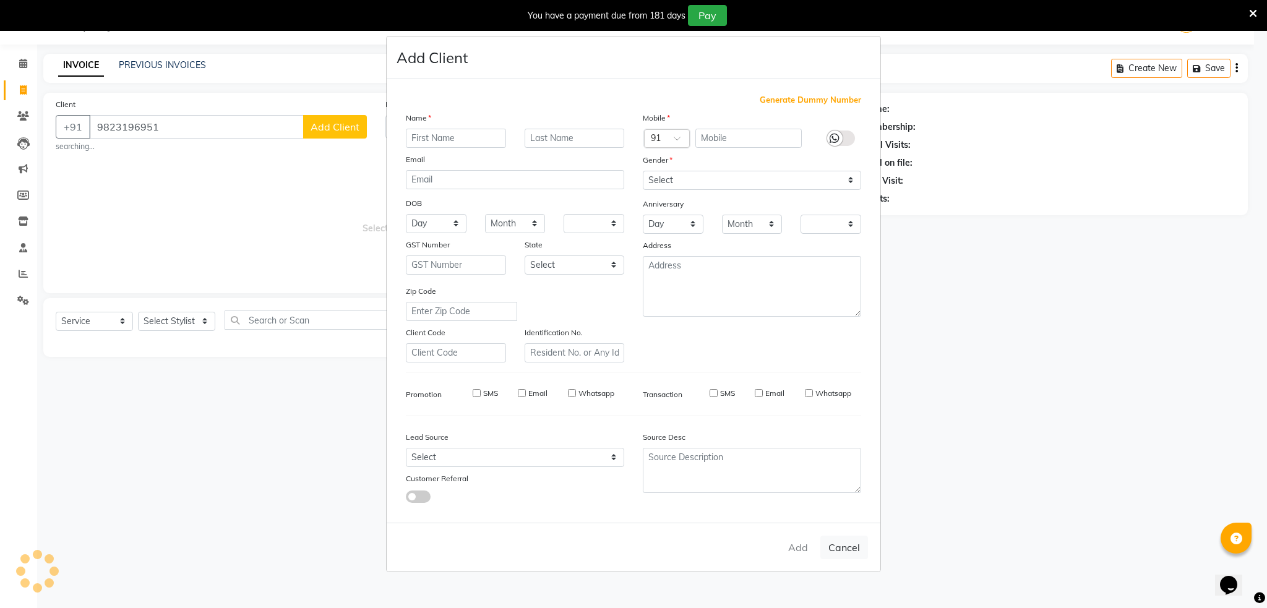
checkbox input "false"
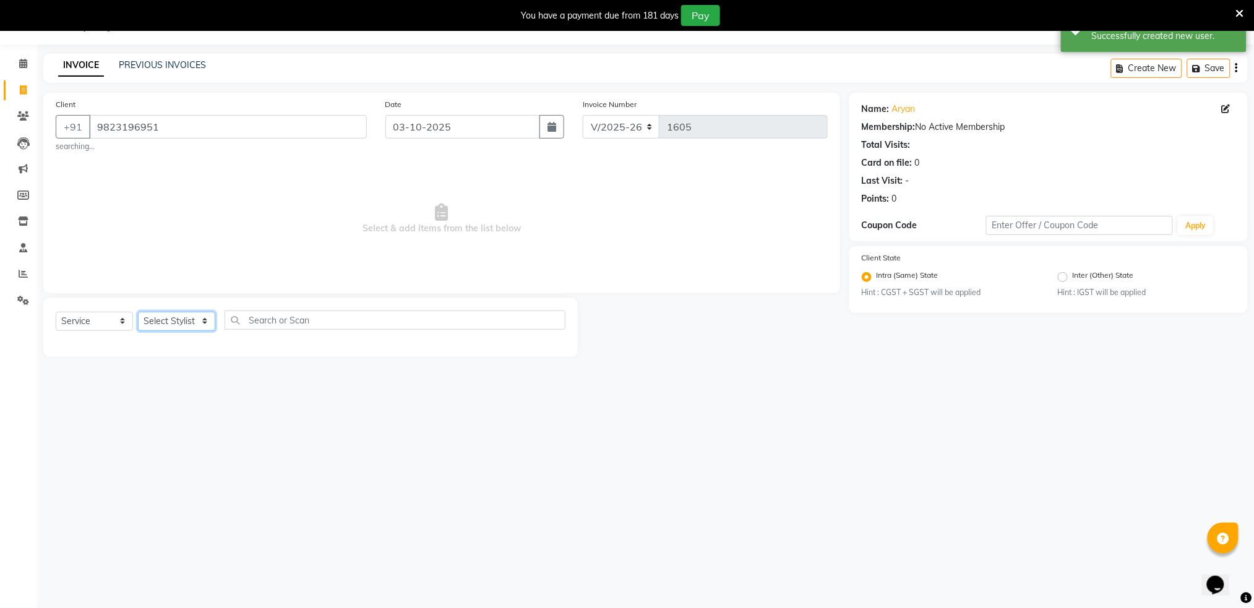
click at [204, 322] on select "Select Stylist Akshay shree [PERSON_NAME]" at bounding box center [176, 321] width 77 height 19
select select "79676"
click at [138, 312] on select "Select Stylist Akshay shree [PERSON_NAME]" at bounding box center [176, 321] width 77 height 19
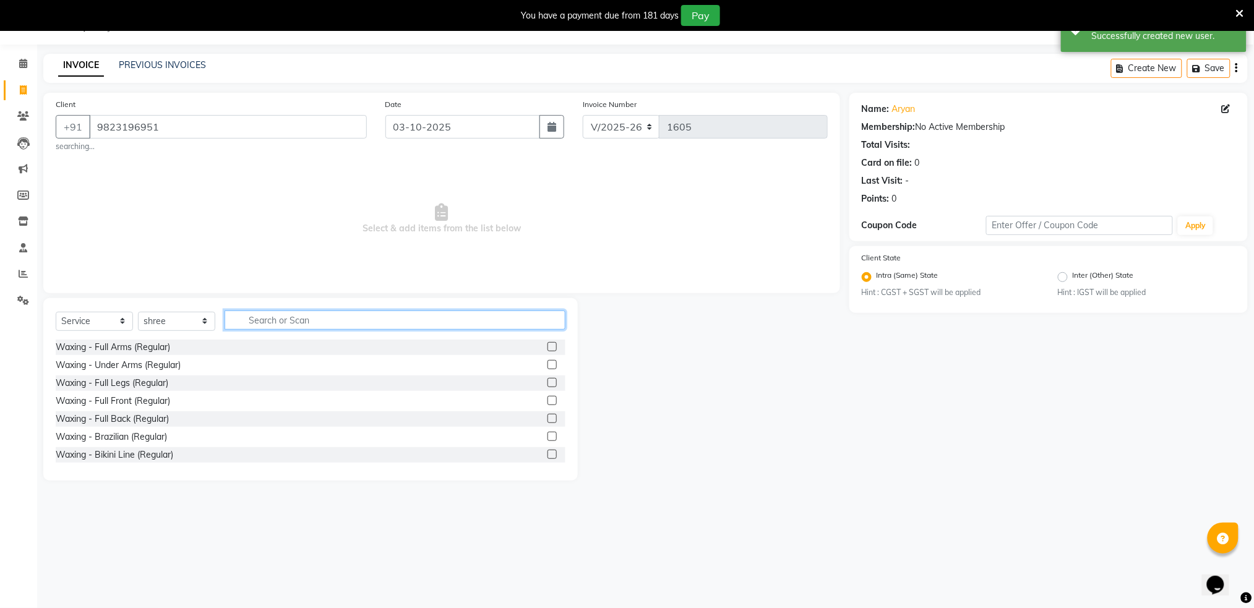
click at [306, 320] on input "text" at bounding box center [395, 320] width 341 height 19
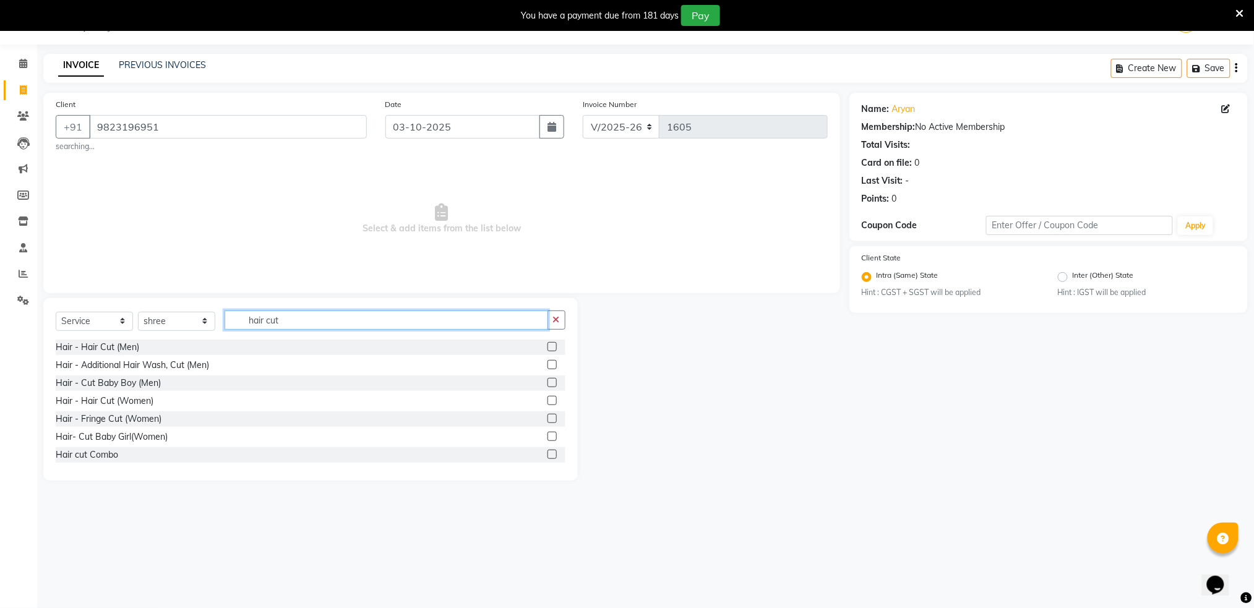
type input "hair cut"
click at [548, 384] on label at bounding box center [552, 382] width 9 height 9
click at [548, 384] on input "checkbox" at bounding box center [552, 383] width 8 height 8
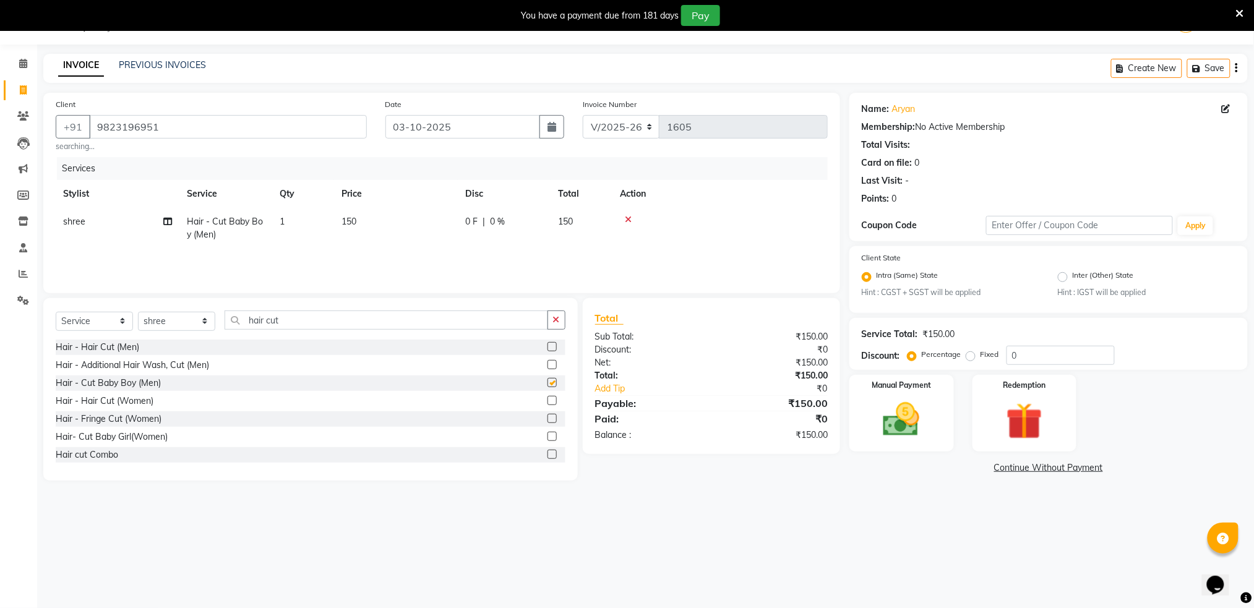
checkbox input "false"
click at [858, 422] on div "Manual Payment" at bounding box center [902, 414] width 108 height 80
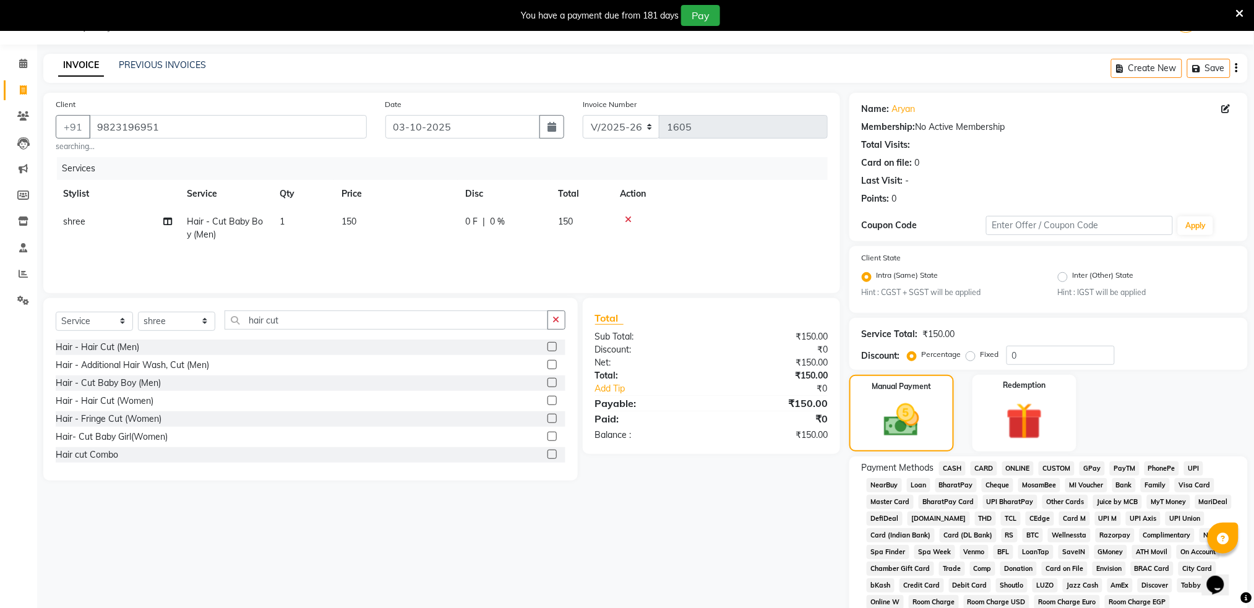
click at [894, 486] on span "NearBuy" at bounding box center [884, 485] width 35 height 14
click at [1087, 467] on span "GPay" at bounding box center [1092, 469] width 25 height 14
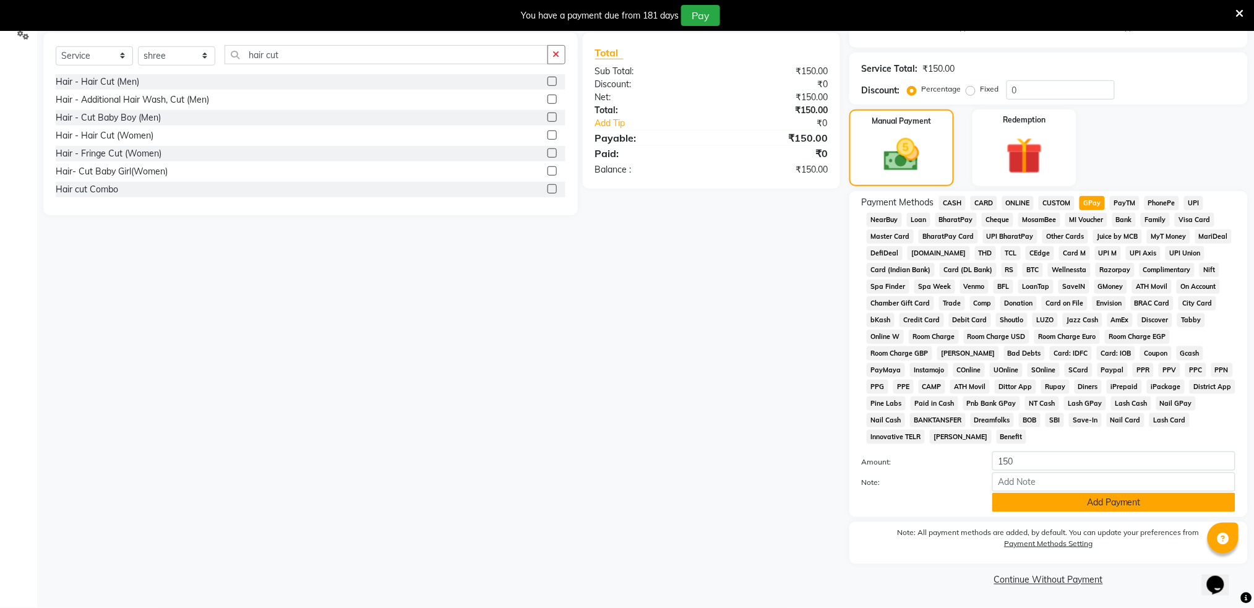
click at [1072, 496] on button "Add Payment" at bounding box center [1114, 502] width 243 height 19
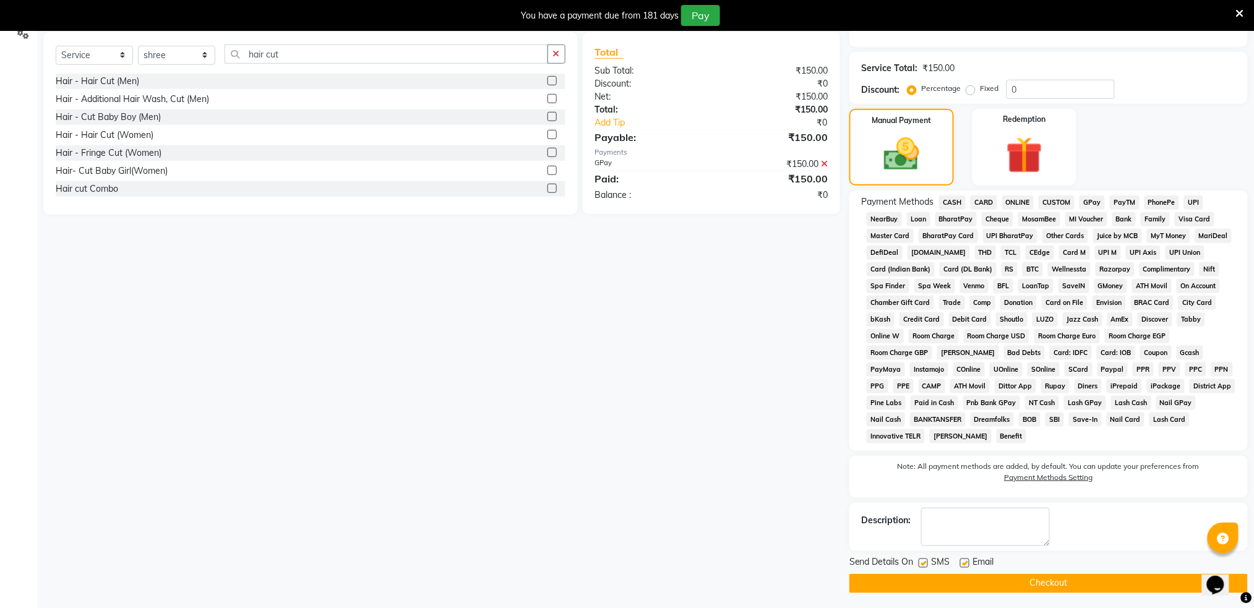
click at [928, 559] on label at bounding box center [923, 563] width 9 height 9
click at [927, 560] on input "checkbox" at bounding box center [923, 564] width 8 height 8
checkbox input "false"
click at [933, 582] on button "Checkout" at bounding box center [1049, 583] width 399 height 19
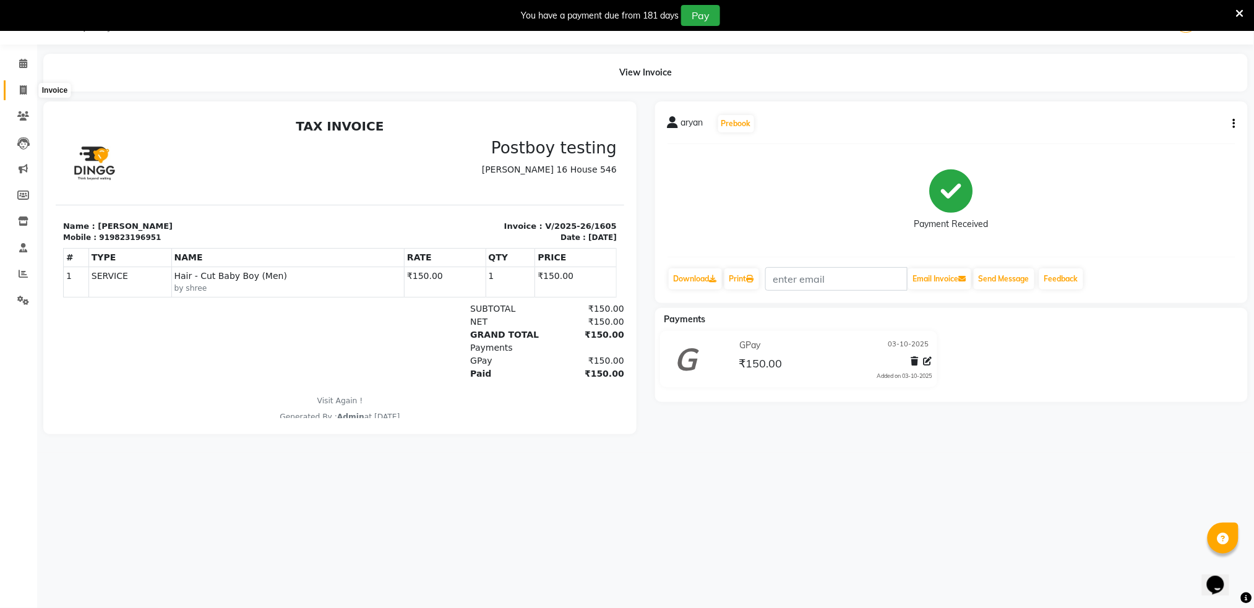
click at [23, 88] on icon at bounding box center [23, 89] width 7 height 9
select select "service"
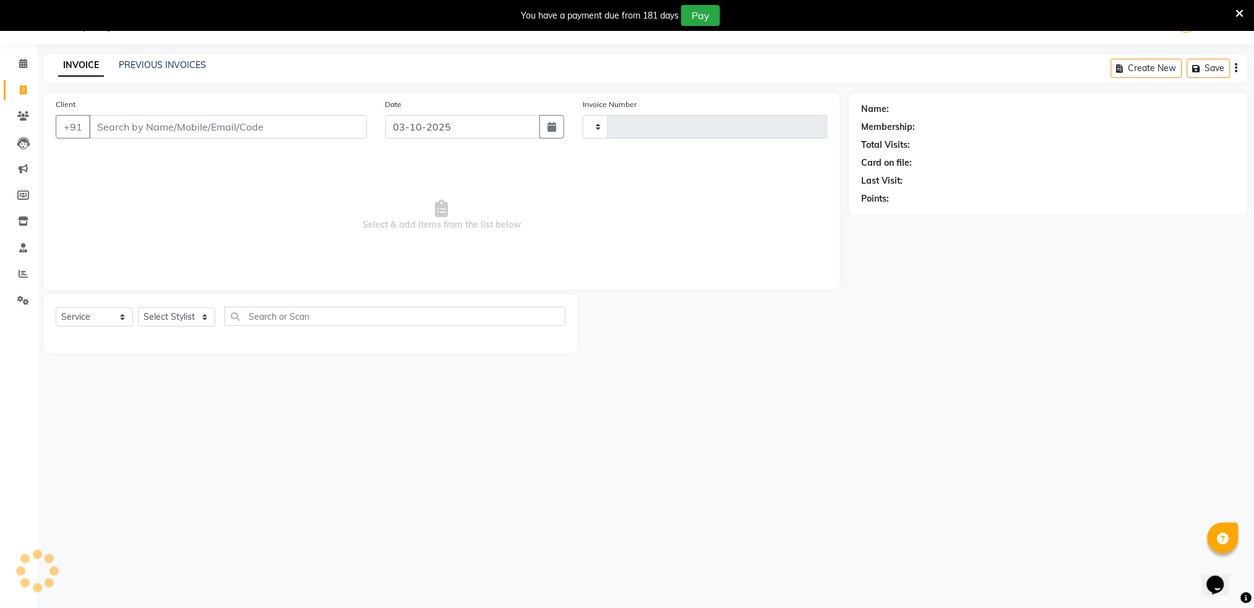
type input "1606"
select select "672"
click at [123, 125] on input "Client" at bounding box center [228, 127] width 278 height 24
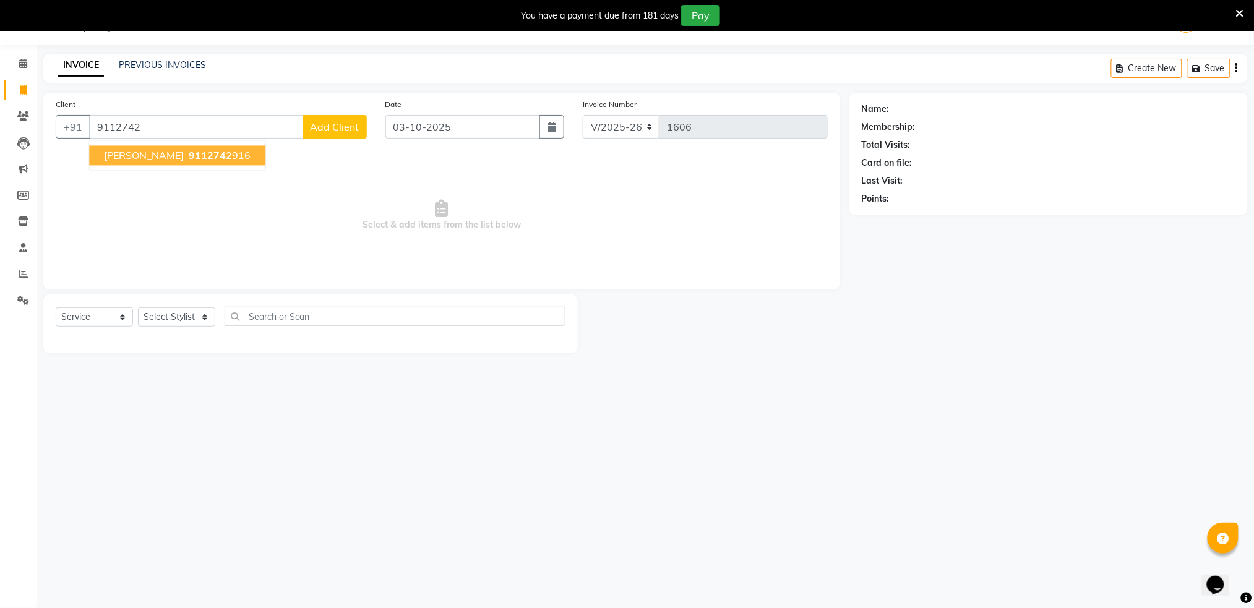
click at [204, 152] on span "9112742" at bounding box center [210, 156] width 43 height 12
type input "9112742916"
click at [204, 152] on div "Client [PHONE_NUMBER] [PERSON_NAME] 9112742 916 Add Client Date [DATE] Invoice …" at bounding box center [441, 191] width 797 height 197
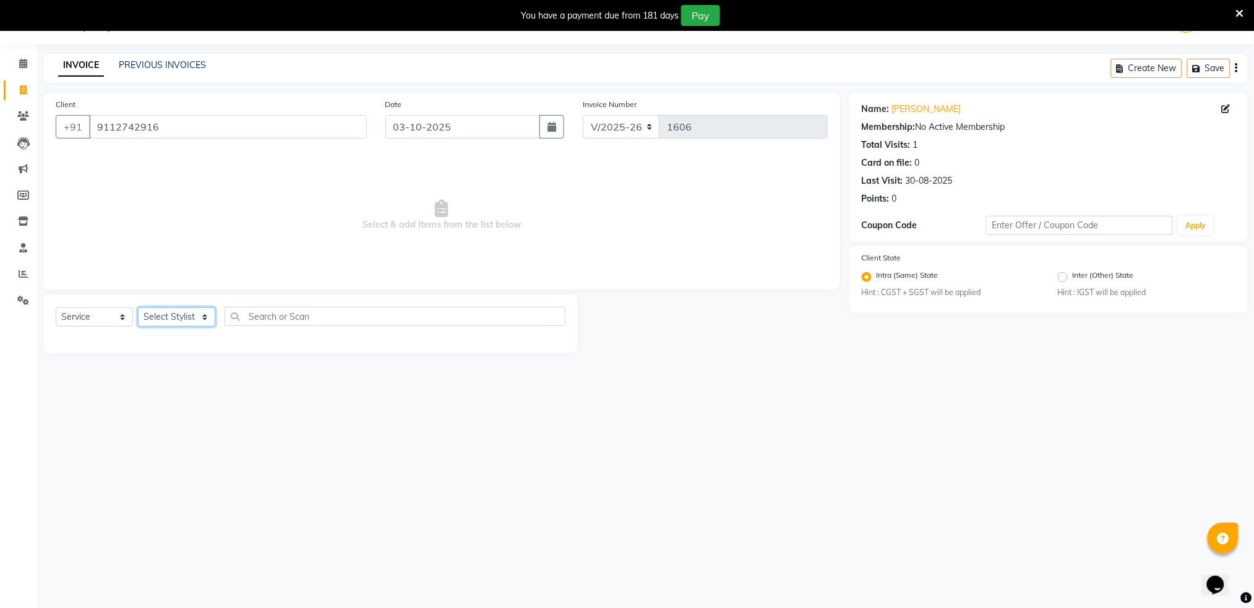
click at [183, 320] on select "Select Stylist Akshay shree [PERSON_NAME]" at bounding box center [176, 317] width 77 height 19
select select "79676"
click at [138, 308] on select "Select Stylist Akshay shree [PERSON_NAME]" at bounding box center [176, 317] width 77 height 19
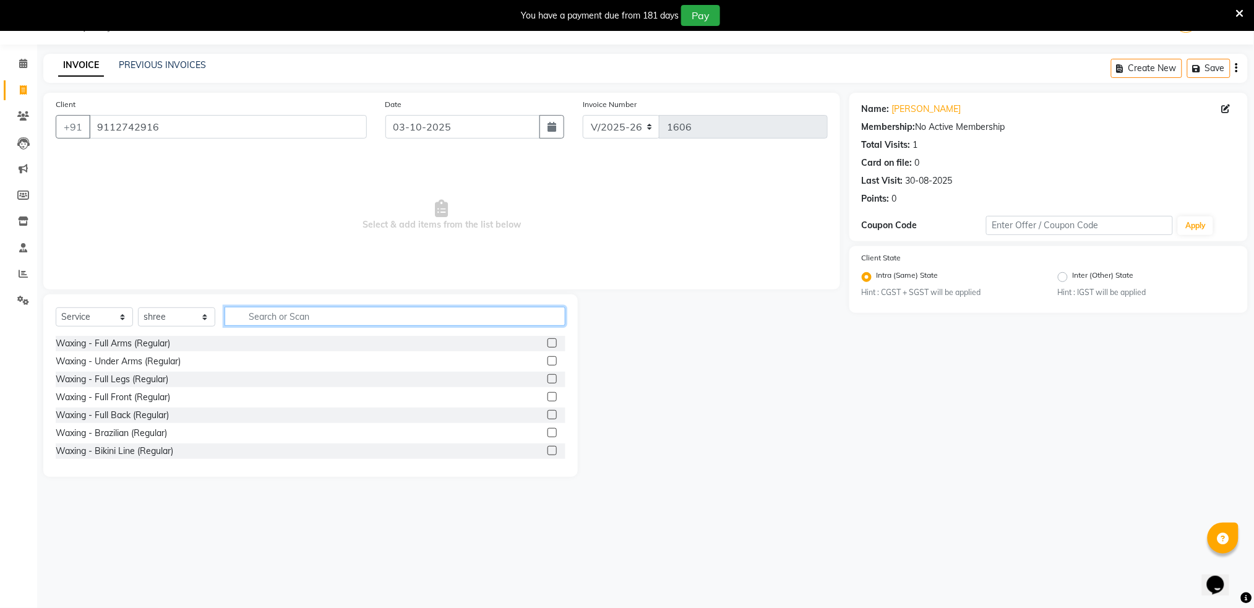
click at [273, 320] on input "text" at bounding box center [395, 316] width 341 height 19
type input "hair cut"
click at [86, 340] on div "Hair - Hair Cut (Men)" at bounding box center [98, 343] width 84 height 13
checkbox input "false"
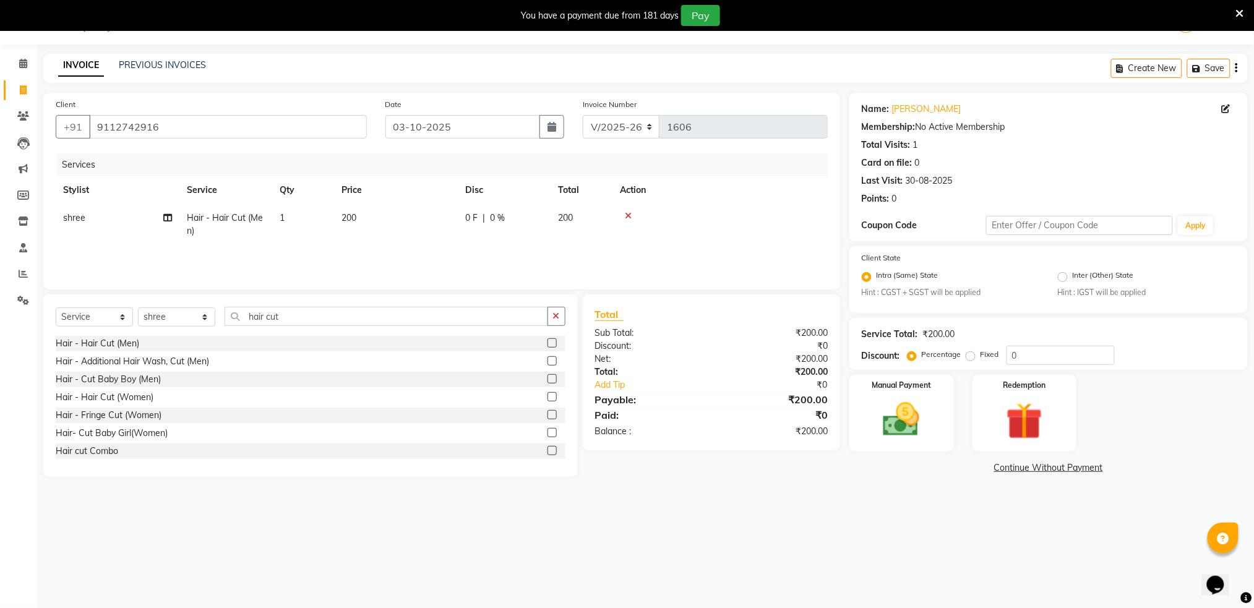
click at [361, 215] on td "200" at bounding box center [396, 224] width 124 height 41
select select "79676"
click at [446, 215] on input "200" at bounding box center [454, 221] width 109 height 19
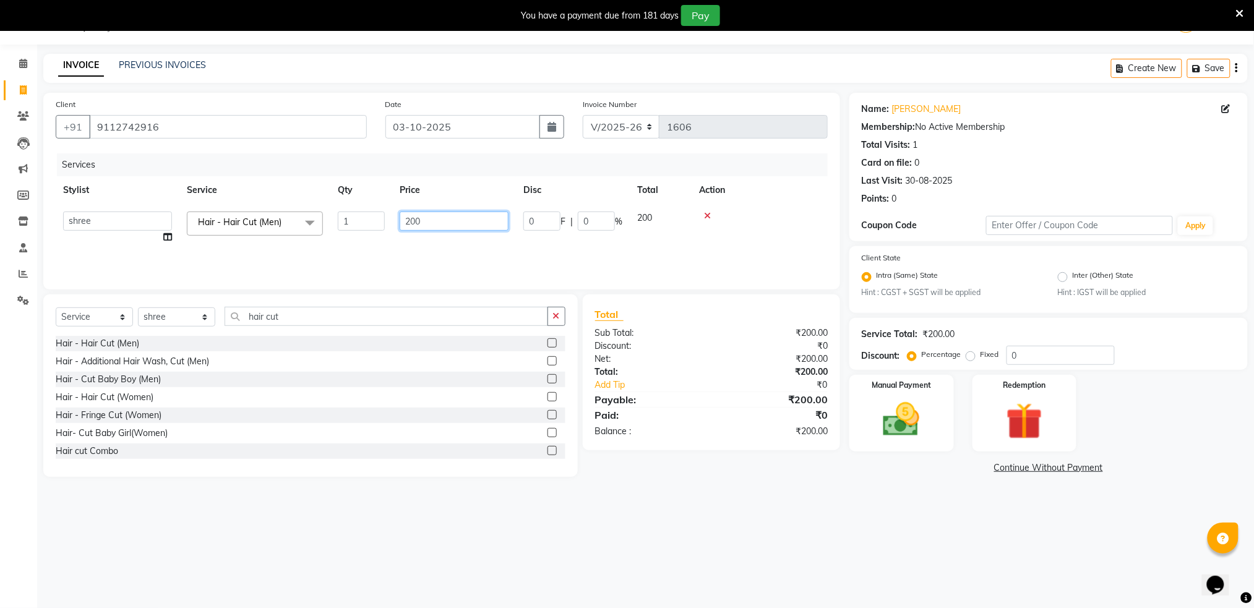
click at [446, 215] on input "200" at bounding box center [454, 221] width 109 height 19
type input "400"
click at [877, 419] on img at bounding box center [902, 420] width 62 height 44
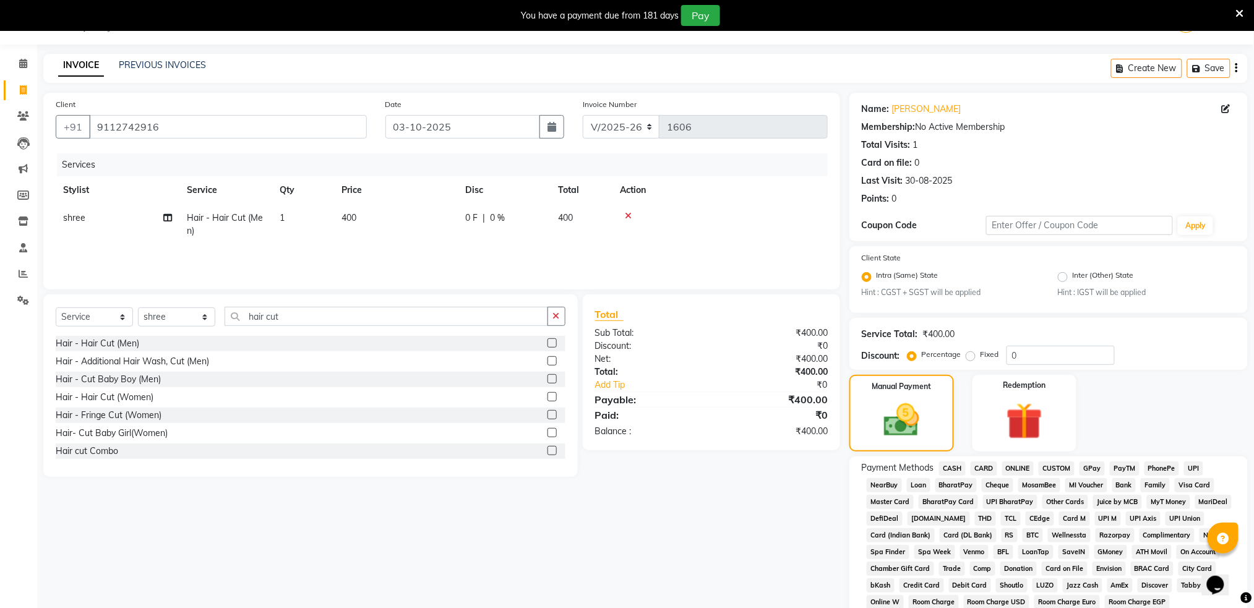
click at [1014, 468] on span "ONLINE" at bounding box center [1019, 469] width 32 height 14
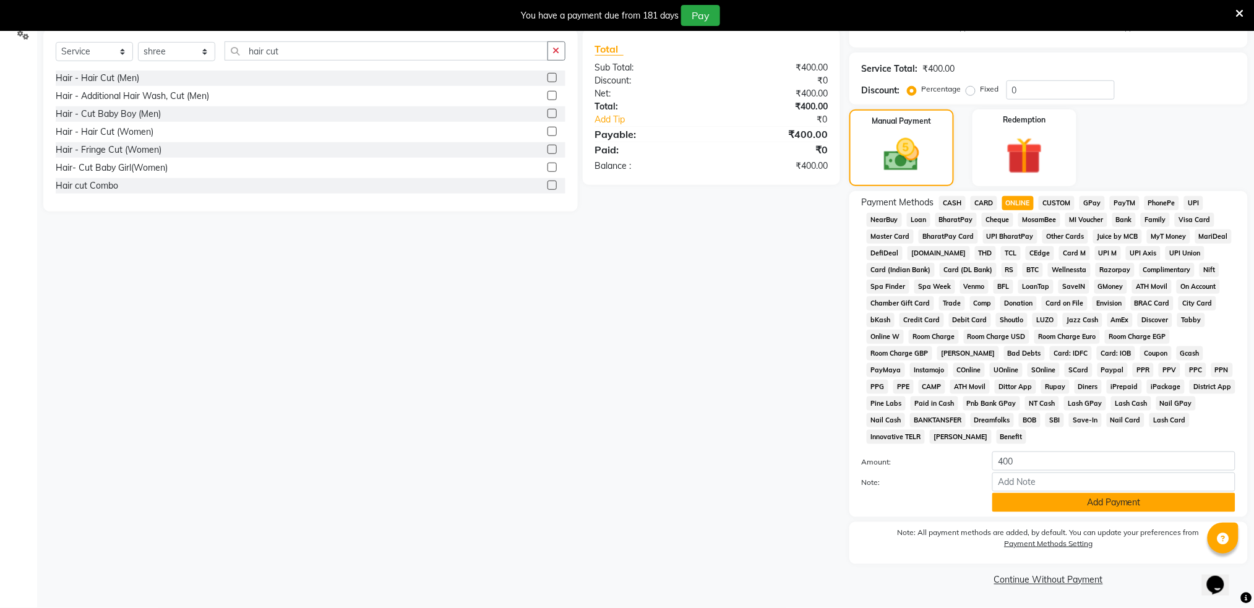
click at [1101, 499] on button "Add Payment" at bounding box center [1114, 502] width 243 height 19
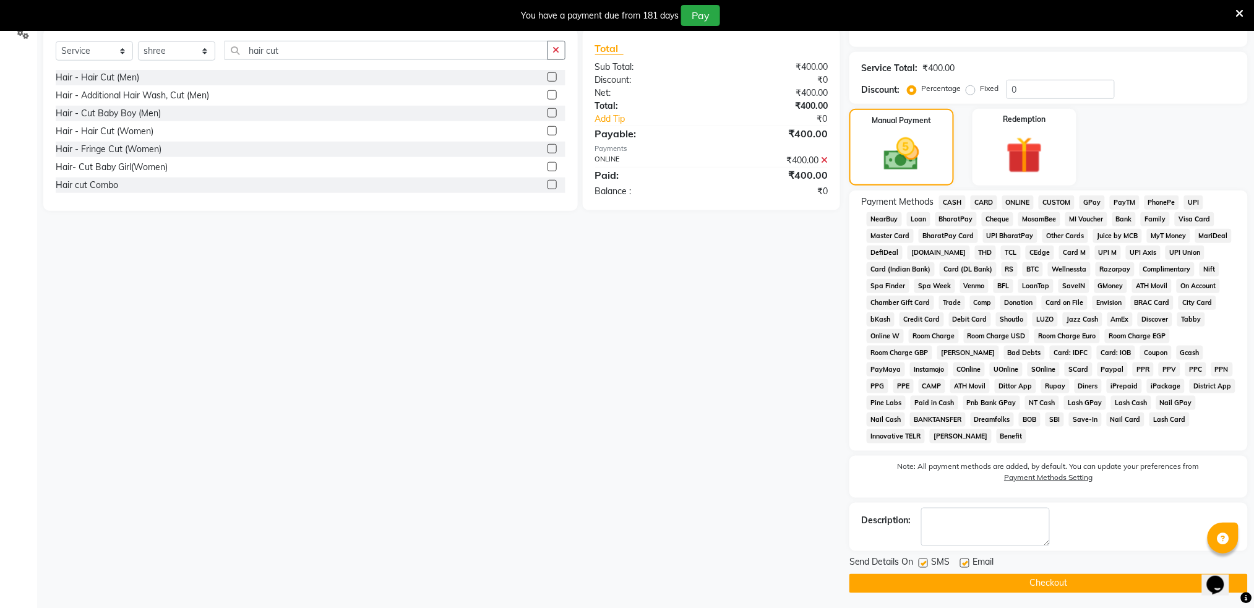
click at [921, 560] on label at bounding box center [923, 563] width 9 height 9
click at [921, 560] on input "checkbox" at bounding box center [923, 564] width 8 height 8
checkbox input "false"
click at [941, 585] on button "Checkout" at bounding box center [1049, 583] width 399 height 19
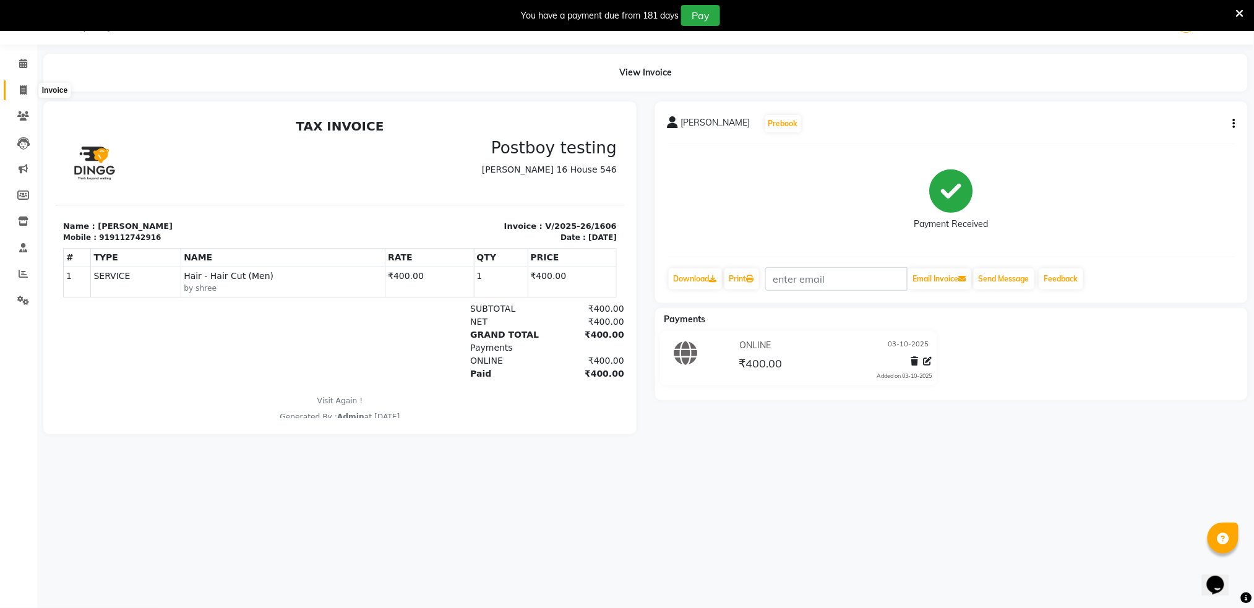
click at [26, 93] on span at bounding box center [23, 91] width 22 height 14
select select "service"
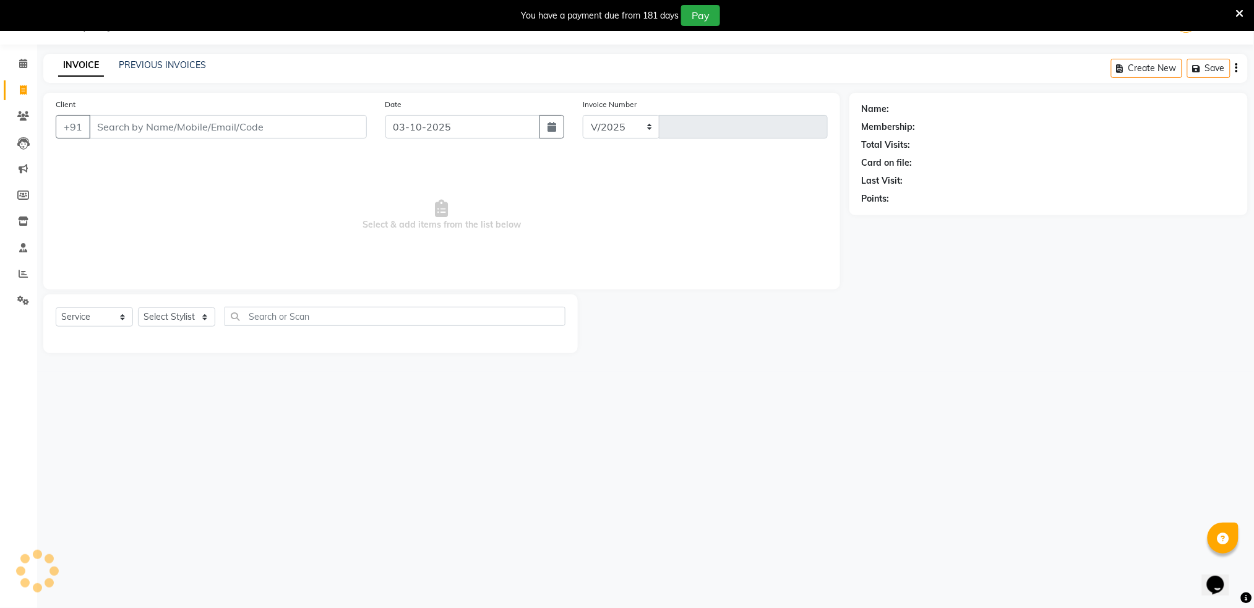
select select "672"
type input "1607"
click at [133, 62] on link "PREVIOUS INVOICES" at bounding box center [162, 64] width 87 height 11
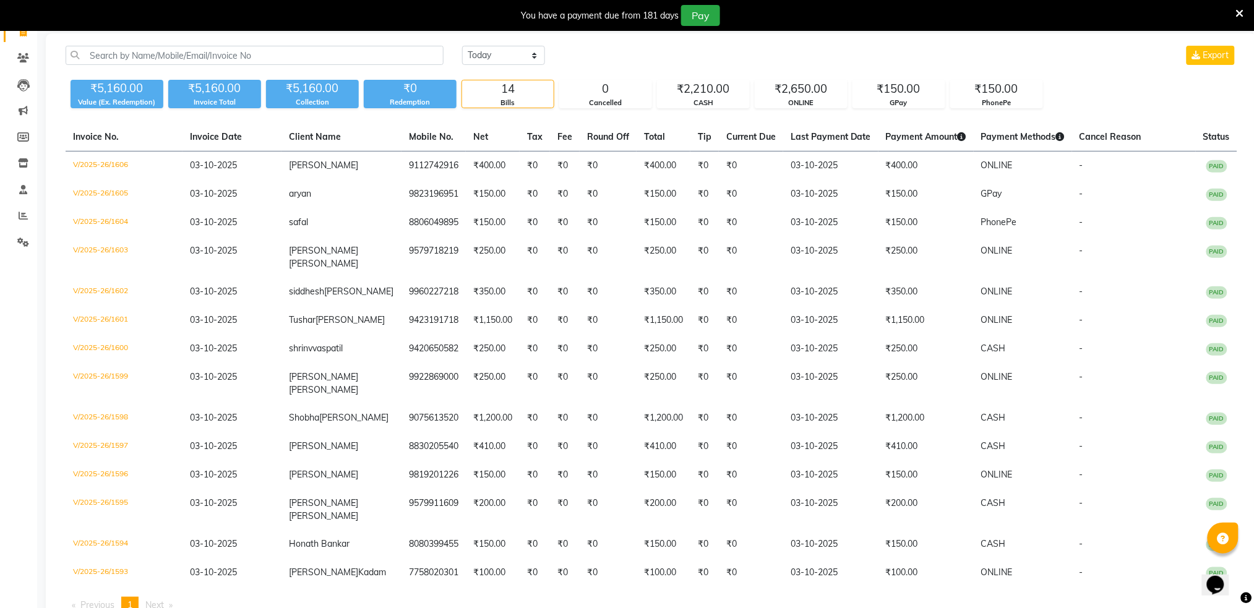
scroll to position [93, 0]
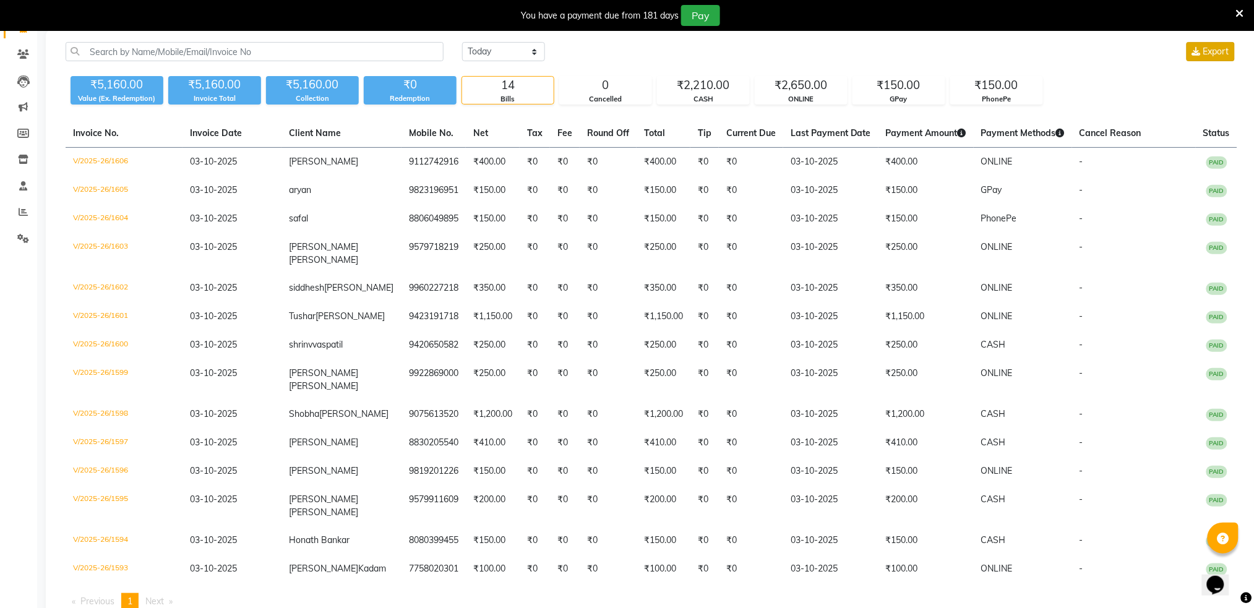
click at [1187, 59] on button "Export" at bounding box center [1211, 51] width 48 height 19
click at [1187, 42] on button "Export" at bounding box center [1211, 51] width 48 height 19
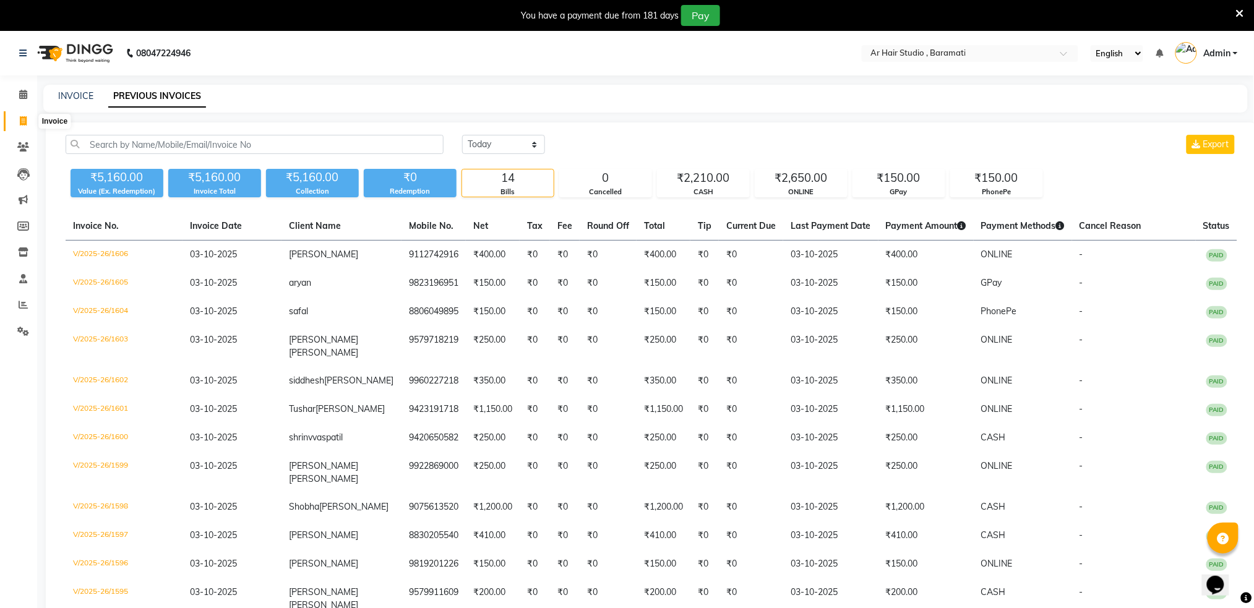
click at [22, 120] on icon at bounding box center [23, 120] width 7 height 9
select select "service"
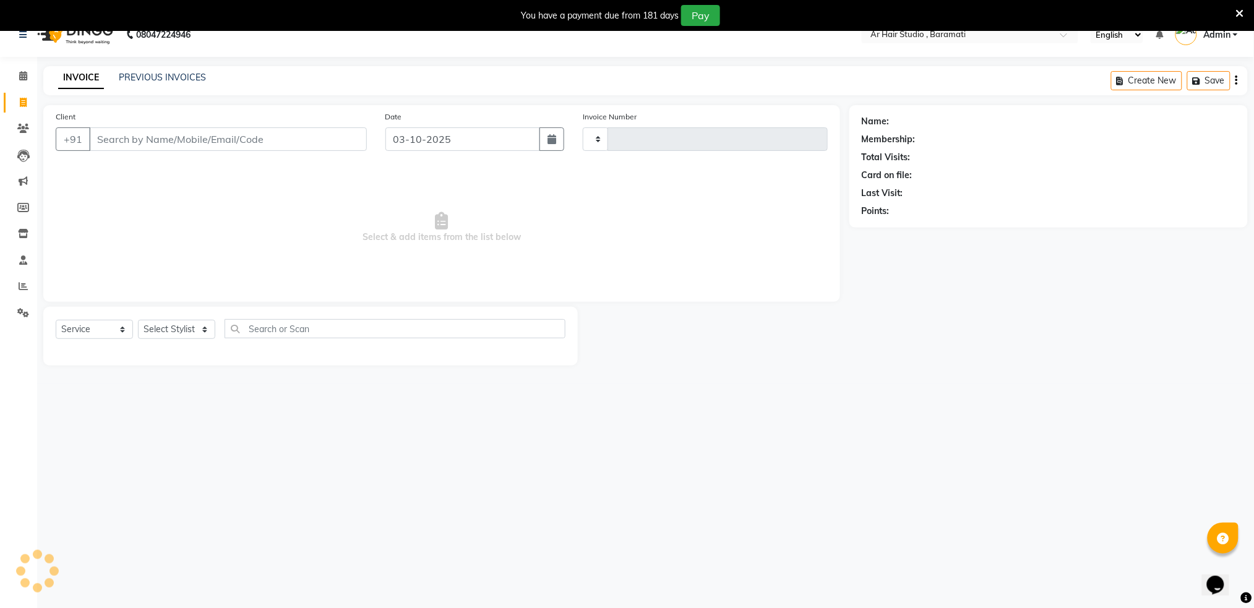
scroll to position [31, 0]
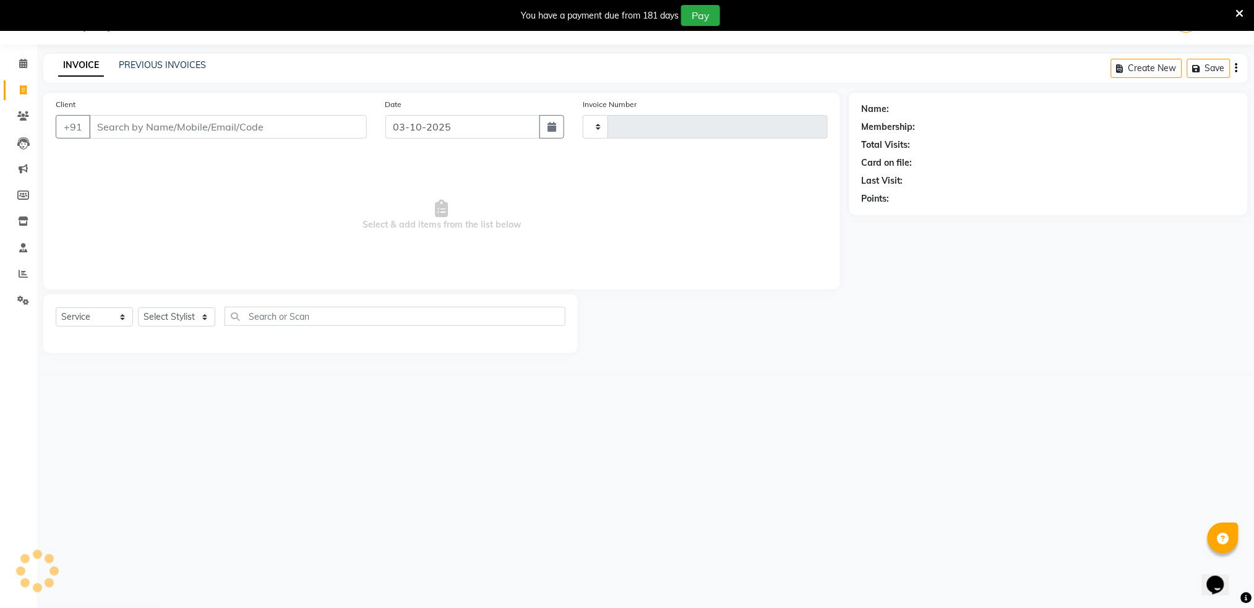
click at [117, 122] on input "Client" at bounding box center [228, 127] width 278 height 24
type input "93"
type input "1607"
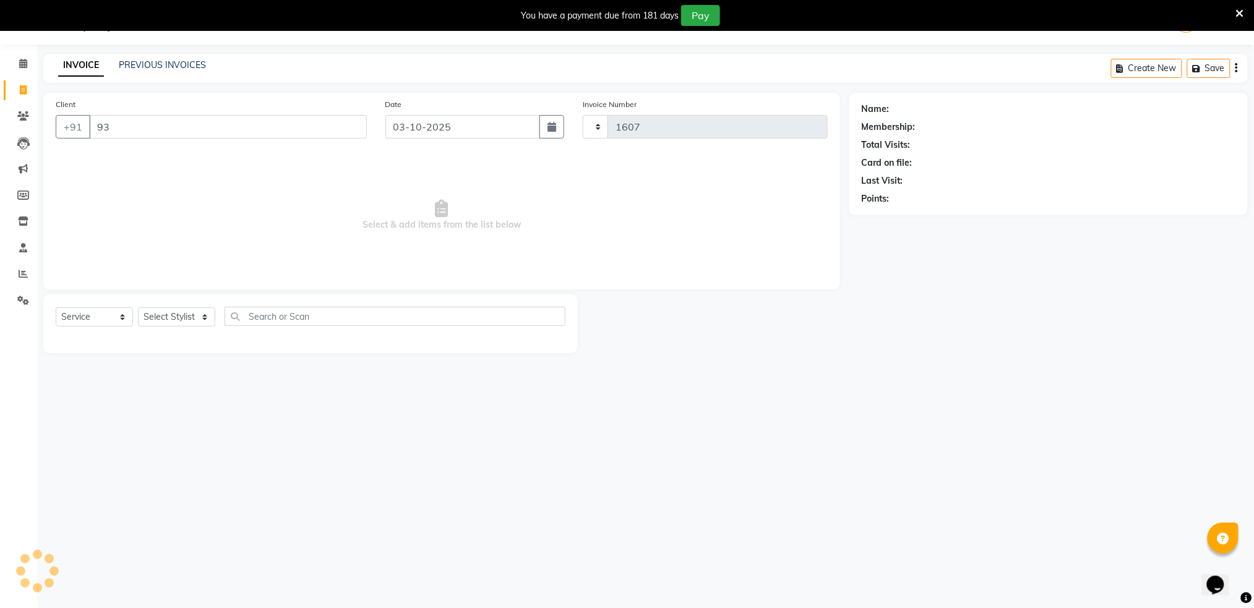
select select "672"
type input "9309432827"
click at [352, 132] on span "Add Client" at bounding box center [335, 127] width 49 height 12
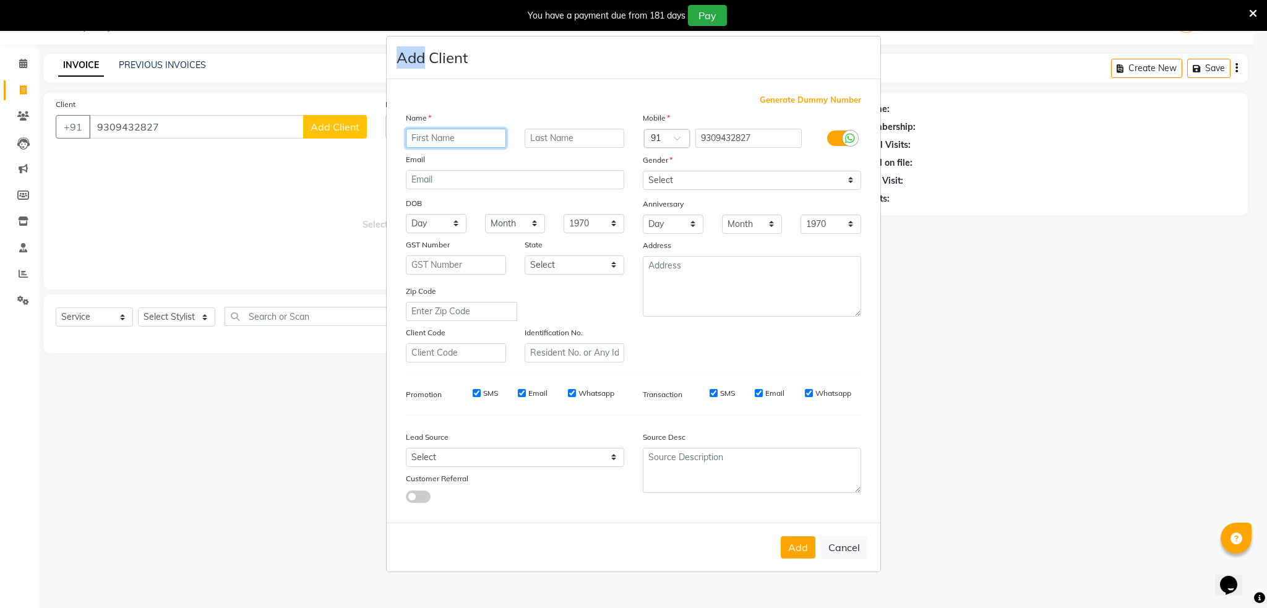
click at [439, 138] on input "text" at bounding box center [456, 138] width 100 height 19
type input "[PERSON_NAME]"
click at [728, 181] on select "Select [DEMOGRAPHIC_DATA] [DEMOGRAPHIC_DATA] Other Prefer Not To Say" at bounding box center [752, 180] width 218 height 19
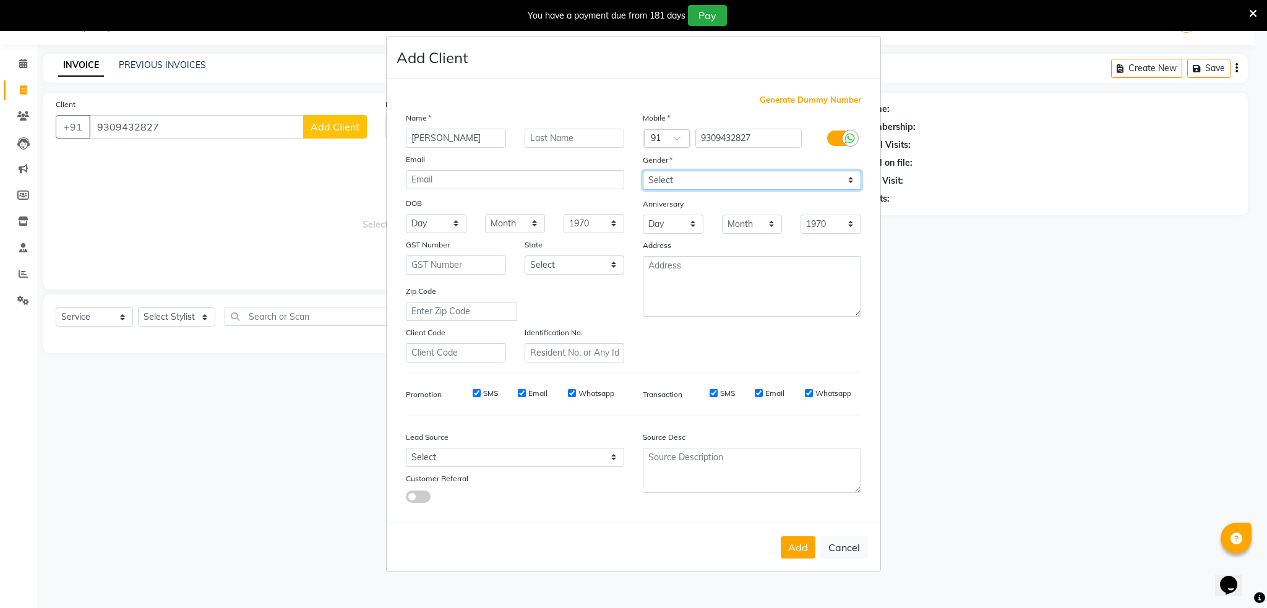
select select "[DEMOGRAPHIC_DATA]"
click at [643, 171] on select "Select [DEMOGRAPHIC_DATA] [DEMOGRAPHIC_DATA] Other Prefer Not To Say" at bounding box center [752, 180] width 218 height 19
click at [791, 554] on button "Add" at bounding box center [798, 548] width 35 height 22
click at [791, 554] on div "Add Cancel" at bounding box center [634, 547] width 494 height 49
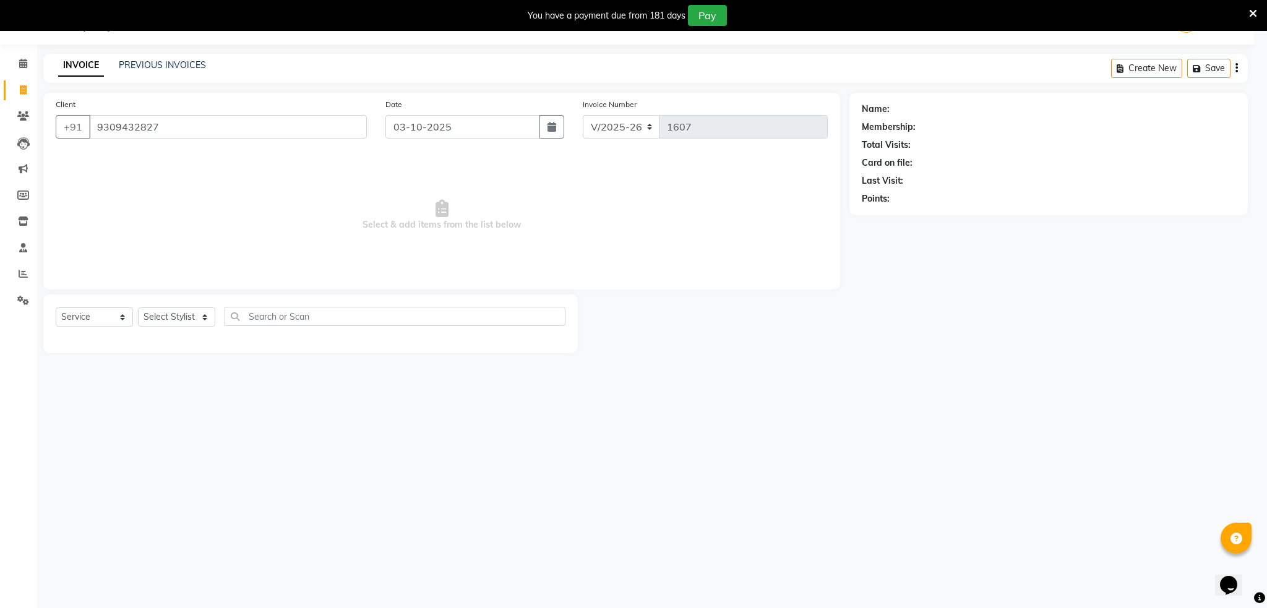
select select
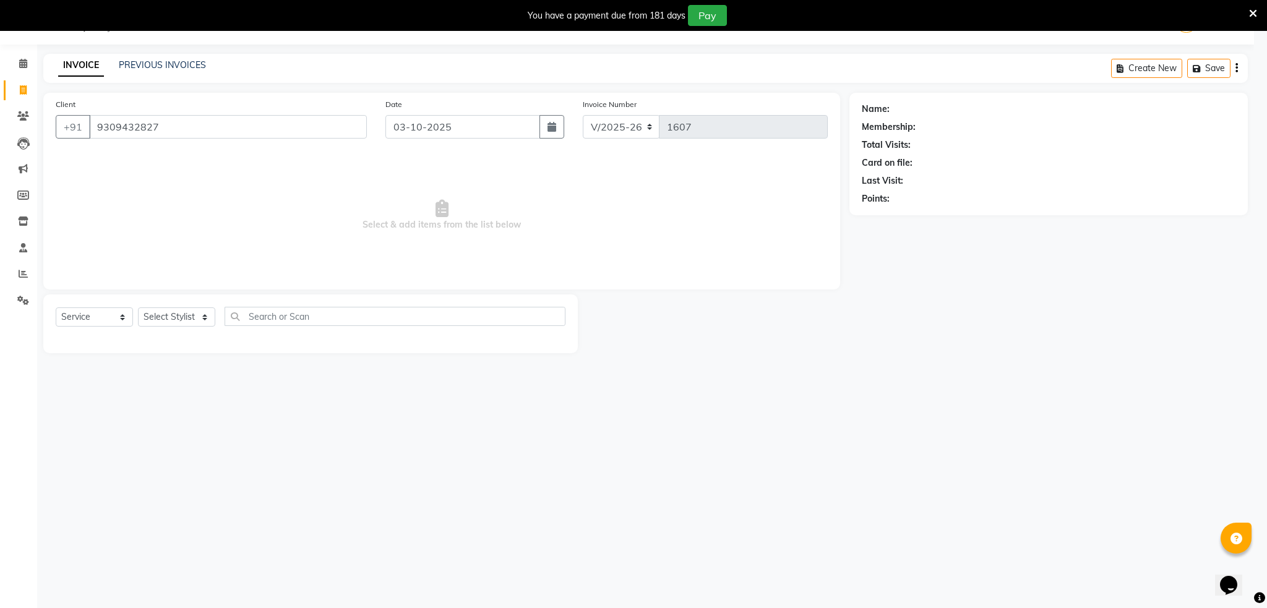
select select
checkbox input "false"
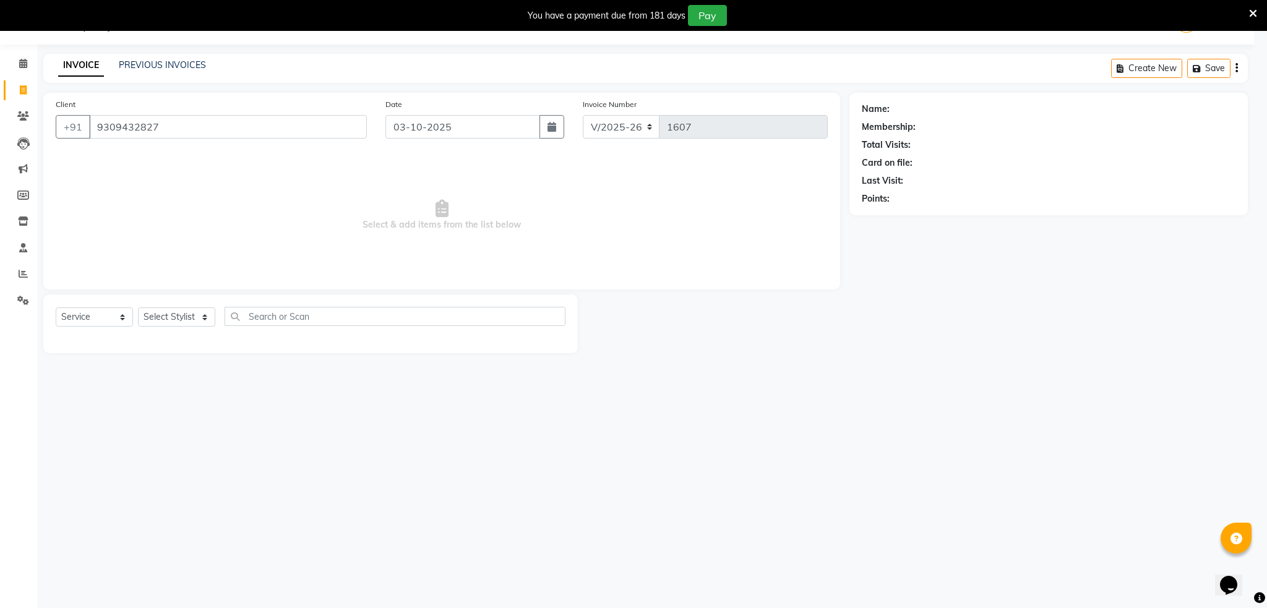
checkbox input "false"
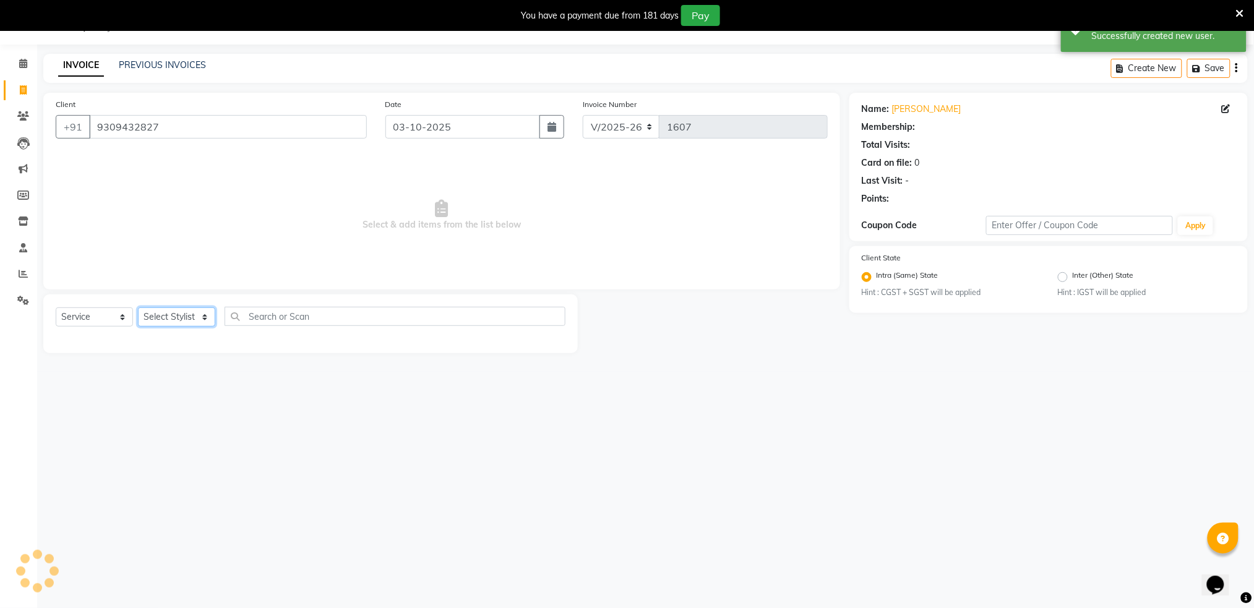
click at [178, 320] on select "Select Stylist Akshay shree [PERSON_NAME]" at bounding box center [176, 317] width 77 height 19
select select "79676"
click at [138, 308] on select "Select Stylist Akshay shree [PERSON_NAME]" at bounding box center [176, 317] width 77 height 19
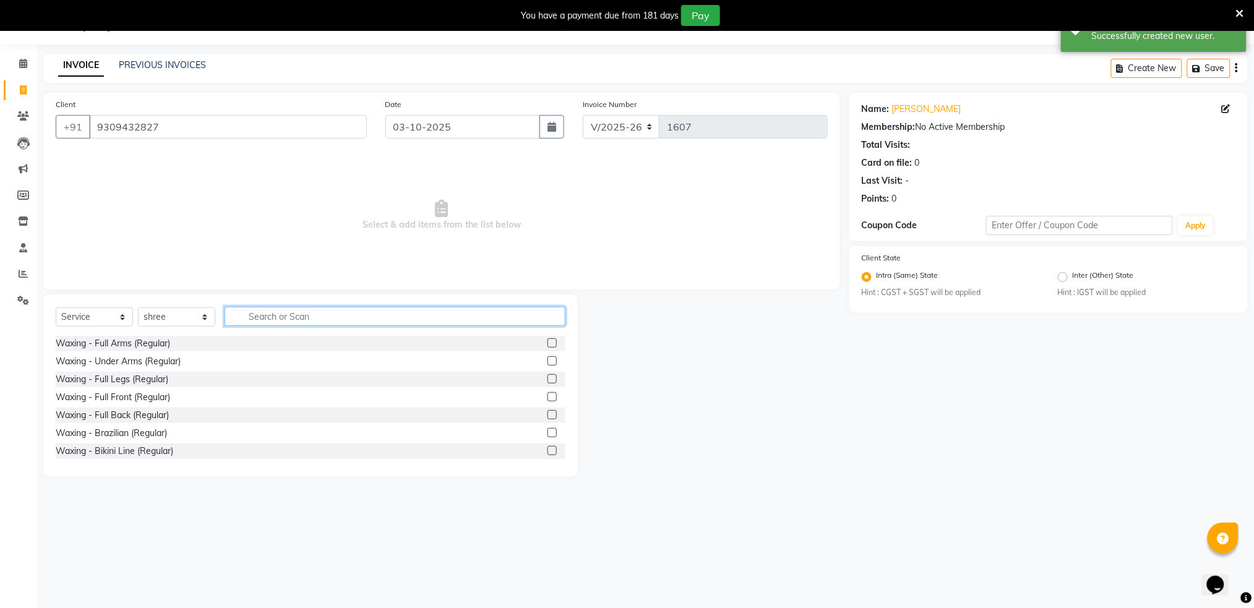
click at [252, 322] on input "text" at bounding box center [395, 316] width 341 height 19
type input "hair cut"
click at [115, 340] on div "Hair - Hair Cut (Men)" at bounding box center [98, 343] width 84 height 13
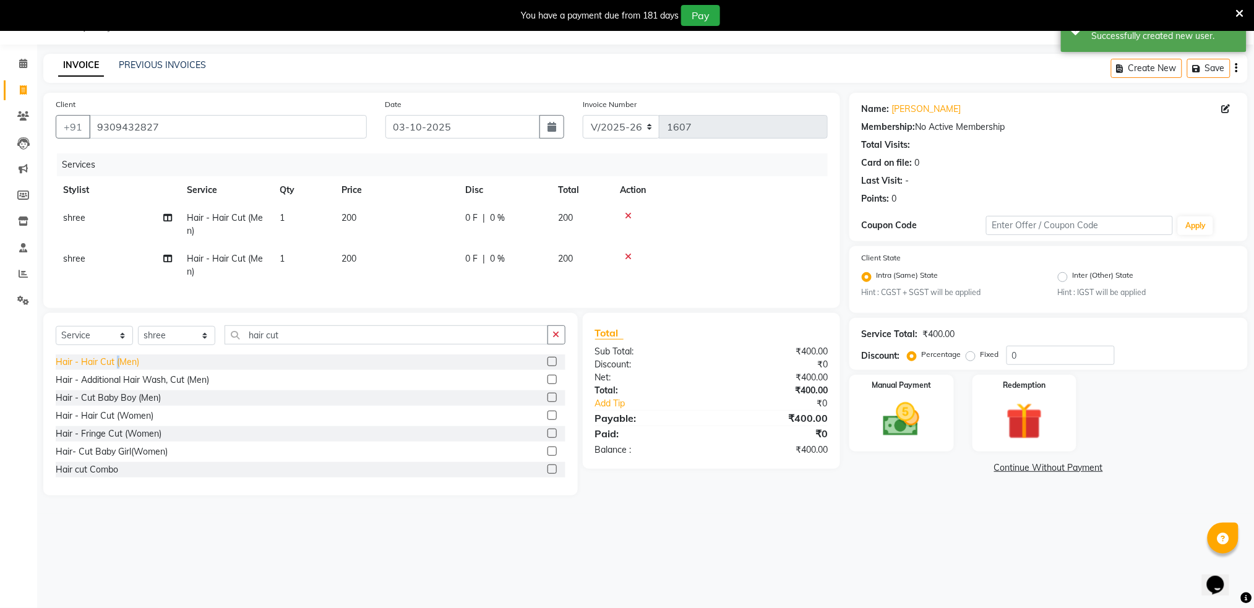
checkbox input "false"
click at [627, 218] on icon at bounding box center [628, 216] width 7 height 9
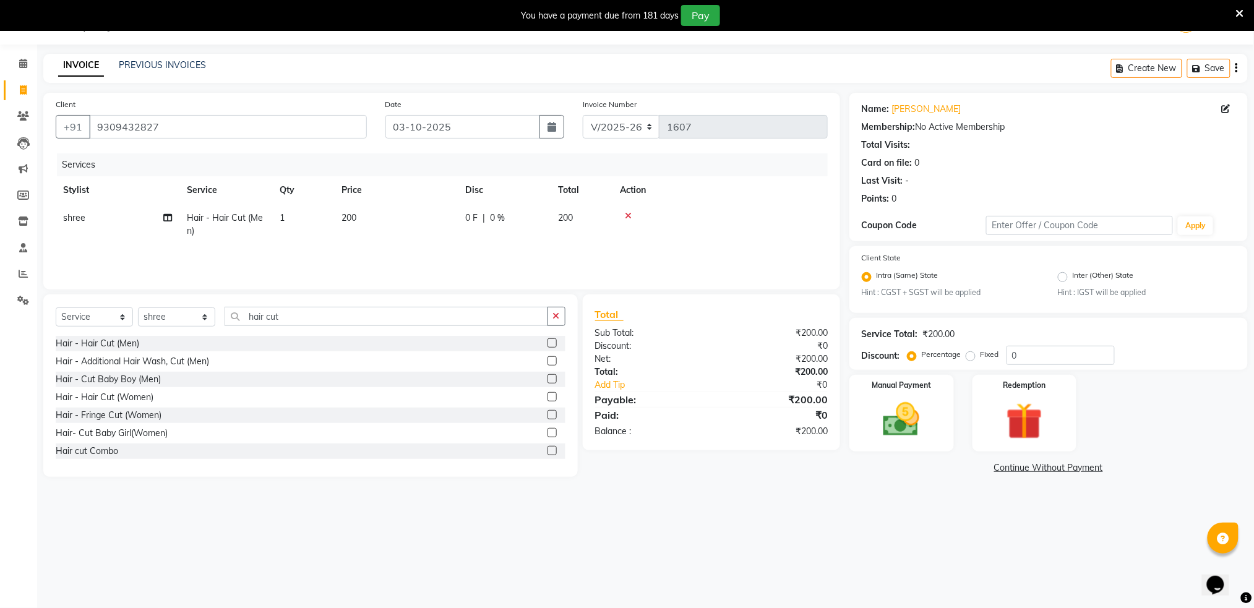
click at [358, 212] on td "200" at bounding box center [396, 224] width 124 height 41
select select "79676"
click at [441, 220] on input "200" at bounding box center [454, 221] width 109 height 19
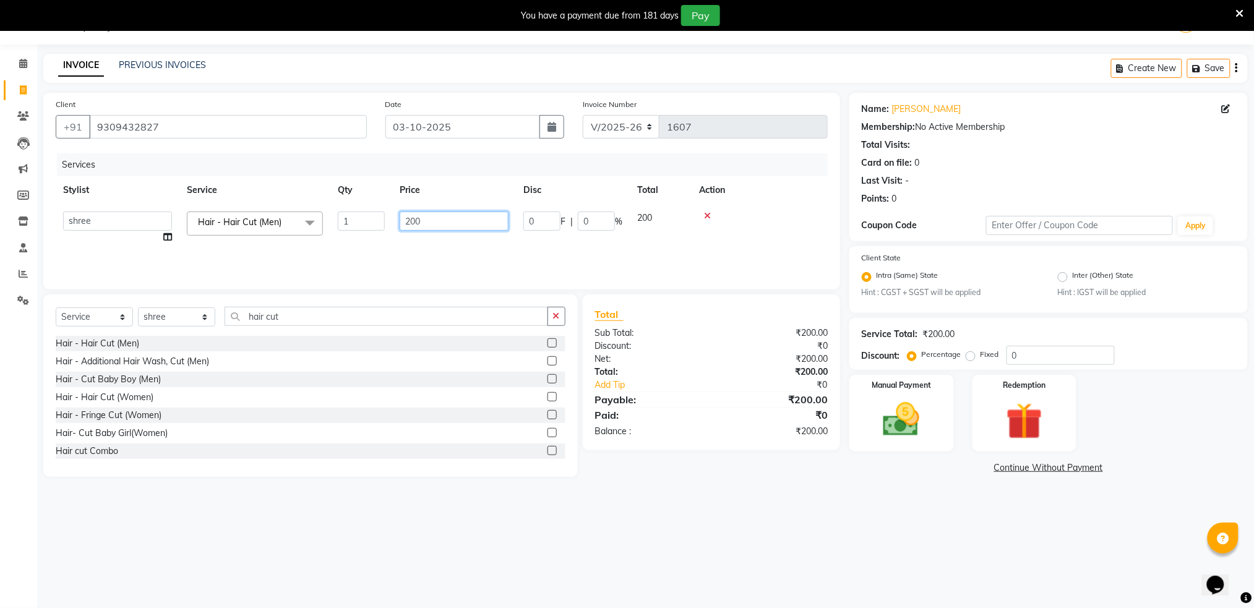
click at [441, 220] on input "200" at bounding box center [454, 221] width 109 height 19
type input "150"
click at [933, 412] on img at bounding box center [902, 420] width 62 height 44
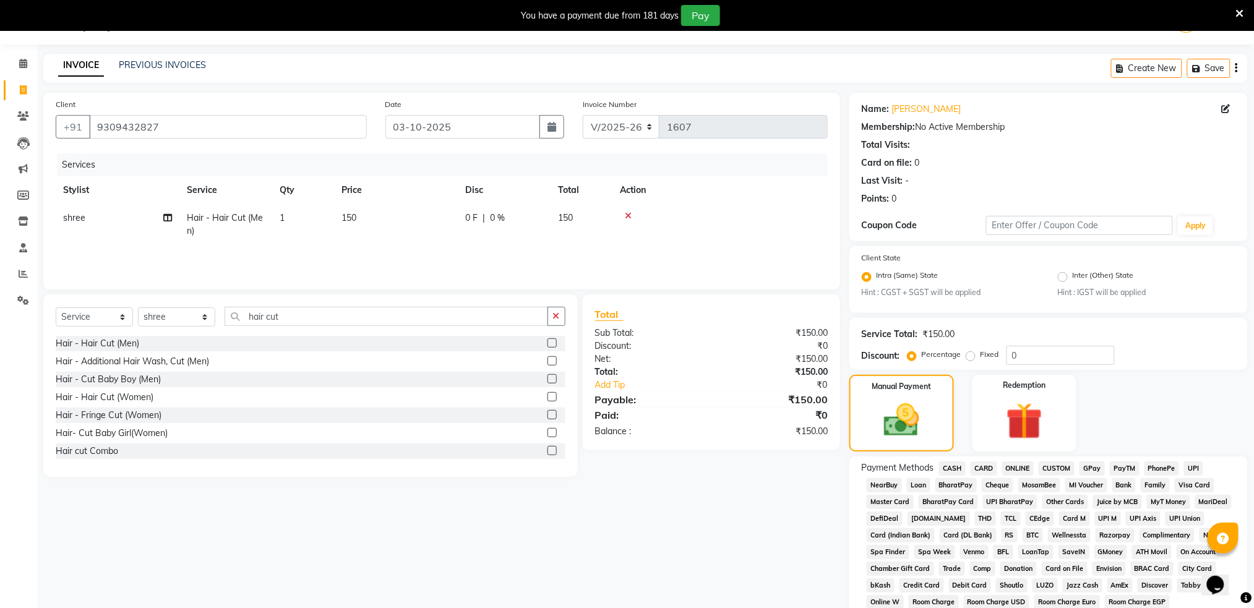
click at [1022, 462] on span "ONLINE" at bounding box center [1019, 469] width 32 height 14
click at [945, 467] on span "CASH" at bounding box center [952, 469] width 27 height 14
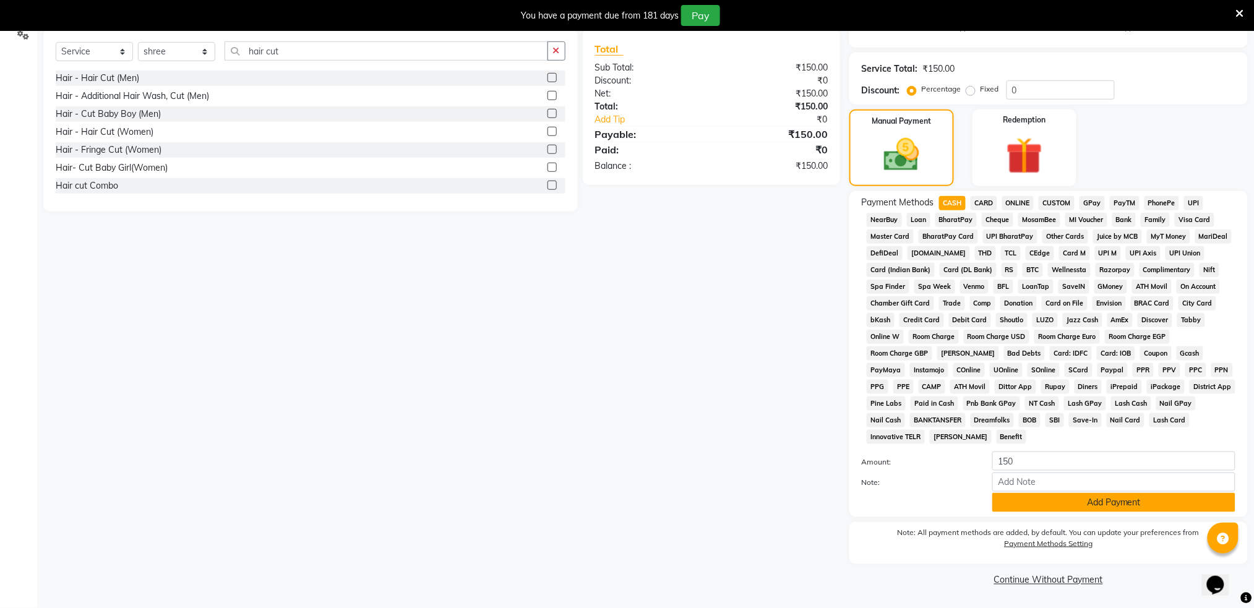
click at [1110, 507] on button "Add Payment" at bounding box center [1114, 502] width 243 height 19
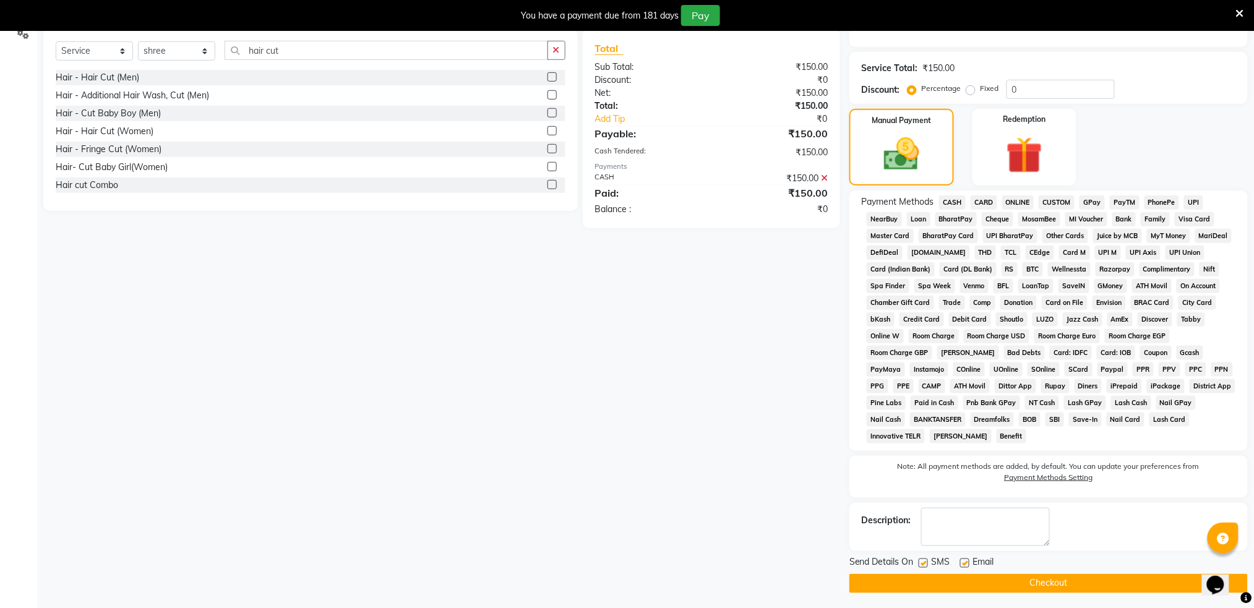
click at [921, 566] on label at bounding box center [923, 563] width 9 height 9
click at [921, 566] on input "checkbox" at bounding box center [923, 564] width 8 height 8
checkbox input "false"
click at [938, 588] on button "Checkout" at bounding box center [1049, 583] width 399 height 19
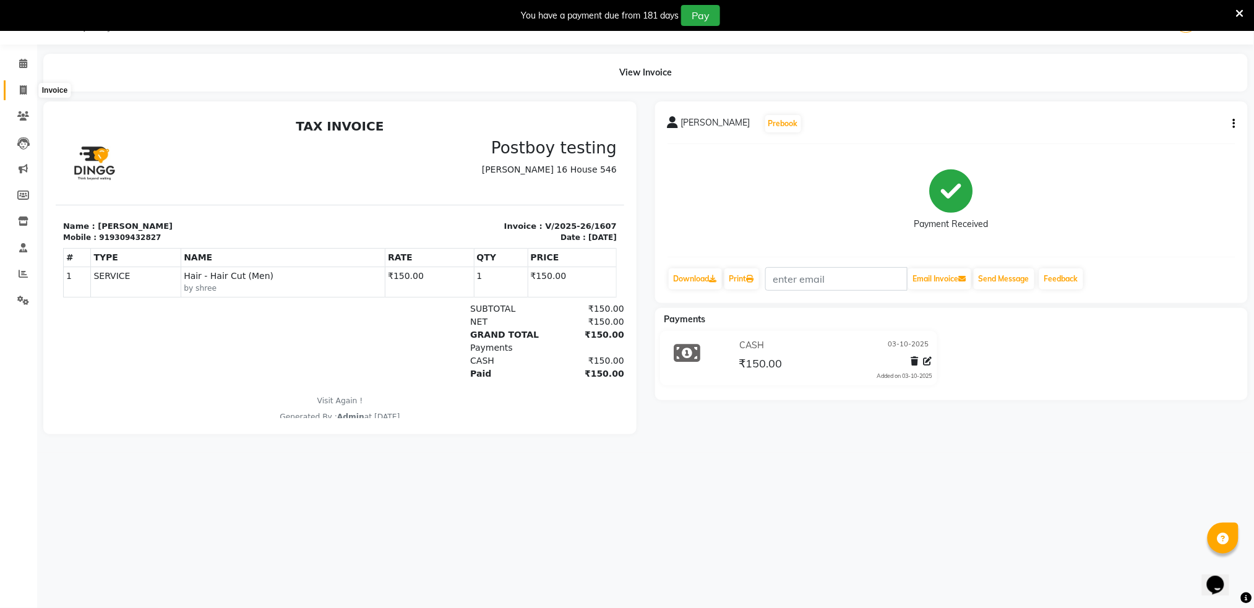
click at [24, 87] on icon at bounding box center [23, 89] width 7 height 9
select select "service"
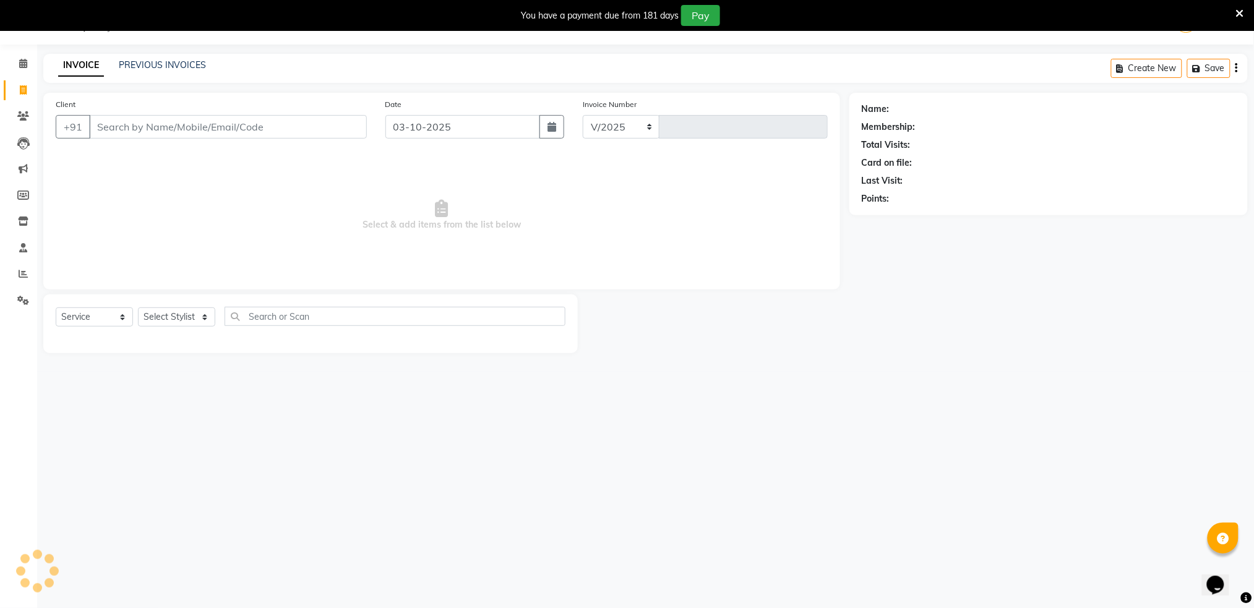
select select "672"
type input "1608"
click at [132, 122] on input "Client" at bounding box center [228, 127] width 278 height 24
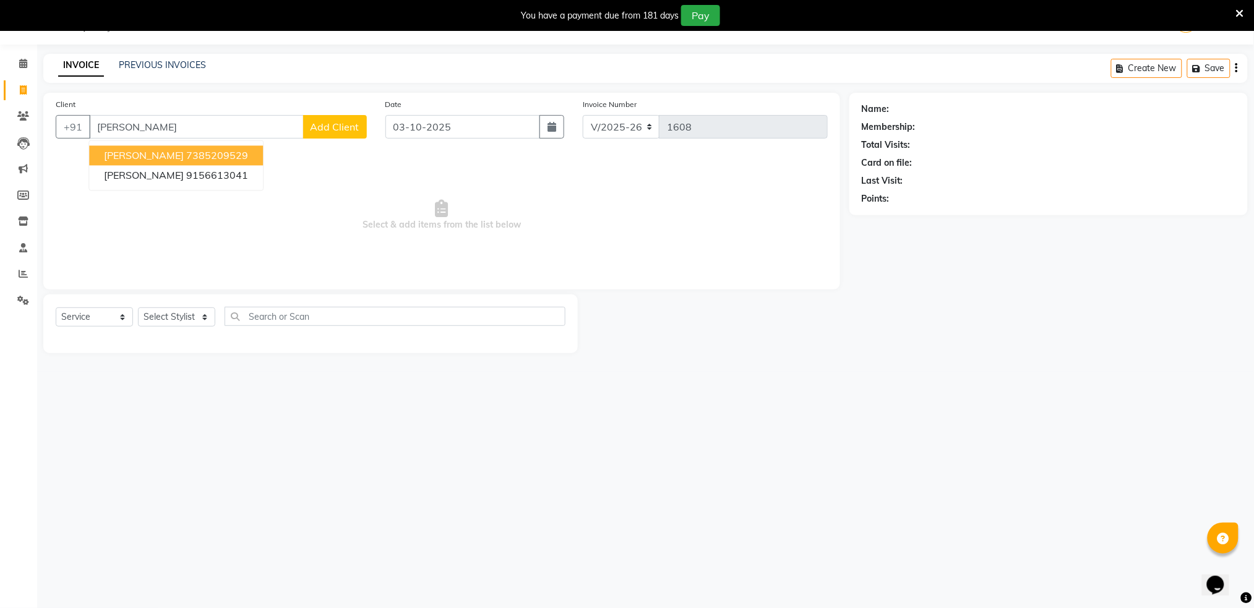
click at [139, 154] on span "[PERSON_NAME]" at bounding box center [144, 156] width 80 height 12
type input "7385209529"
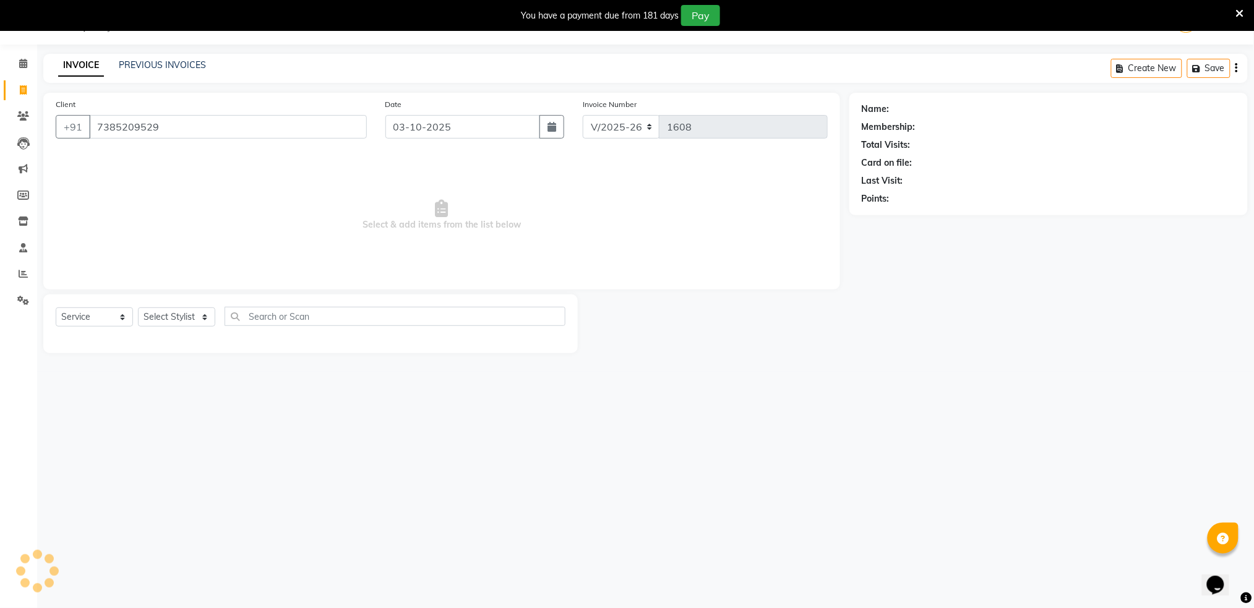
click at [139, 154] on span "Select & add items from the list below" at bounding box center [442, 215] width 772 height 124
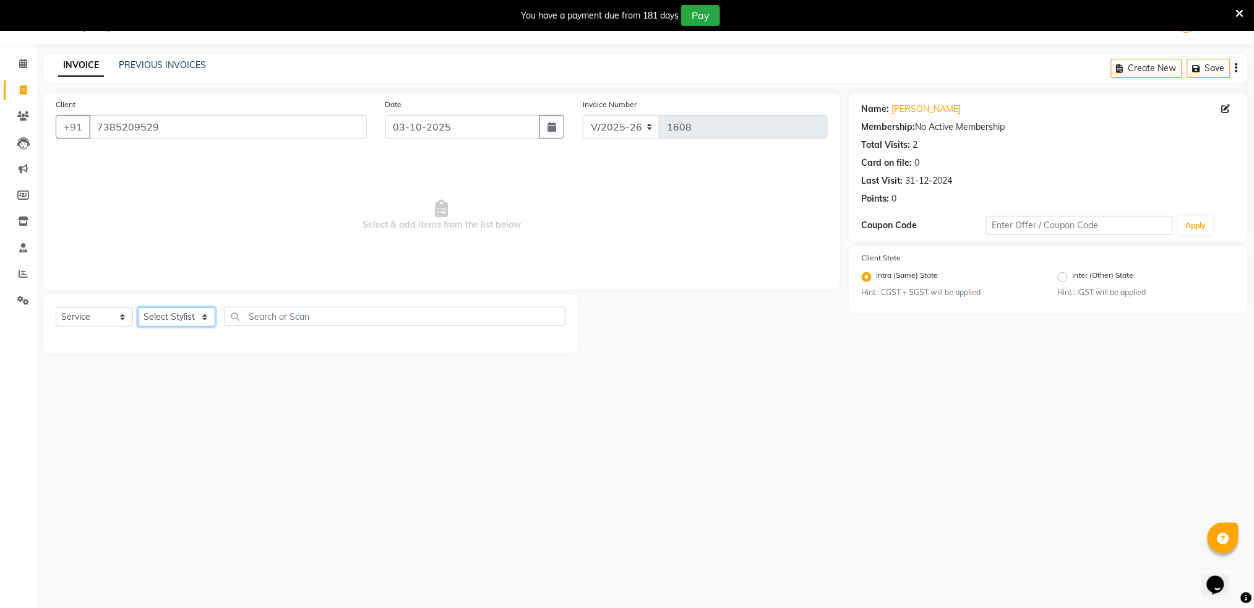
click at [178, 317] on select "Select Stylist Akshay shree [PERSON_NAME]" at bounding box center [176, 317] width 77 height 19
select select "79676"
click at [138, 308] on select "Select Stylist Akshay shree [PERSON_NAME]" at bounding box center [176, 317] width 77 height 19
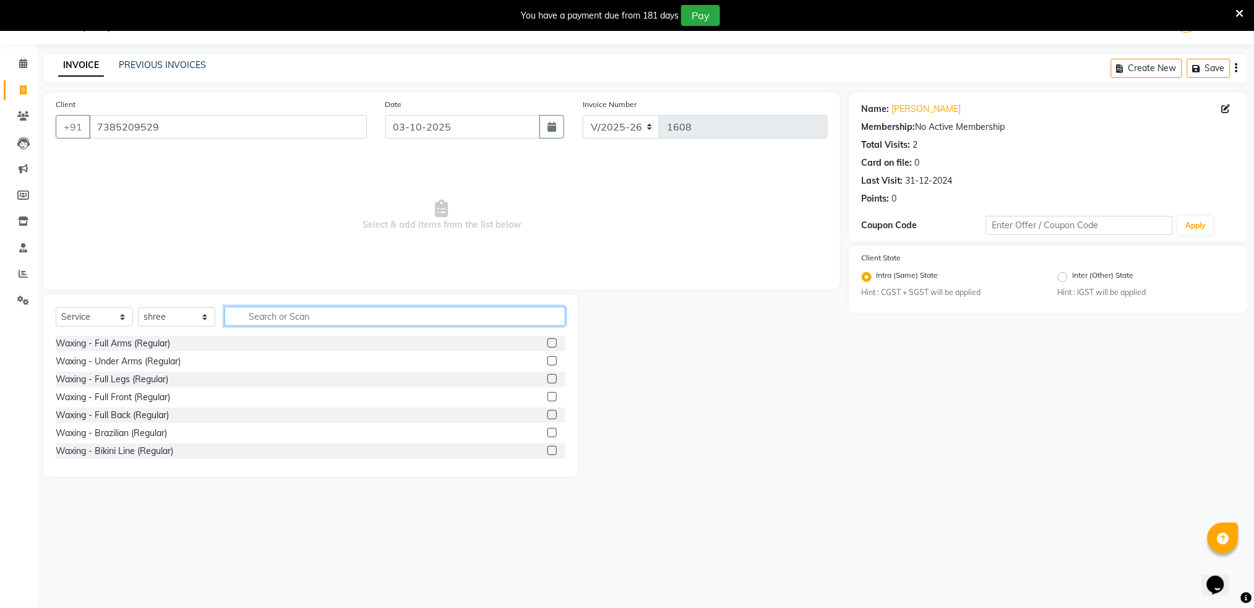
click at [277, 320] on input "text" at bounding box center [395, 316] width 341 height 19
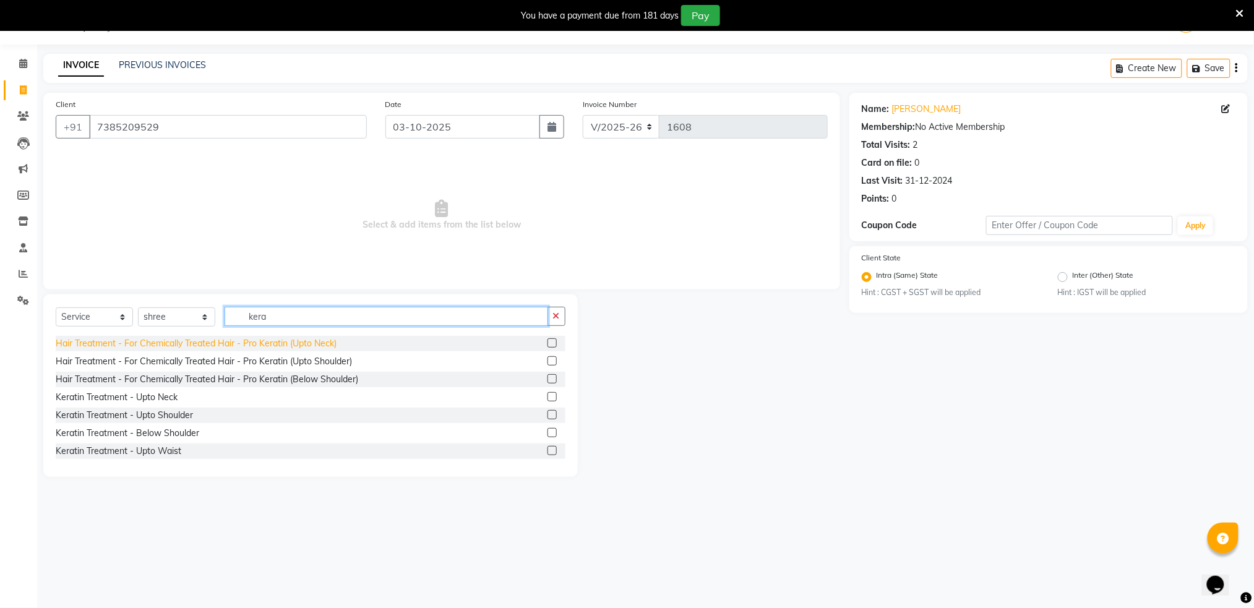
type input "kera"
click at [171, 342] on div "Hair Treatment - For Chemically Treated Hair - Pro Keratin (Upto Neck)" at bounding box center [196, 343] width 281 height 13
click at [171, 327] on select "Select Stylist Akshay shree [PERSON_NAME]" at bounding box center [176, 317] width 77 height 19
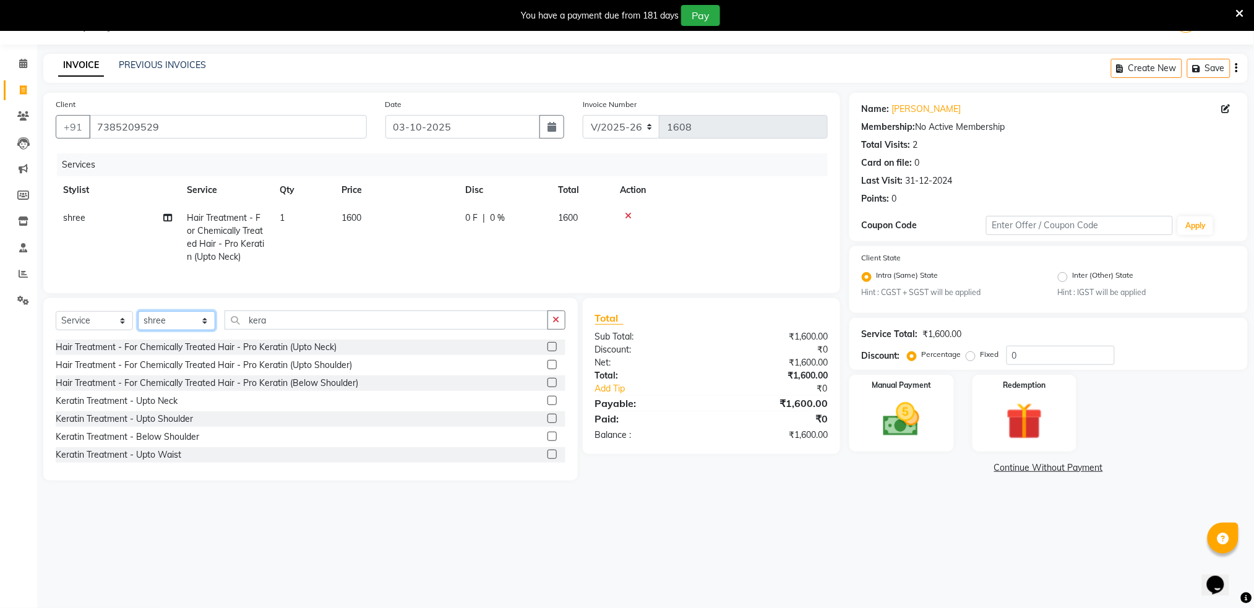
checkbox input "false"
click at [357, 221] on span "1600" at bounding box center [352, 217] width 20 height 11
select select "79676"
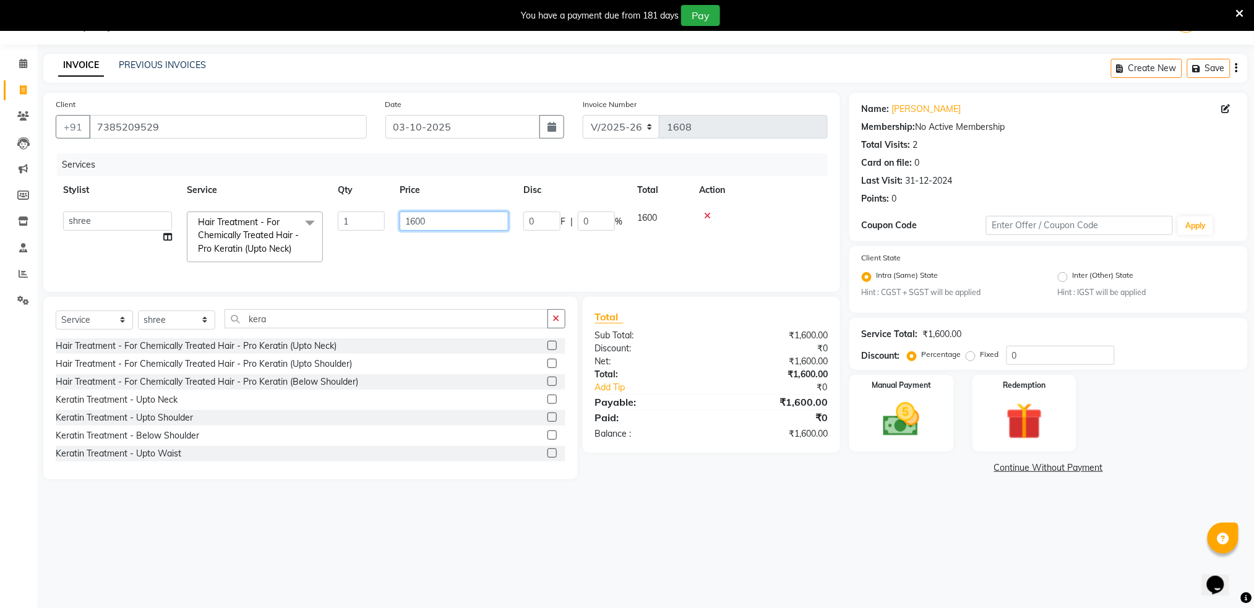
click at [436, 224] on input "1600" at bounding box center [454, 221] width 109 height 19
type input "7000"
click at [912, 416] on img at bounding box center [902, 420] width 62 height 44
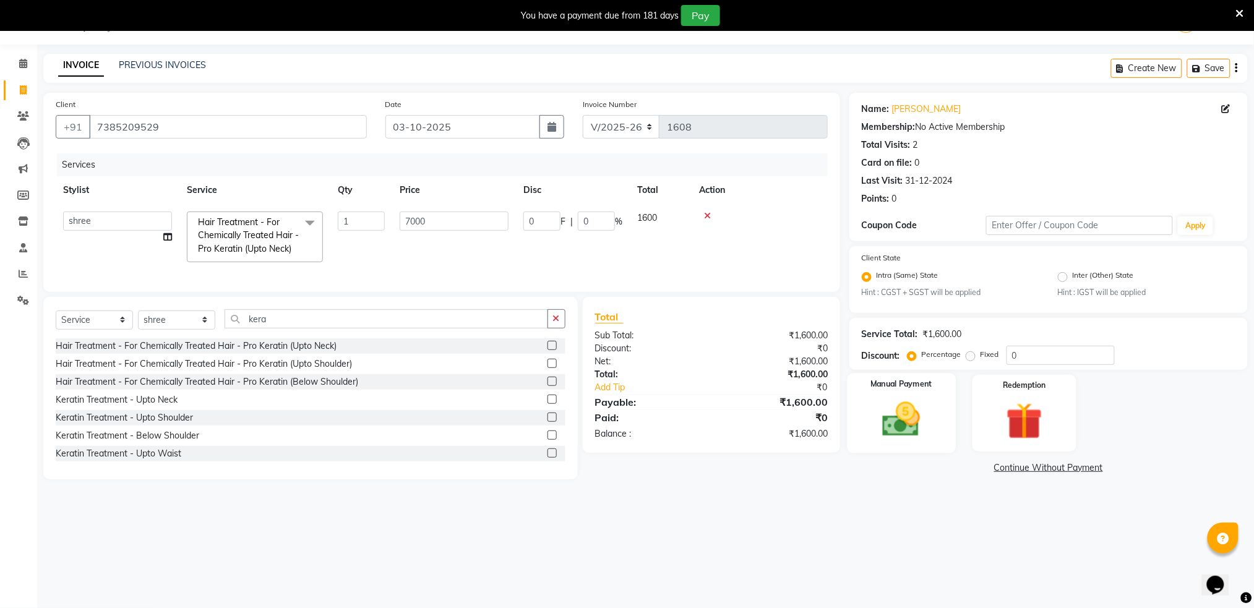
click at [912, 416] on img at bounding box center [902, 420] width 62 height 44
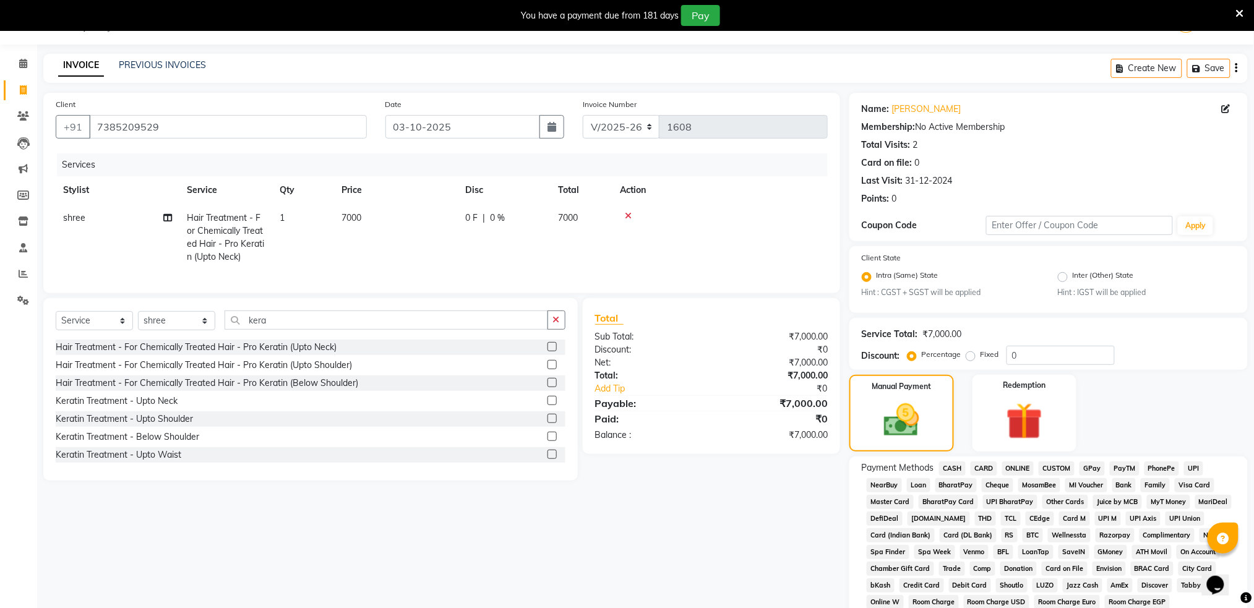
click at [1017, 472] on span "ONLINE" at bounding box center [1019, 469] width 32 height 14
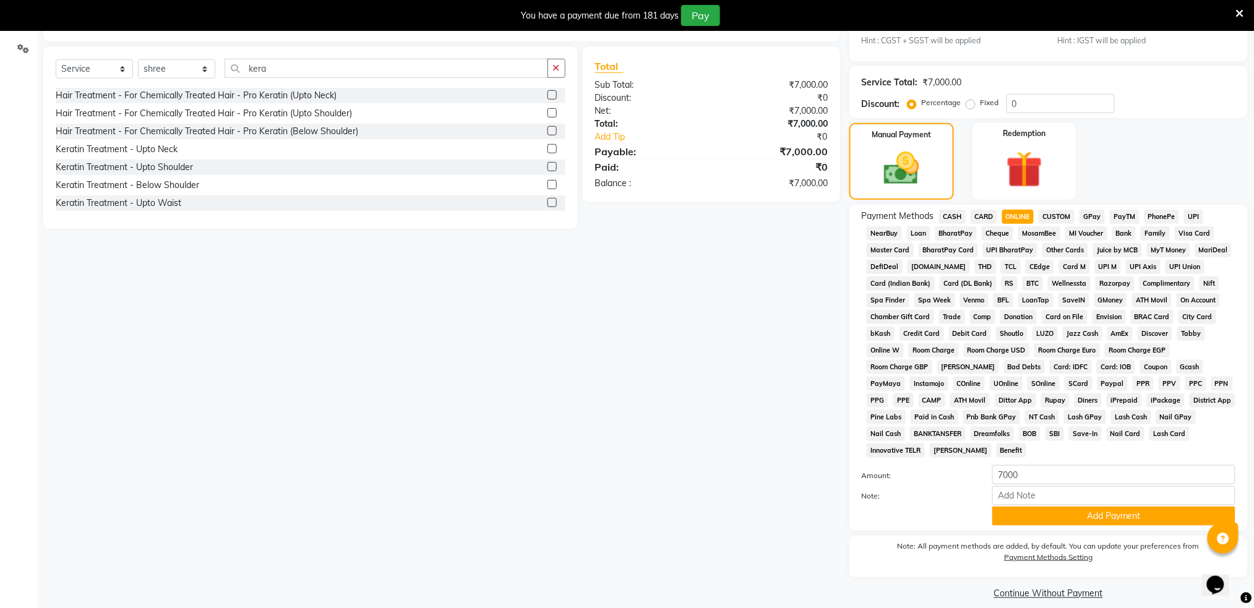
scroll to position [297, 0]
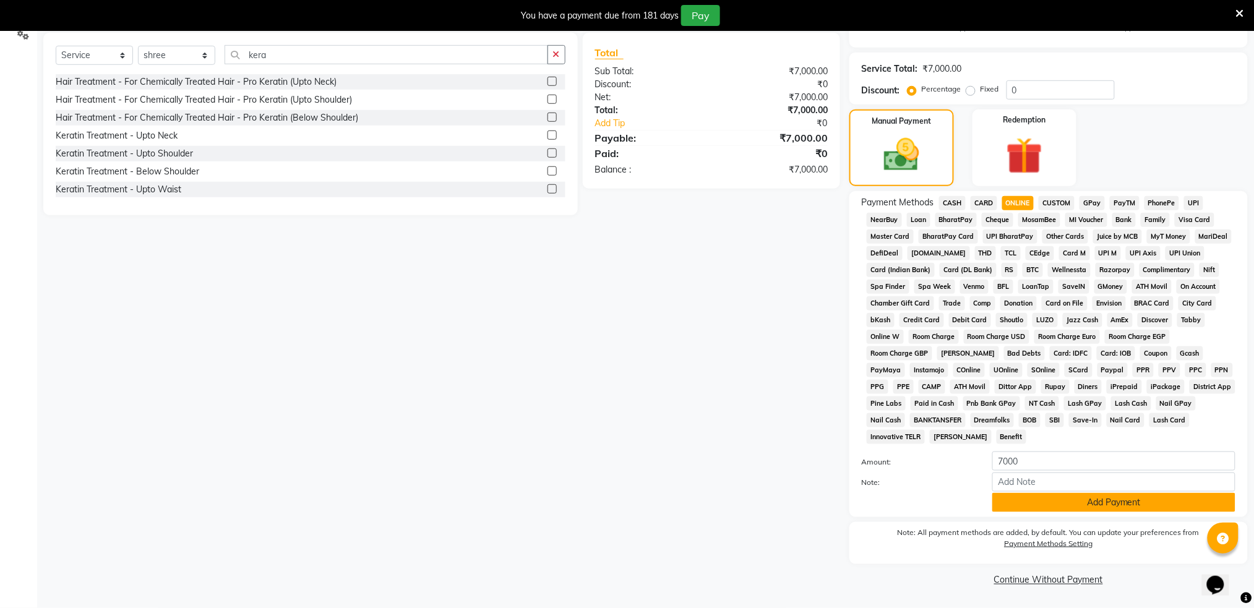
click at [1111, 498] on button "Add Payment" at bounding box center [1114, 502] width 243 height 19
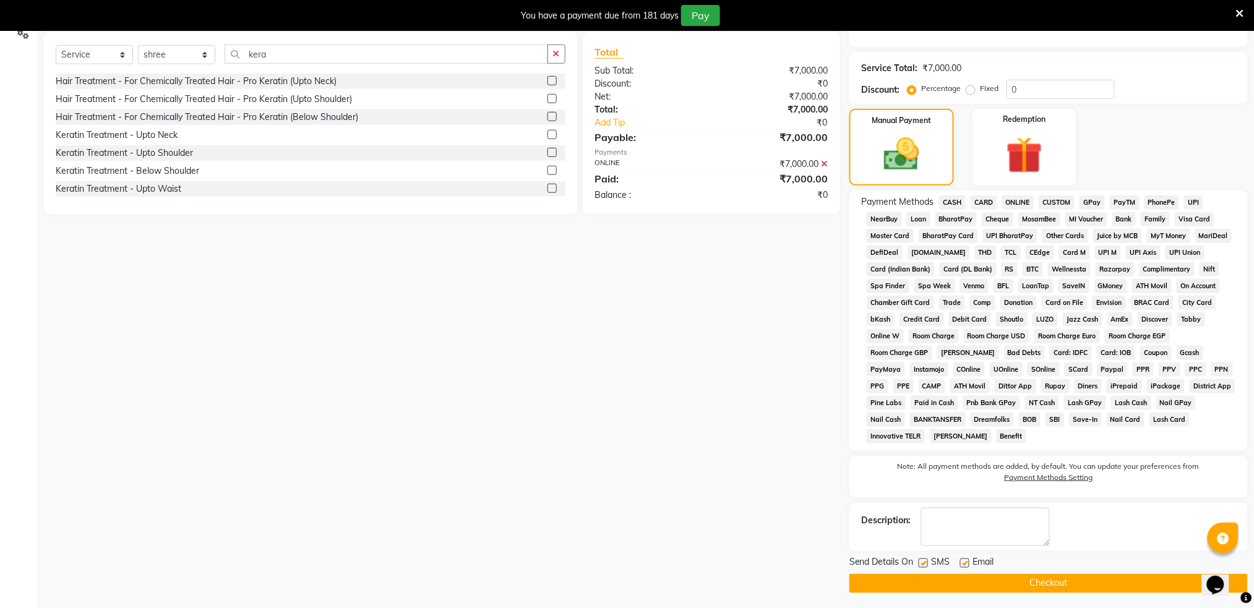
click at [925, 565] on label at bounding box center [923, 563] width 9 height 9
click at [925, 565] on input "checkbox" at bounding box center [923, 564] width 8 height 8
checkbox input "false"
click at [934, 582] on button "Checkout" at bounding box center [1049, 583] width 399 height 19
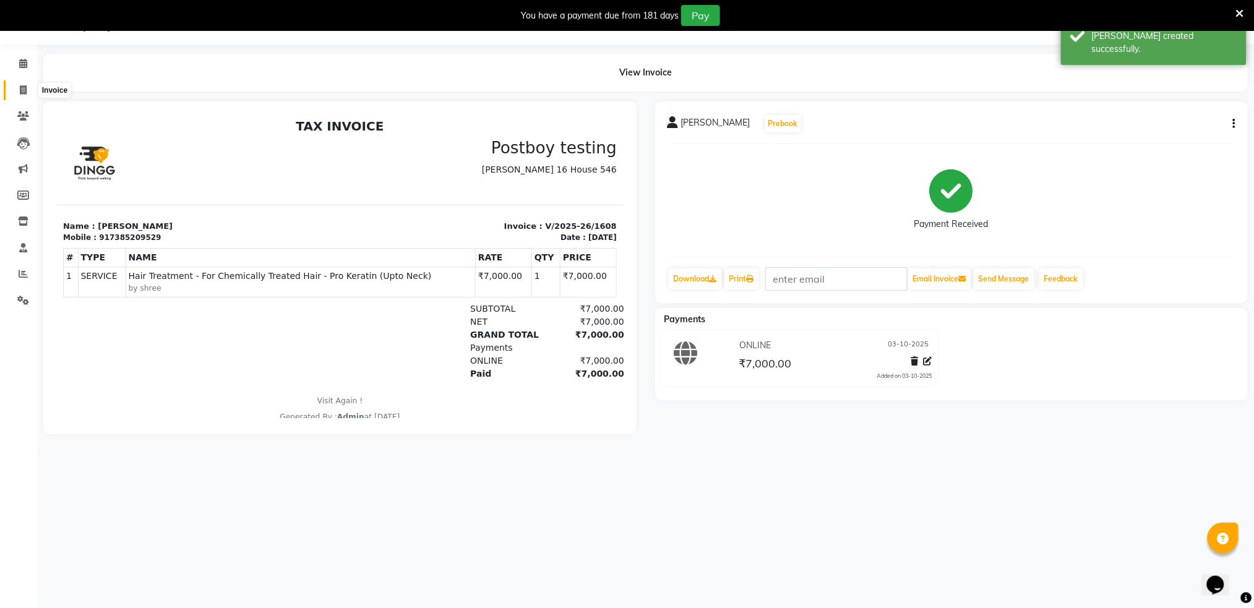
click at [20, 89] on icon at bounding box center [23, 89] width 7 height 9
select select "service"
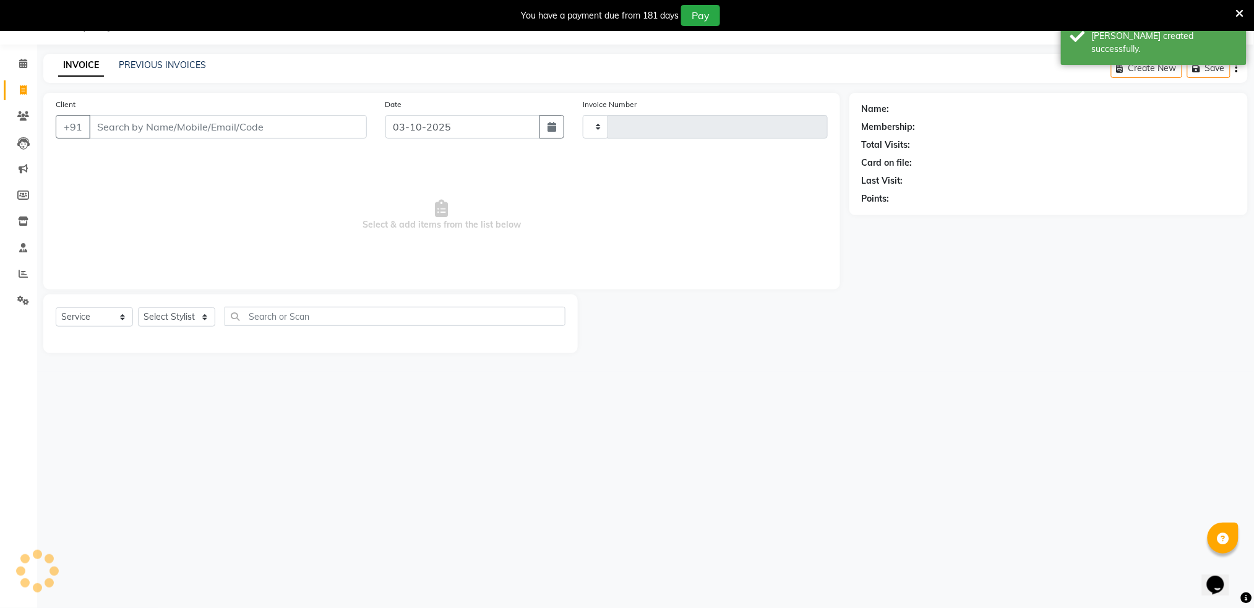
type input "1609"
select select "672"
click at [155, 127] on input "Client" at bounding box center [228, 127] width 278 height 24
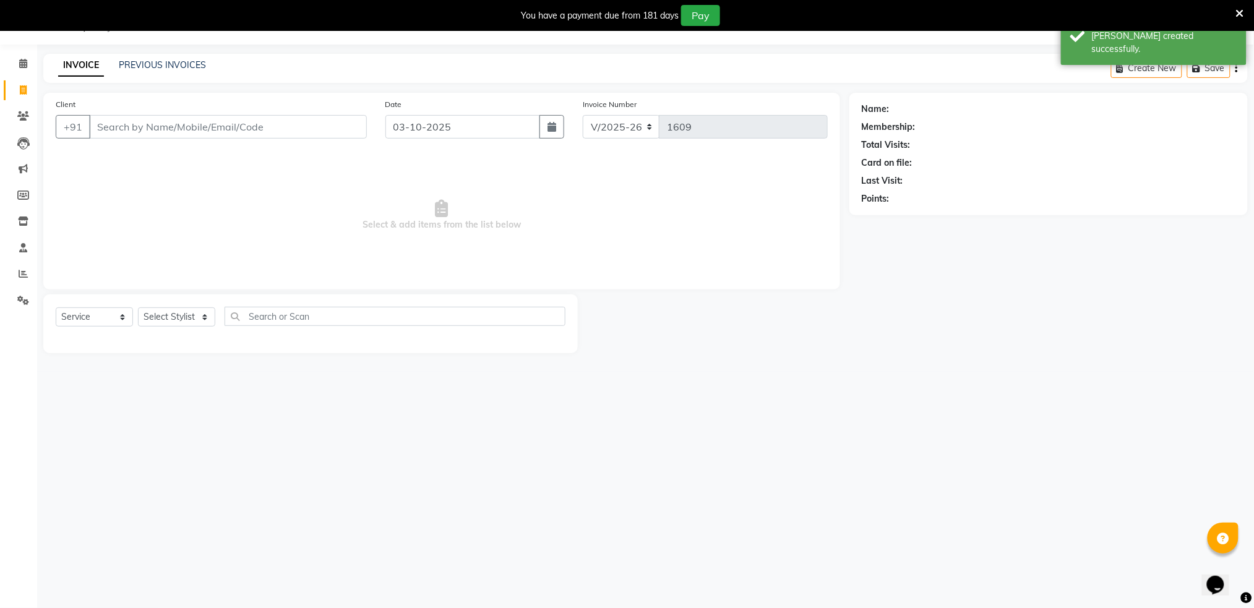
click at [155, 127] on input "Client" at bounding box center [228, 127] width 278 height 24
click at [11, 274] on link "Reports" at bounding box center [19, 274] width 30 height 20
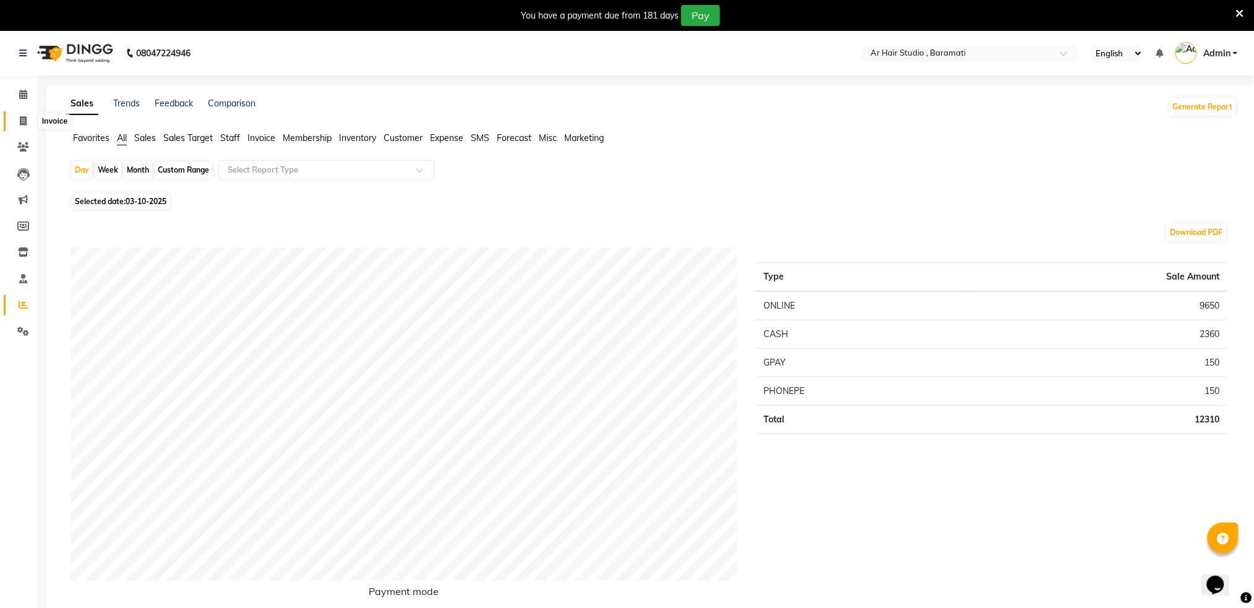
click at [22, 121] on icon at bounding box center [23, 120] width 7 height 9
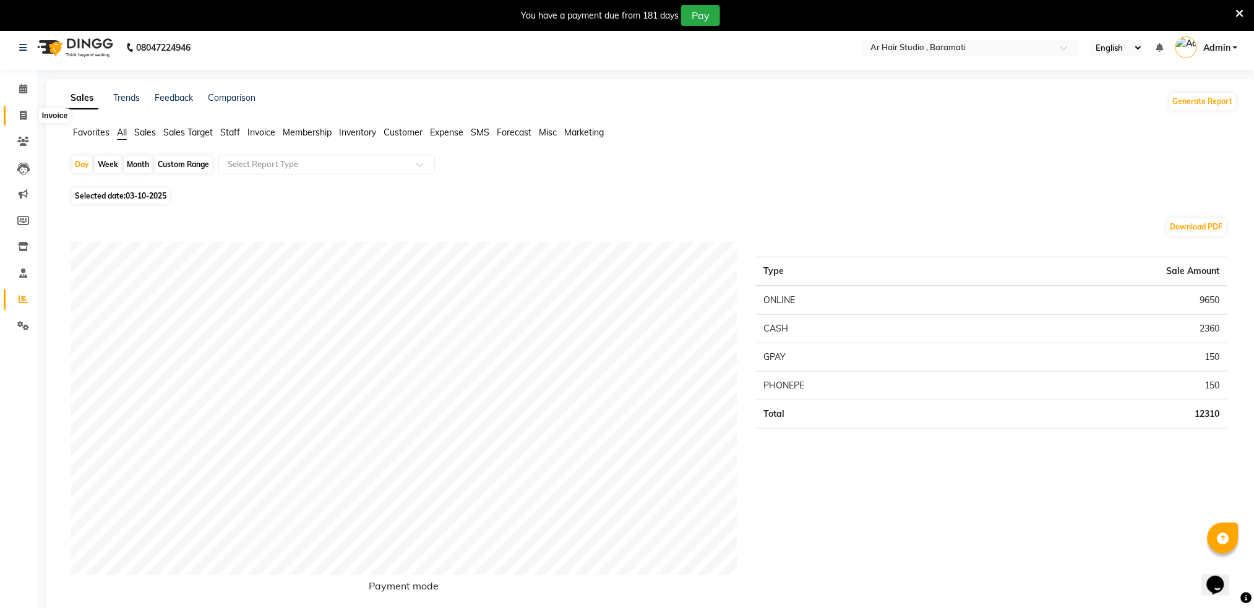
select select "service"
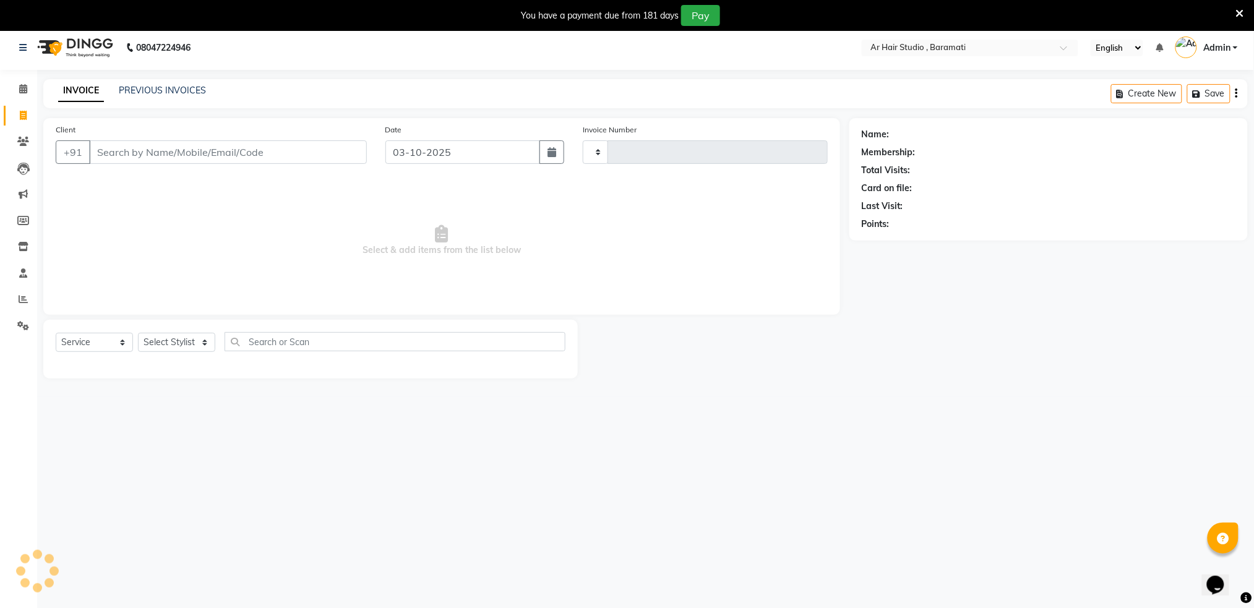
scroll to position [31, 0]
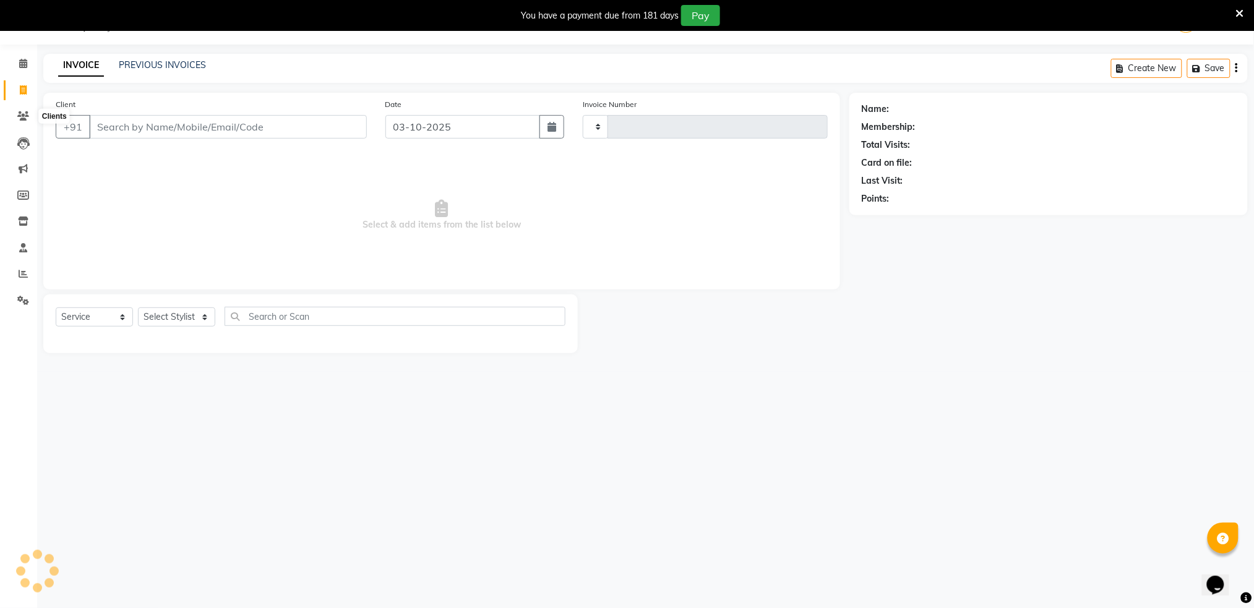
type input "1609"
select select "672"
